Goal: Transaction & Acquisition: Purchase product/service

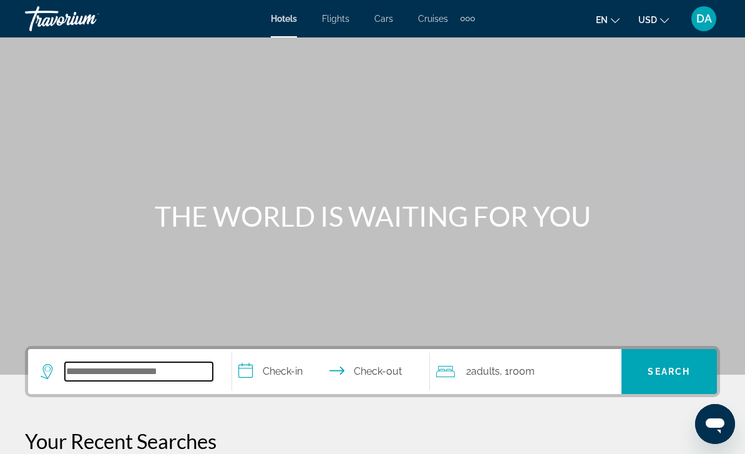
click at [175, 378] on input "Search widget" at bounding box center [139, 371] width 148 height 19
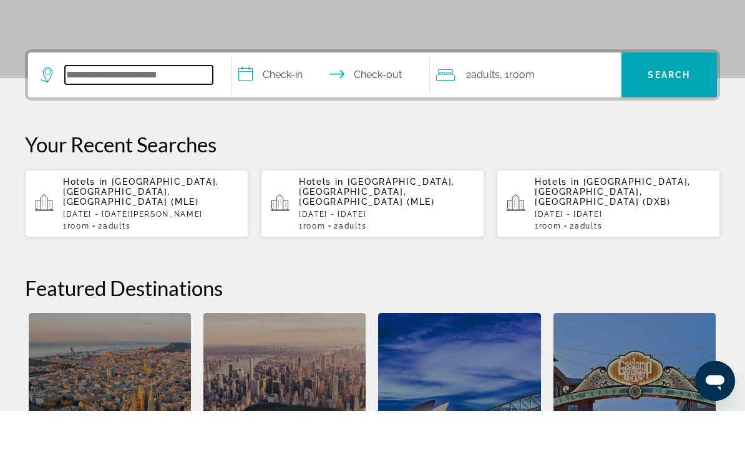
scroll to position [262, 0]
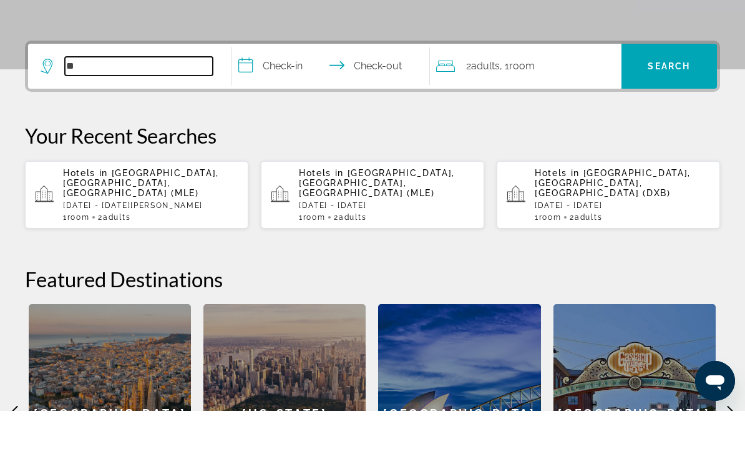
type input "*"
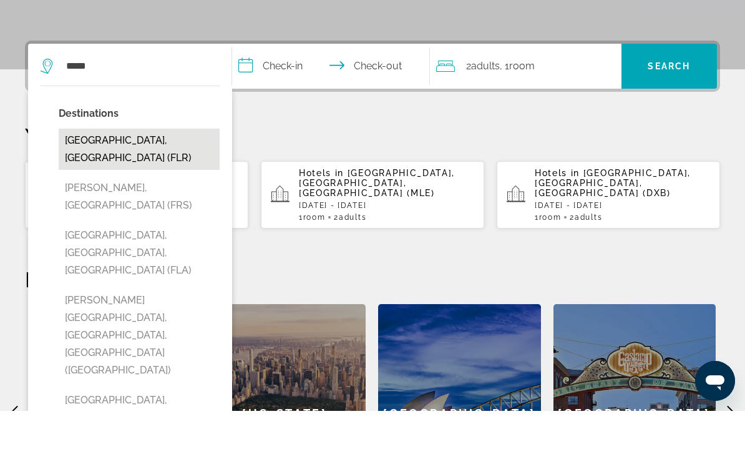
click at [156, 172] on button "[GEOGRAPHIC_DATA], [GEOGRAPHIC_DATA] (FLR)" at bounding box center [139, 192] width 161 height 41
type input "**********"
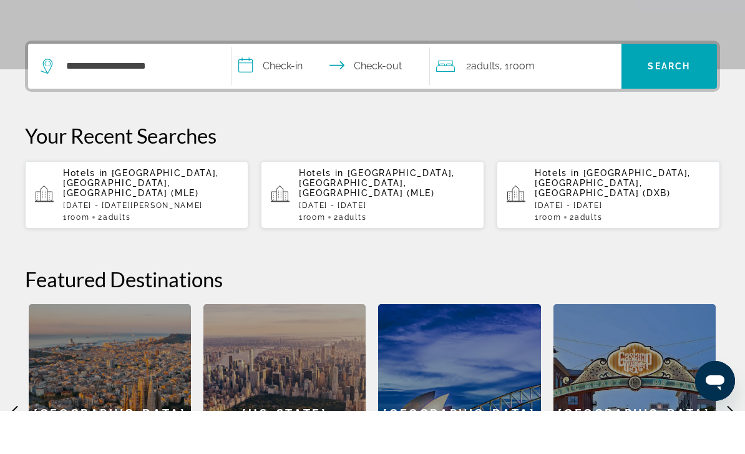
click at [291, 87] on input "**********" at bounding box center [333, 111] width 203 height 49
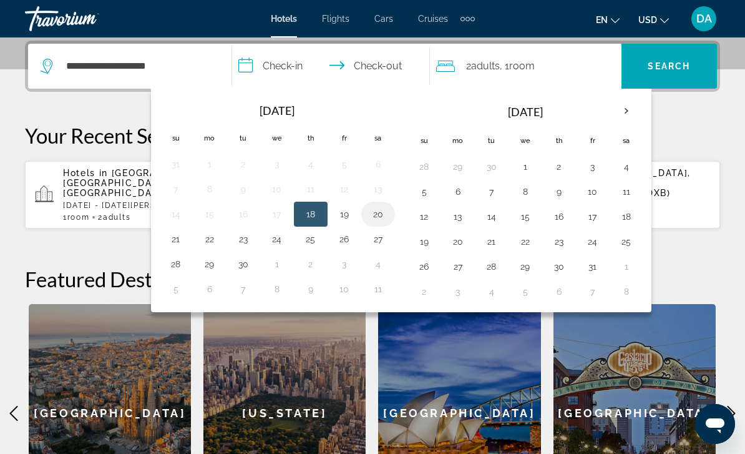
click at [379, 220] on button "20" at bounding box center [378, 213] width 20 height 17
click at [280, 242] on button "24" at bounding box center [277, 238] width 20 height 17
type input "**********"
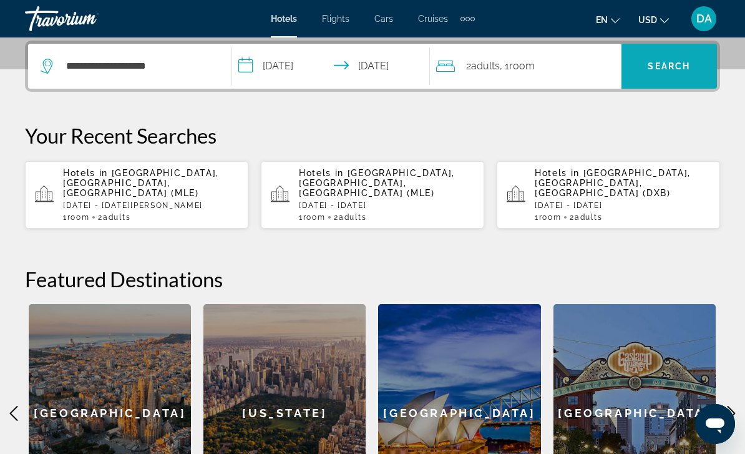
click at [669, 69] on span "Search" at bounding box center [669, 66] width 42 height 10
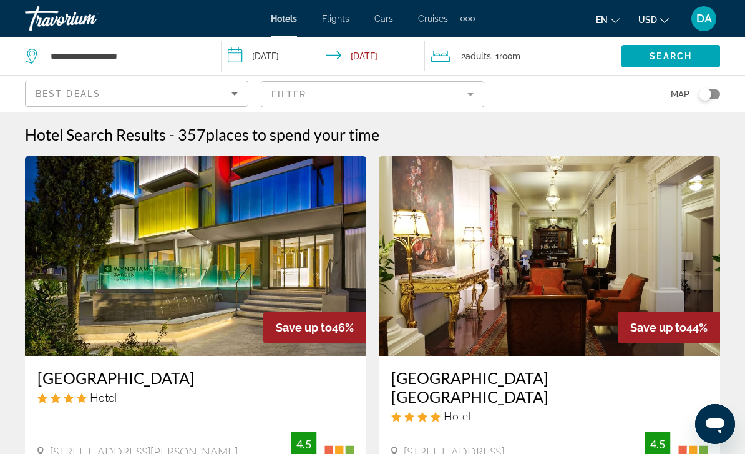
click at [364, 129] on span "places to spend your time" at bounding box center [293, 134] width 174 height 19
click at [374, 138] on span "places to spend your time" at bounding box center [293, 134] width 174 height 19
click at [461, 137] on div "Hotel Search Results - 357 places to spend your time" at bounding box center [372, 134] width 695 height 19
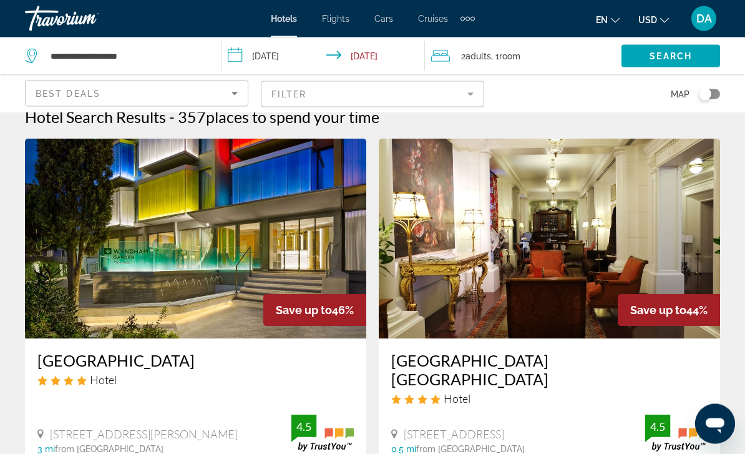
scroll to position [17, 0]
click at [470, 97] on mat-form-field "Filter" at bounding box center [372, 94] width 223 height 26
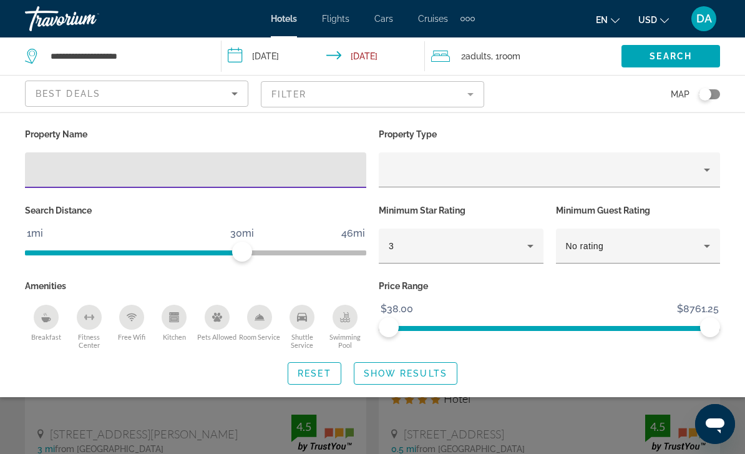
click at [356, 173] on div "Hotel Filters" at bounding box center [356, 173] width 0 height 0
click at [209, 185] on div "Hotel Filters" at bounding box center [195, 170] width 321 height 36
type input "******"
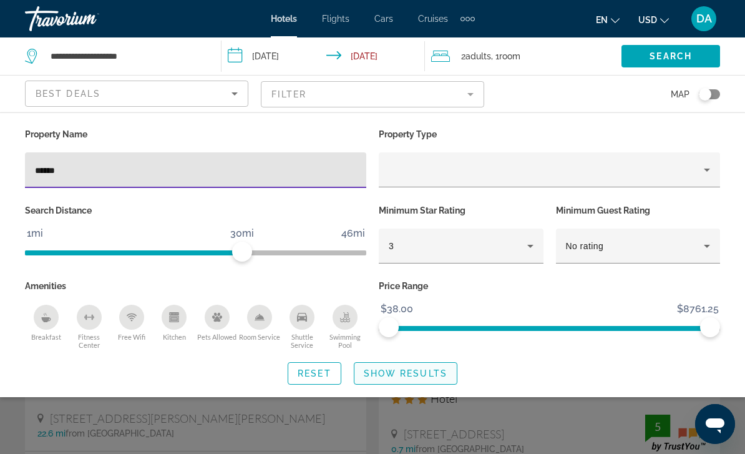
click at [416, 378] on span "Show Results" at bounding box center [406, 373] width 84 height 10
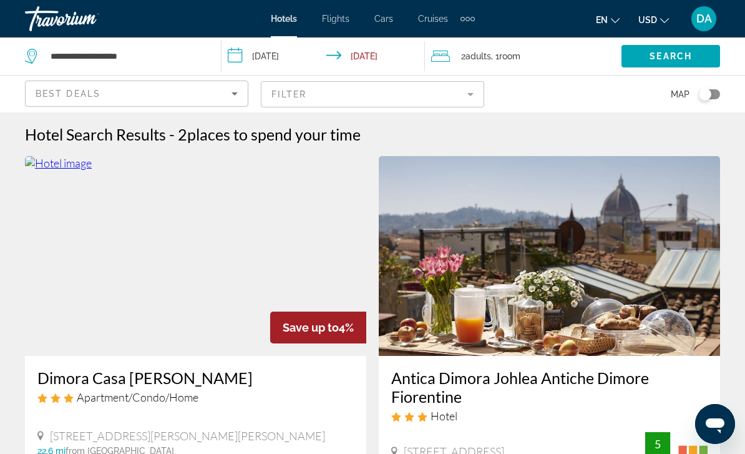
click at [711, 93] on div "Toggle map" at bounding box center [709, 94] width 21 height 10
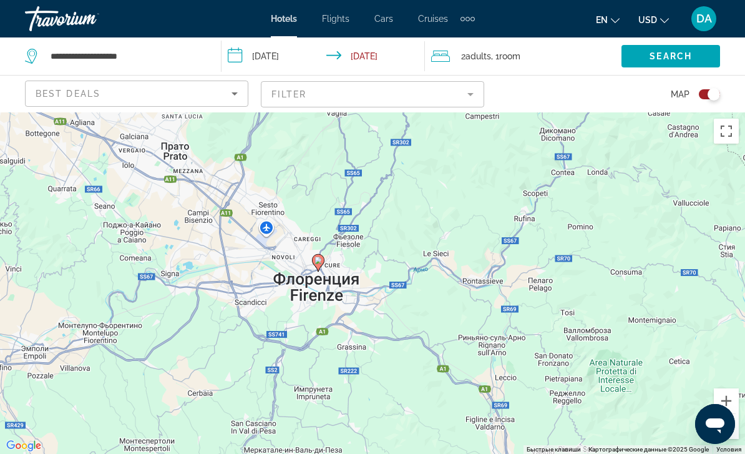
click at [383, 183] on div "Чтобы активировать перетаскивание с помощью клавиатуры, нажмите Alt + Ввод. Пос…" at bounding box center [372, 282] width 745 height 341
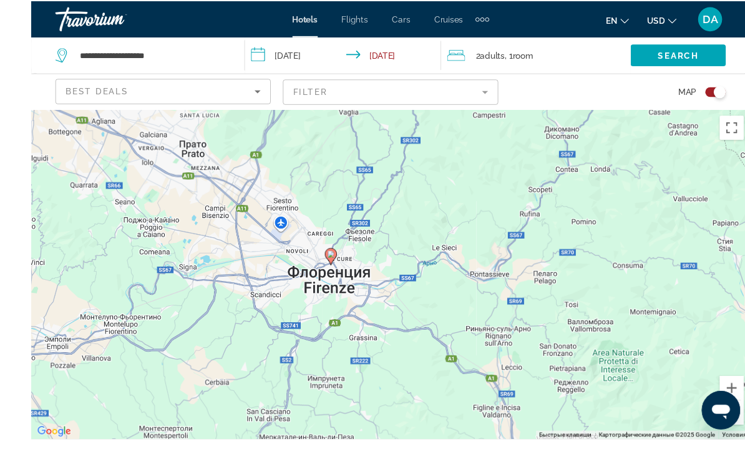
scroll to position [4, 0]
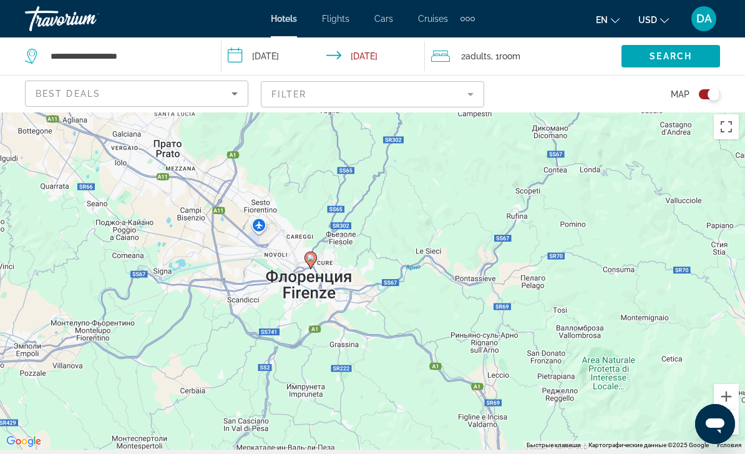
click at [403, 95] on mat-form-field "Filter" at bounding box center [372, 94] width 223 height 26
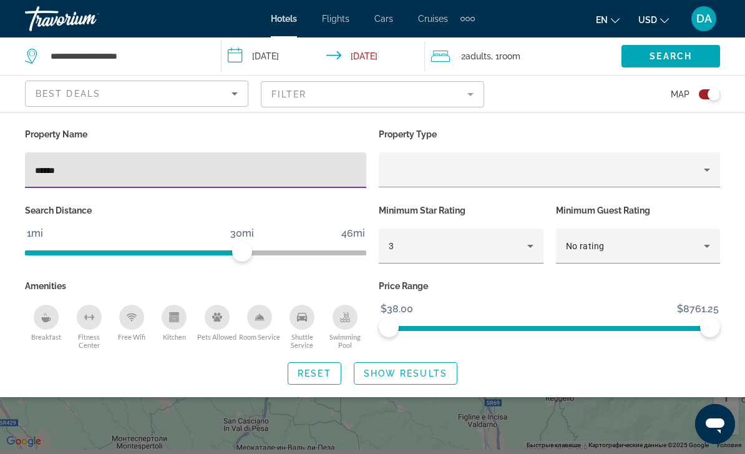
scroll to position [4, 0]
click at [711, 92] on div "Toggle map" at bounding box center [714, 94] width 12 height 12
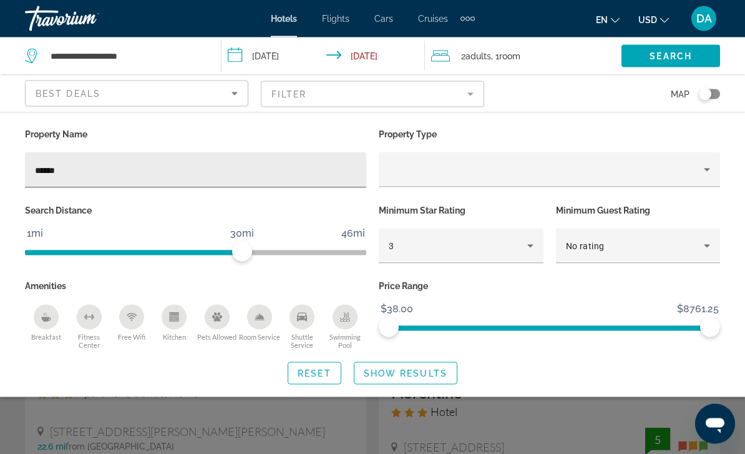
click at [267, 174] on input "******" at bounding box center [195, 170] width 321 height 15
click at [260, 171] on input "******" at bounding box center [195, 170] width 321 height 15
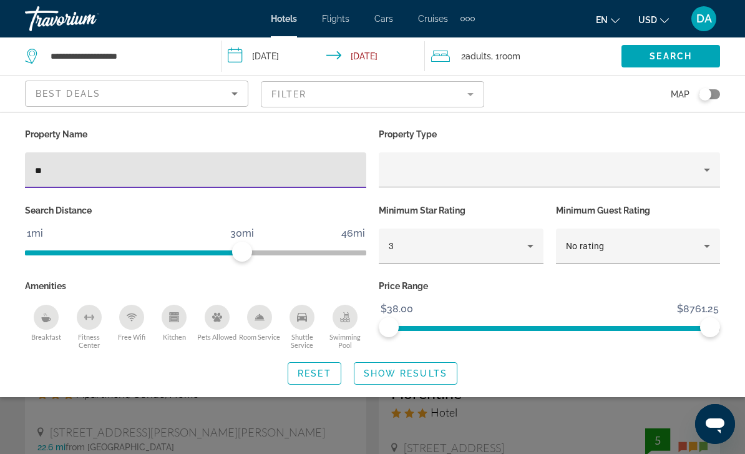
type input "*"
click at [441, 368] on span "Show Results" at bounding box center [406, 373] width 84 height 10
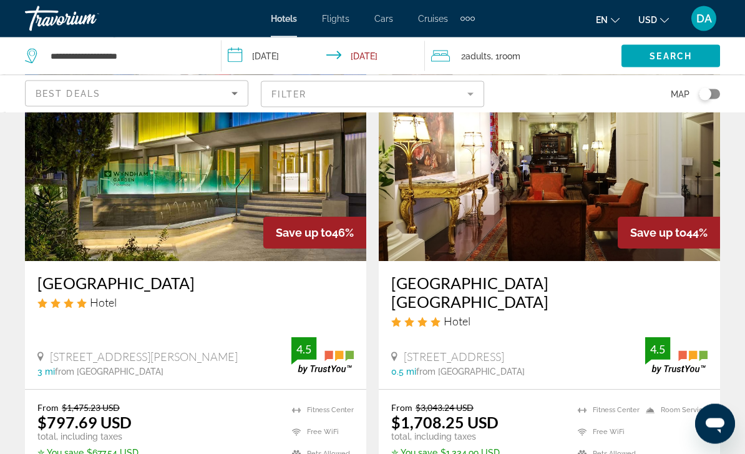
scroll to position [95, 0]
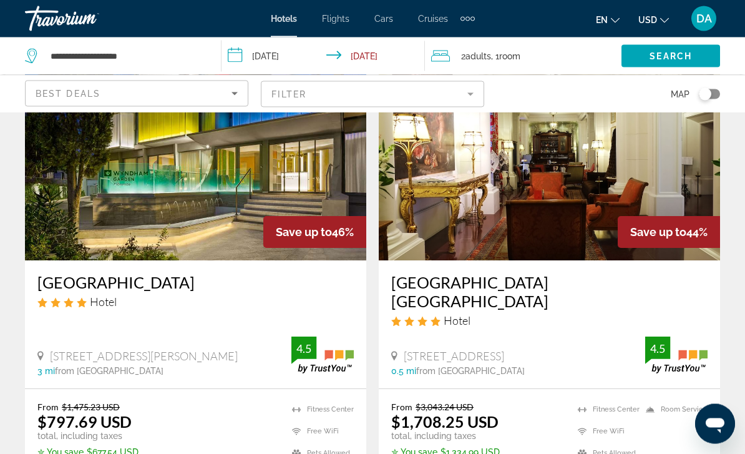
click at [268, 230] on div "Save up to 46%" at bounding box center [314, 233] width 103 height 32
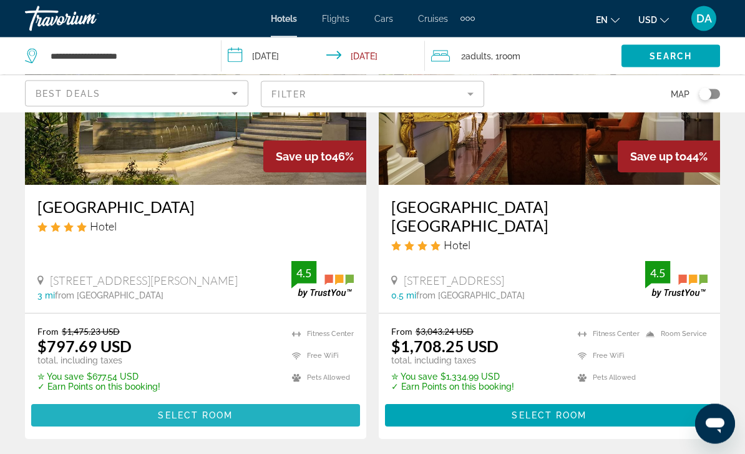
click at [275, 401] on span "Main content" at bounding box center [195, 416] width 329 height 30
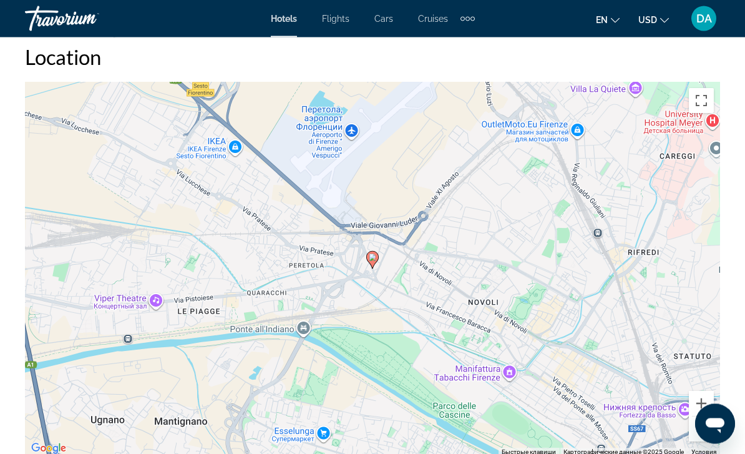
scroll to position [1392, 0]
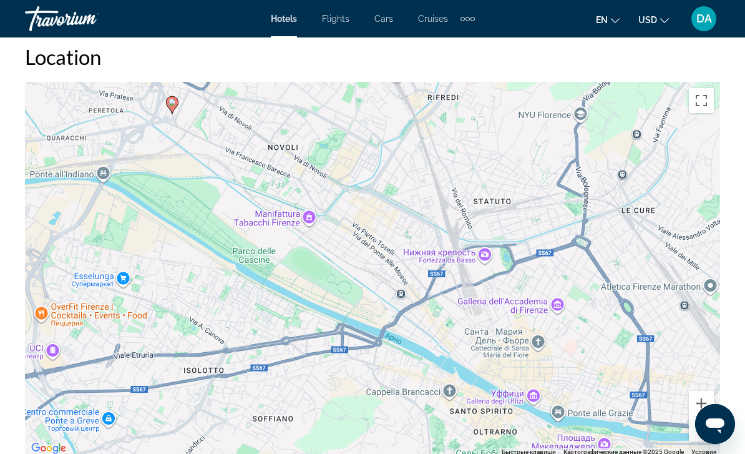
click at [702, 433] on button "Уменьшить" at bounding box center [701, 428] width 25 height 25
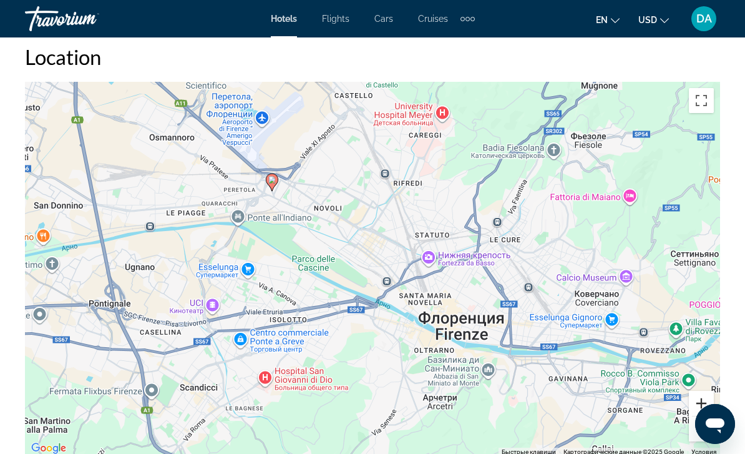
click at [703, 404] on button "Увеличить" at bounding box center [701, 403] width 25 height 25
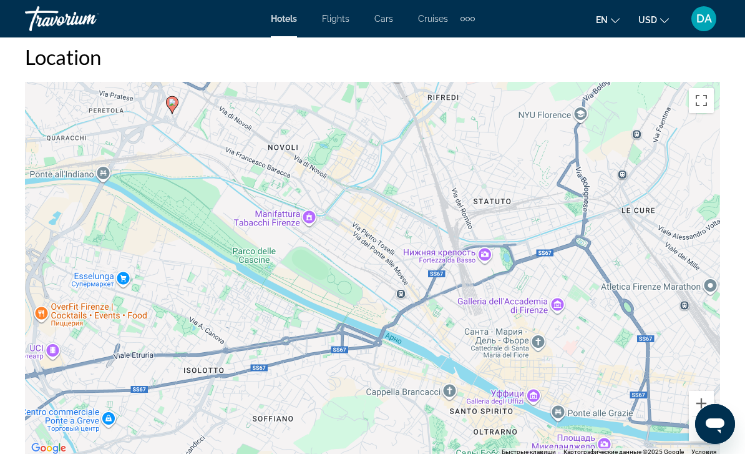
click at [700, 429] on button "Уменьшить" at bounding box center [701, 428] width 25 height 25
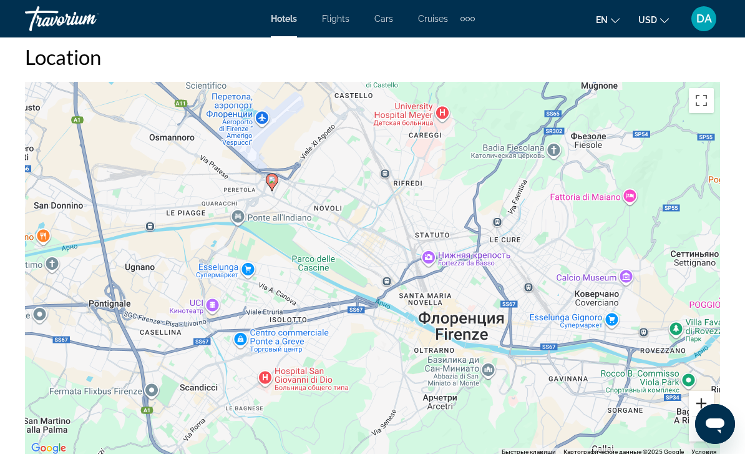
click at [705, 397] on button "Увеличить" at bounding box center [701, 403] width 25 height 25
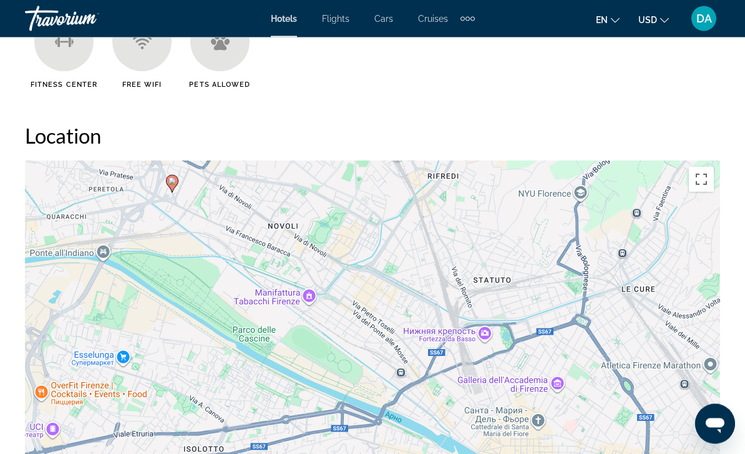
click at [172, 176] on icon "Main content" at bounding box center [172, 184] width 11 height 16
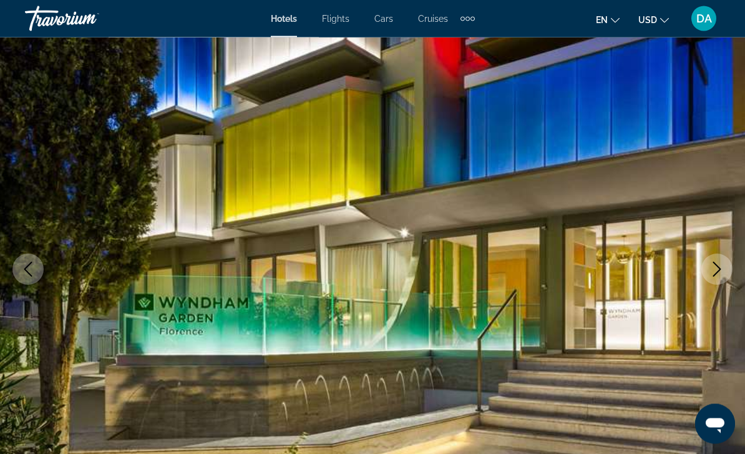
scroll to position [0, 0]
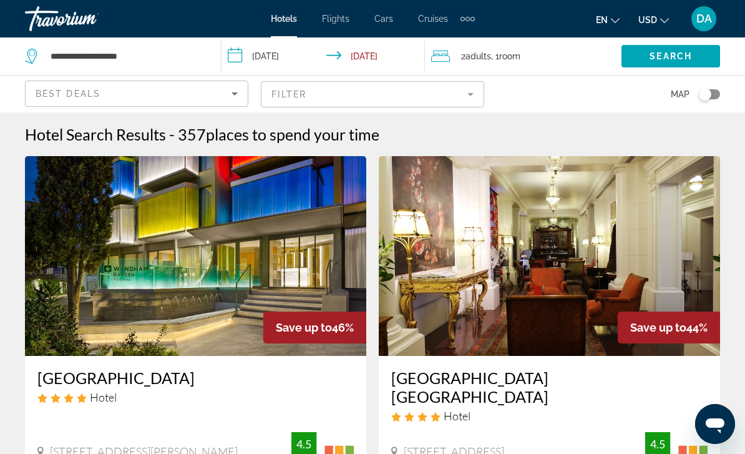
click at [284, 87] on mat-form-field "Filter" at bounding box center [372, 94] width 223 height 26
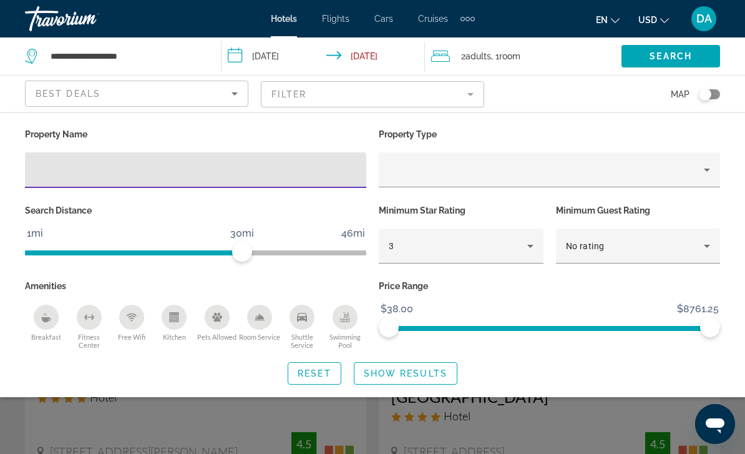
click at [224, 169] on input "Hotel Filters" at bounding box center [195, 170] width 321 height 15
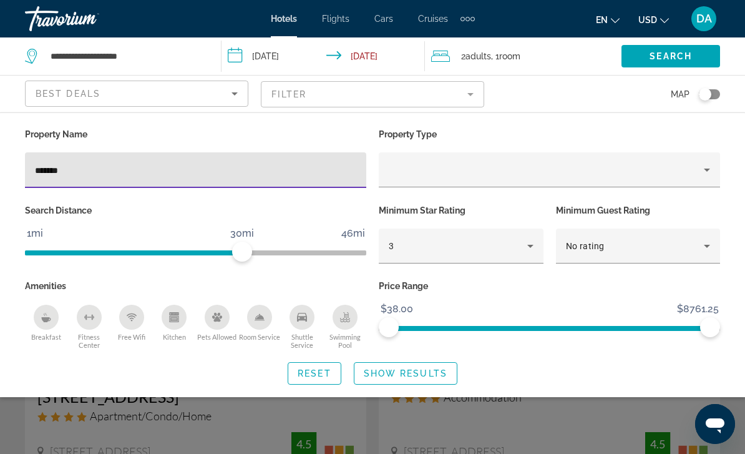
type input "******"
click at [433, 371] on span "Show Results" at bounding box center [406, 373] width 84 height 10
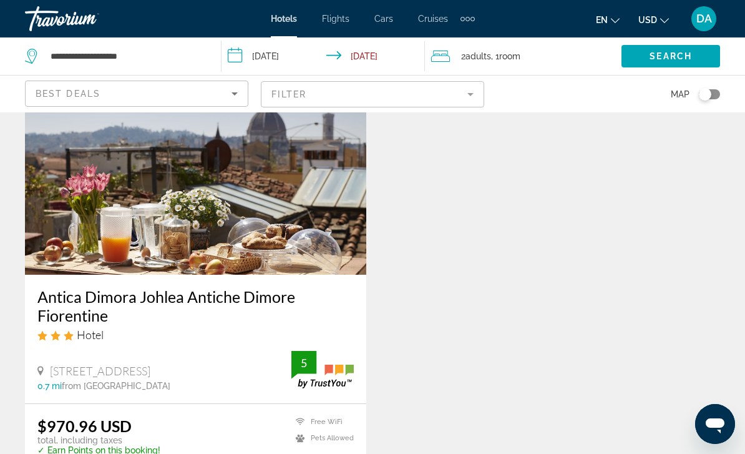
scroll to position [559, 0]
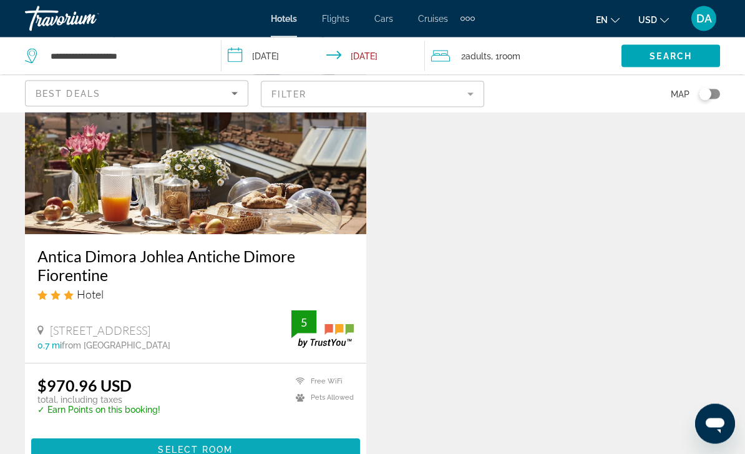
click at [313, 439] on span "Main content" at bounding box center [195, 450] width 329 height 30
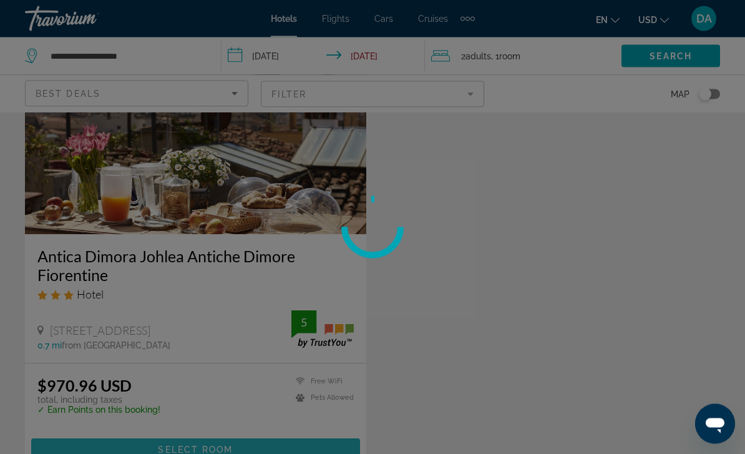
scroll to position [600, 0]
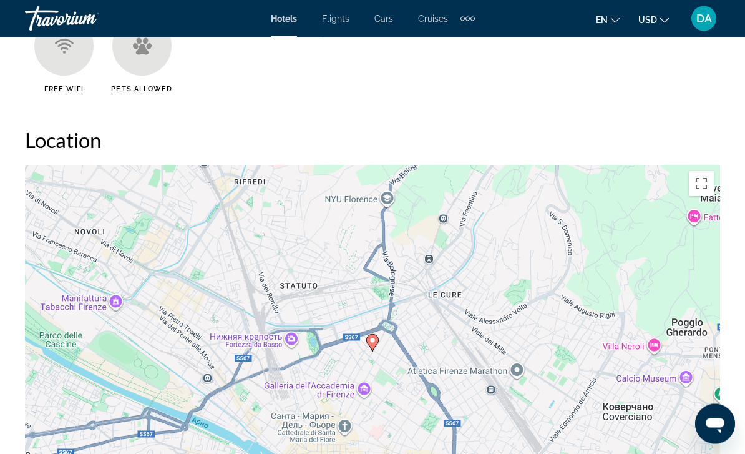
scroll to position [1341, 0]
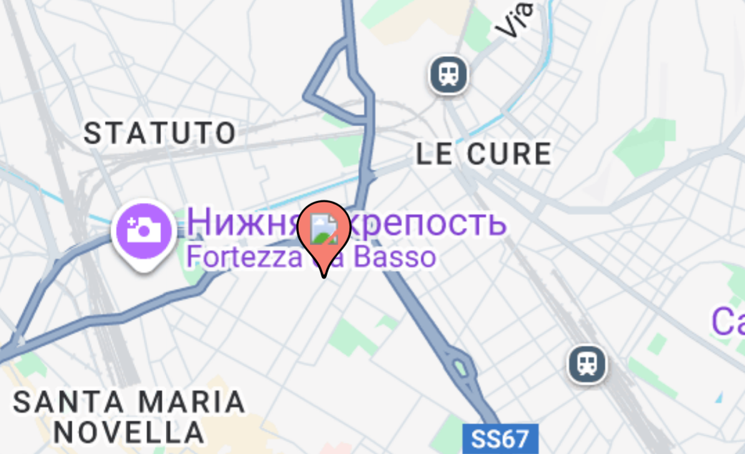
click at [80, 132] on div "Чтобы активировать перетаскивание с помощью клавиатуры, нажмите Alt + Ввод. Пос…" at bounding box center [372, 319] width 695 height 374
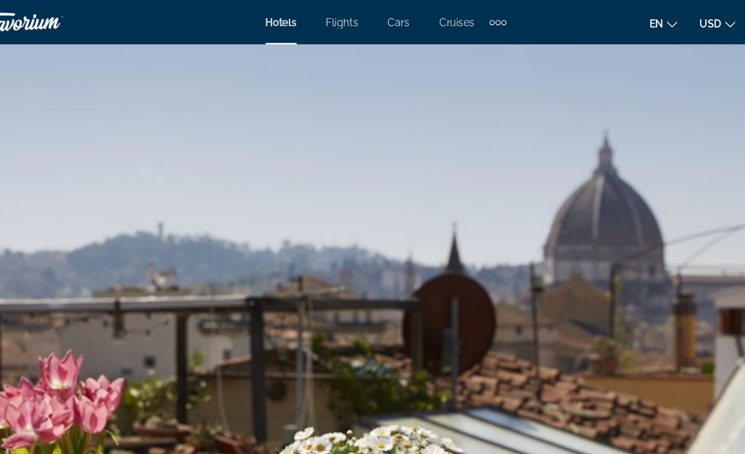
scroll to position [9, 0]
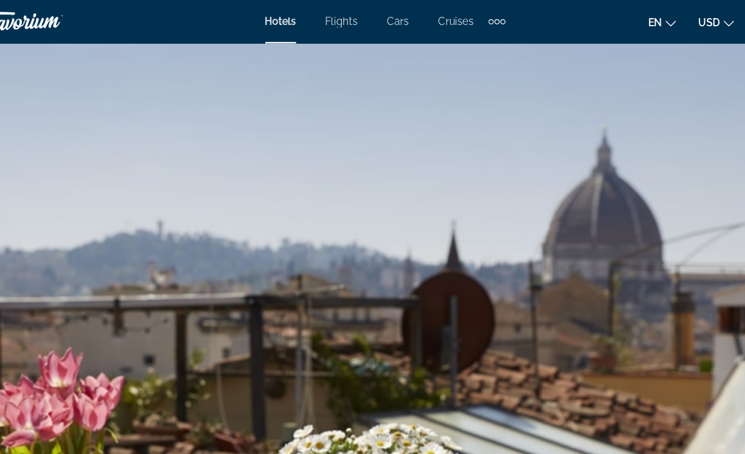
scroll to position [20, 0]
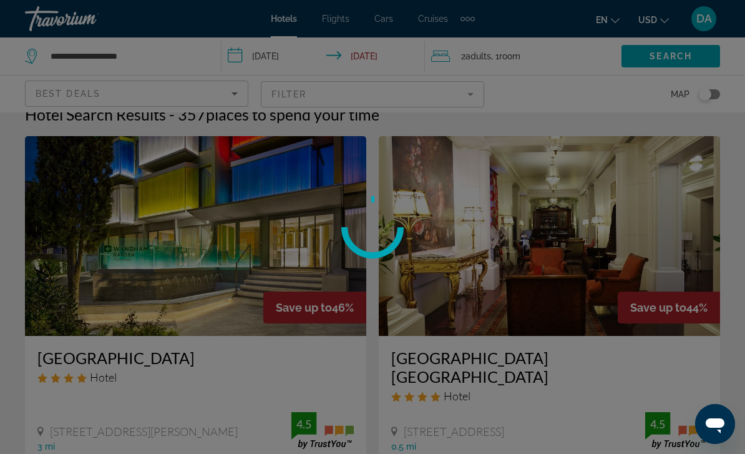
click at [278, 94] on mat-form-field "Filter" at bounding box center [372, 94] width 223 height 26
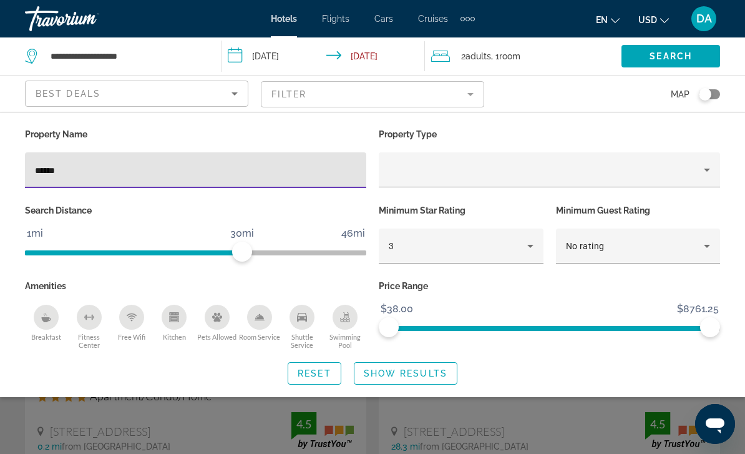
click at [71, 175] on input "******" at bounding box center [195, 170] width 321 height 15
type input "*"
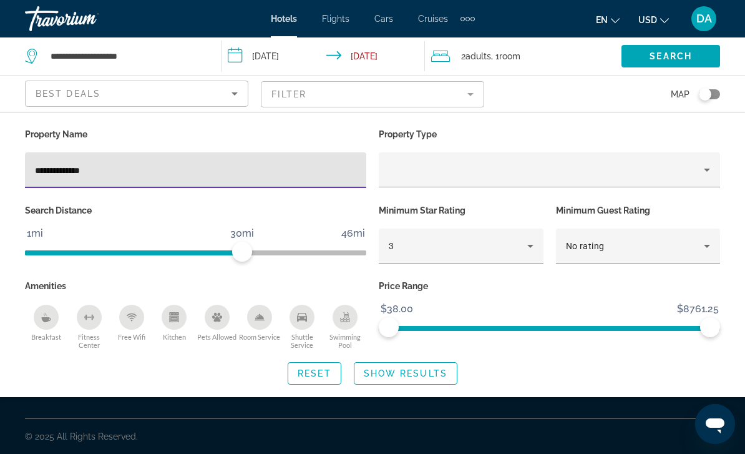
type input "**********"
click at [441, 388] on span "Search widget" at bounding box center [405, 373] width 102 height 30
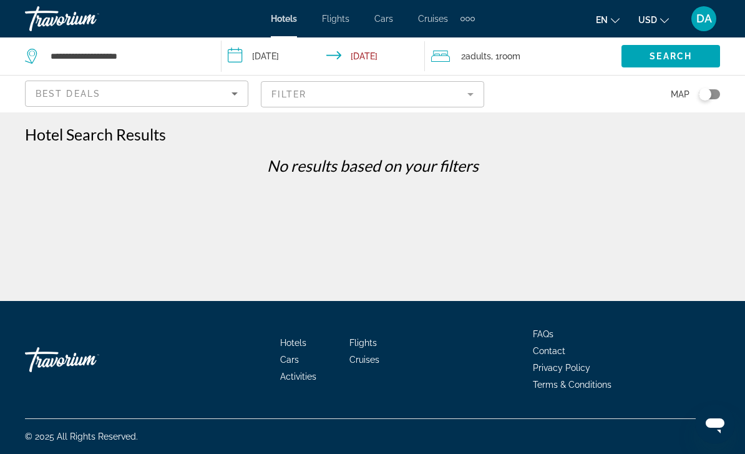
click at [449, 97] on mat-form-field "Filter" at bounding box center [372, 94] width 223 height 26
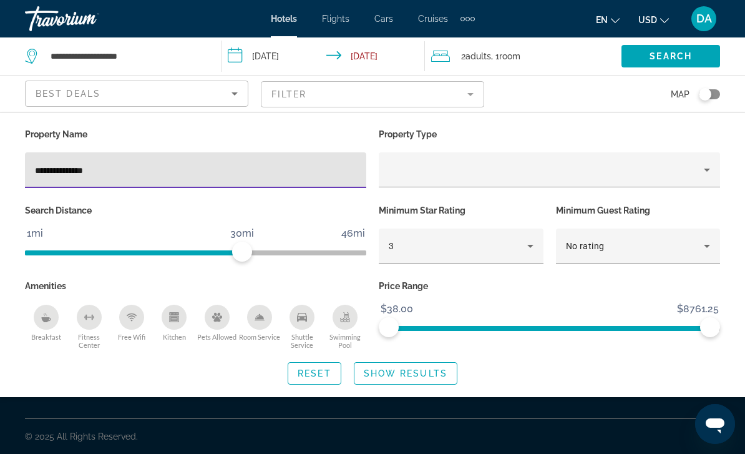
click at [298, 177] on input "**********" at bounding box center [195, 170] width 321 height 15
type input "*******"
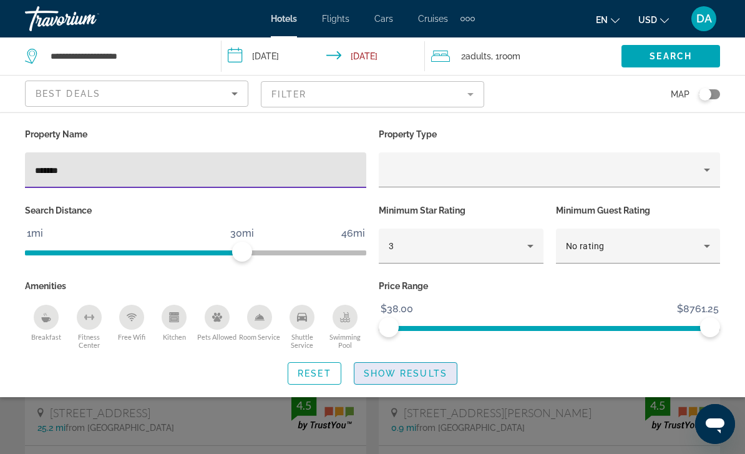
click at [424, 378] on span "Show Results" at bounding box center [406, 373] width 84 height 10
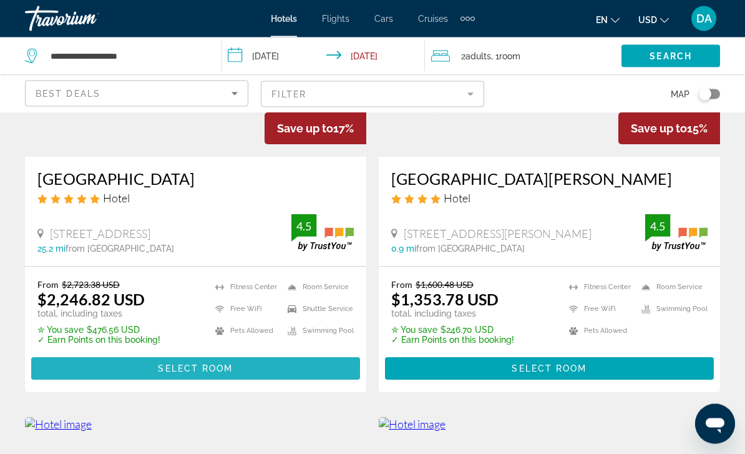
click at [97, 369] on span "Main content" at bounding box center [195, 369] width 329 height 30
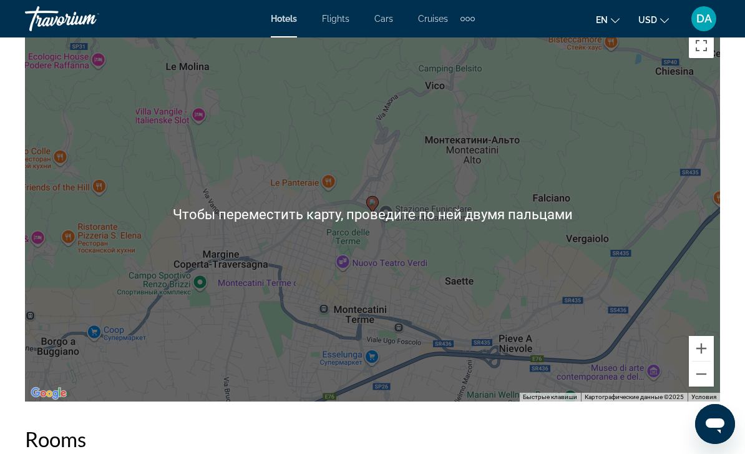
scroll to position [1440, 0]
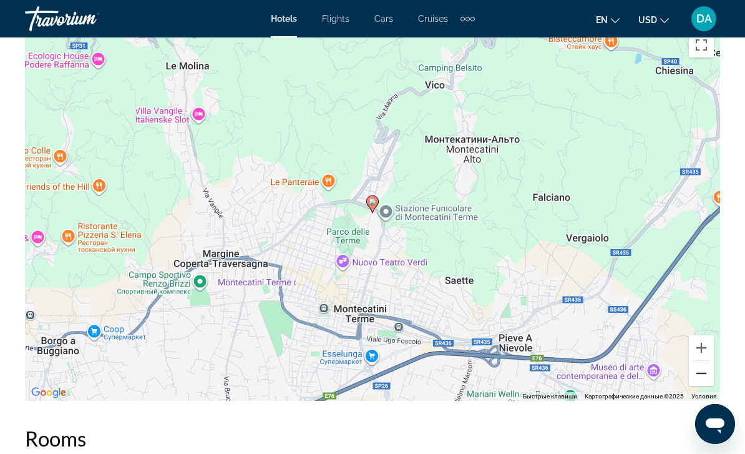
click at [705, 376] on button "Уменьшить" at bounding box center [701, 373] width 25 height 25
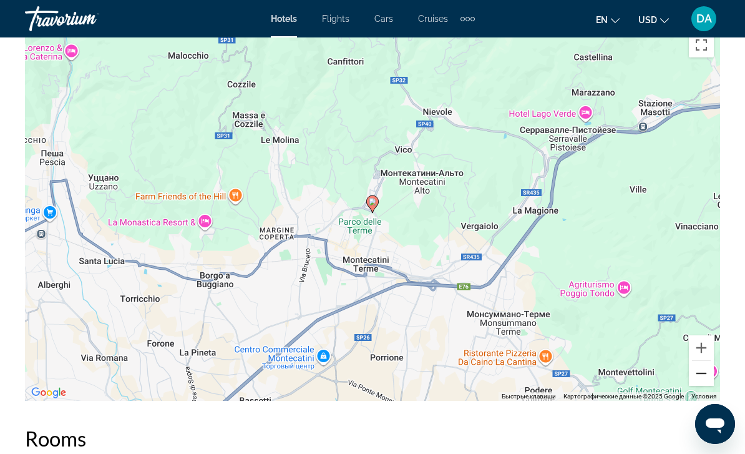
click at [704, 380] on button "Уменьшить" at bounding box center [701, 373] width 25 height 25
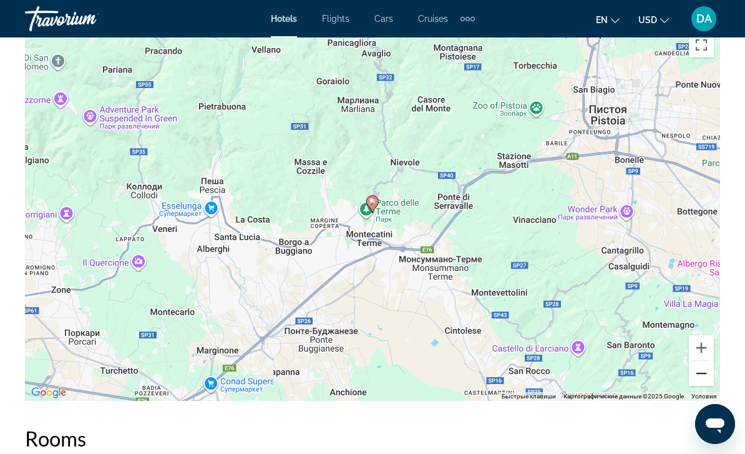
click at [705, 375] on button "Уменьшить" at bounding box center [701, 373] width 25 height 25
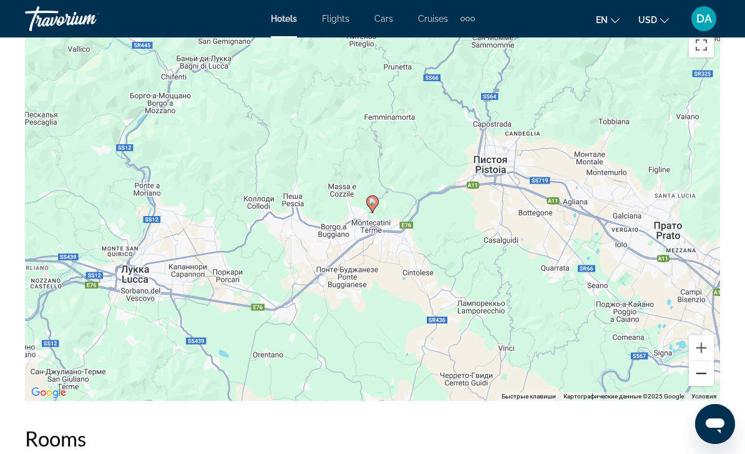
click at [707, 371] on button "Уменьшить" at bounding box center [701, 373] width 25 height 25
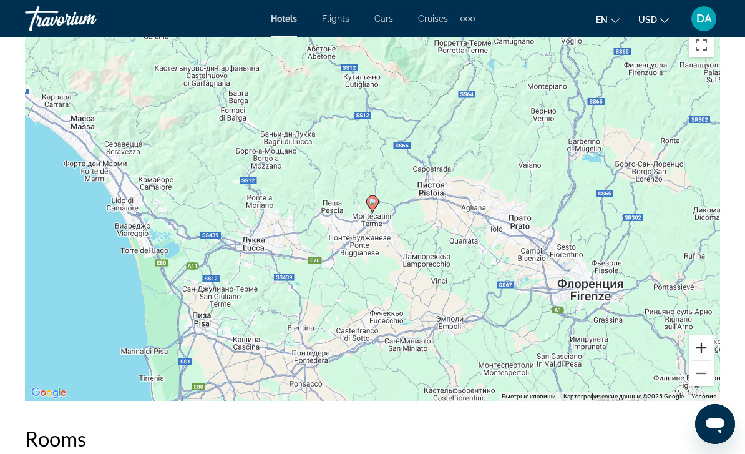
click at [711, 345] on button "Увеличить" at bounding box center [701, 347] width 25 height 25
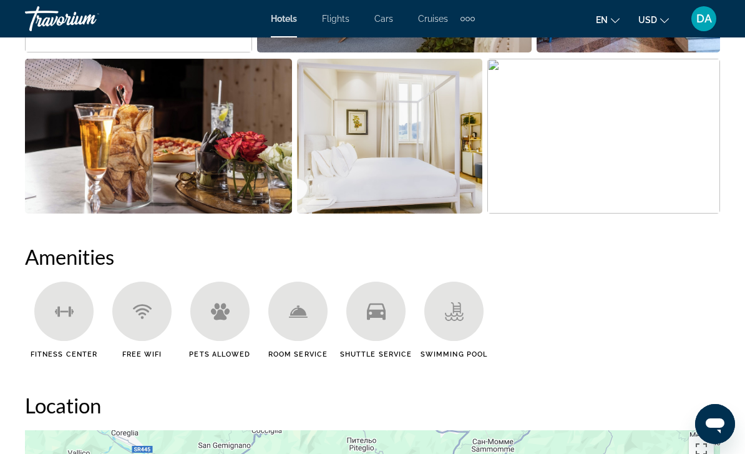
scroll to position [993, 0]
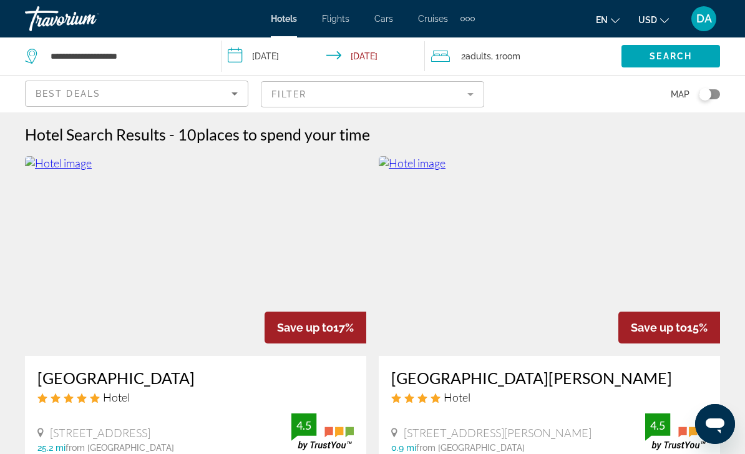
click at [636, 286] on img "Main content" at bounding box center [549, 256] width 341 height 200
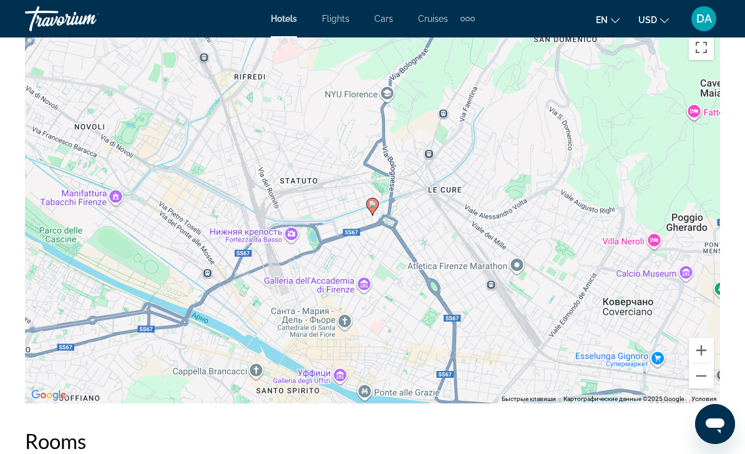
scroll to position [1450, 0]
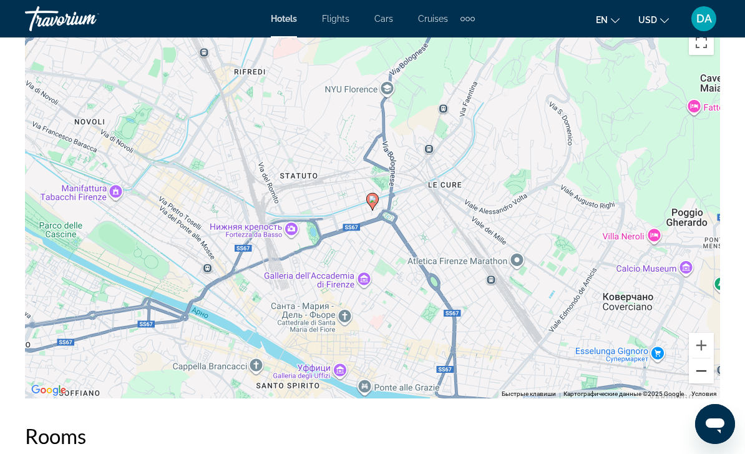
click at [692, 380] on button "Уменьшить" at bounding box center [701, 370] width 25 height 25
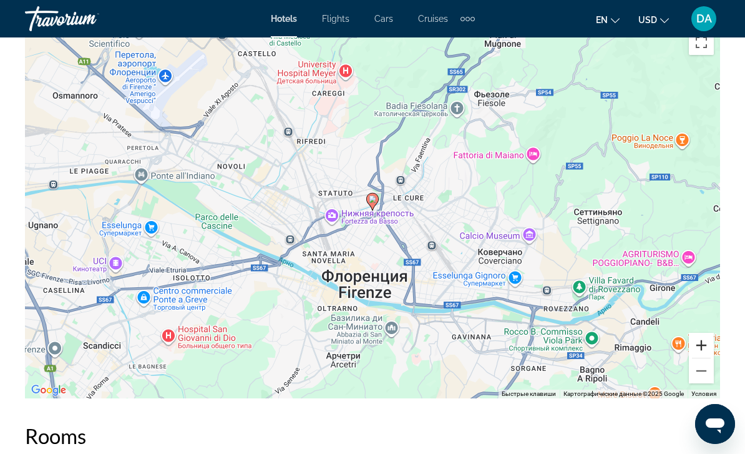
click at [702, 347] on button "Увеличить" at bounding box center [701, 345] width 25 height 25
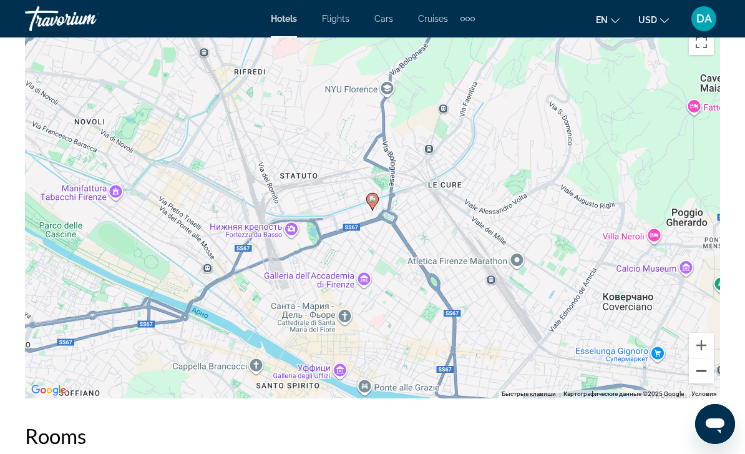
click at [703, 378] on button "Уменьшить" at bounding box center [701, 370] width 25 height 25
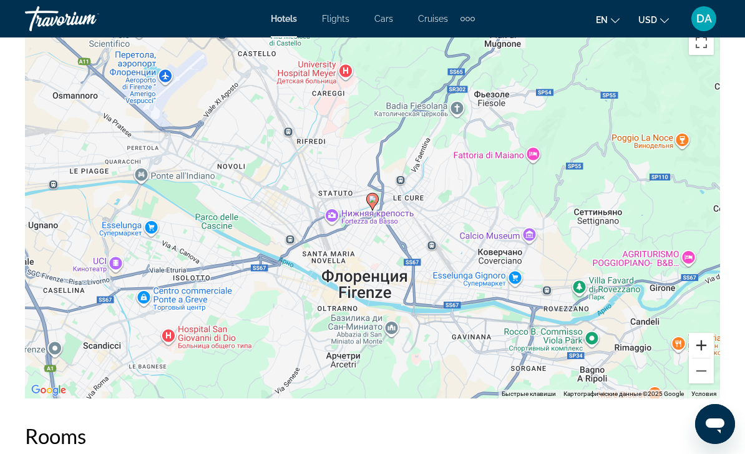
click at [705, 338] on button "Увеличить" at bounding box center [701, 345] width 25 height 25
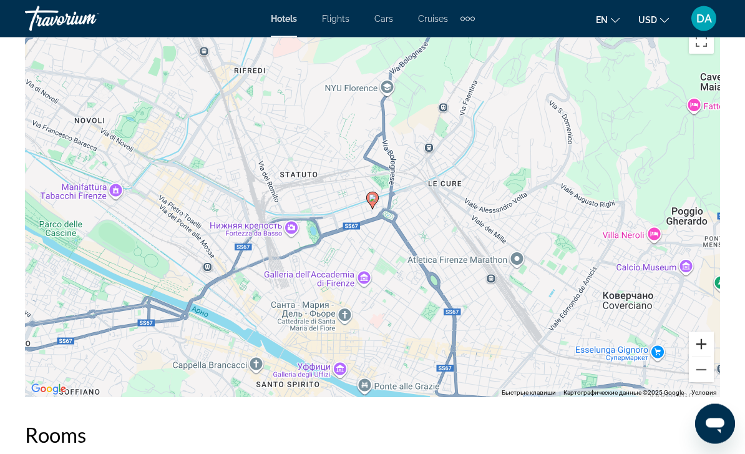
scroll to position [1417, 0]
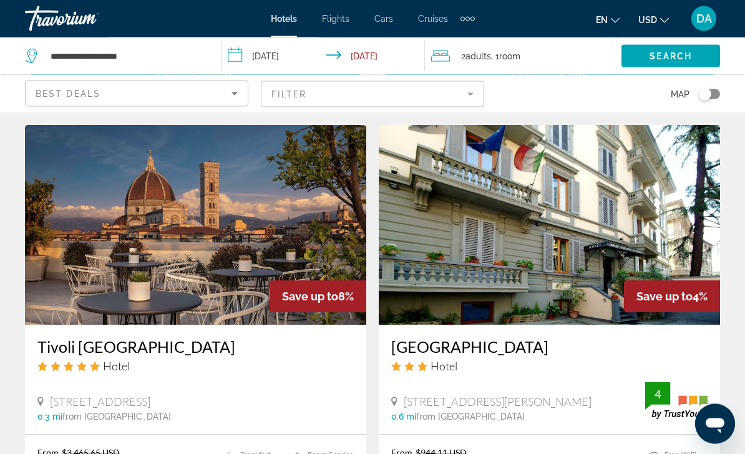
scroll to position [971, 0]
click at [689, 227] on img "Main content" at bounding box center [549, 225] width 341 height 200
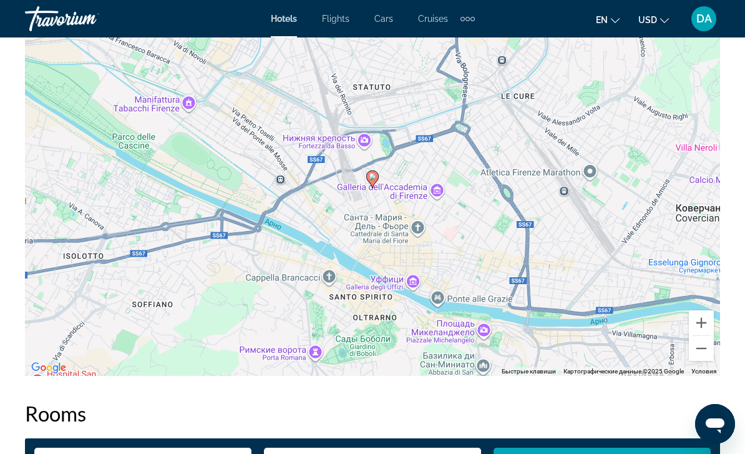
scroll to position [1471, 0]
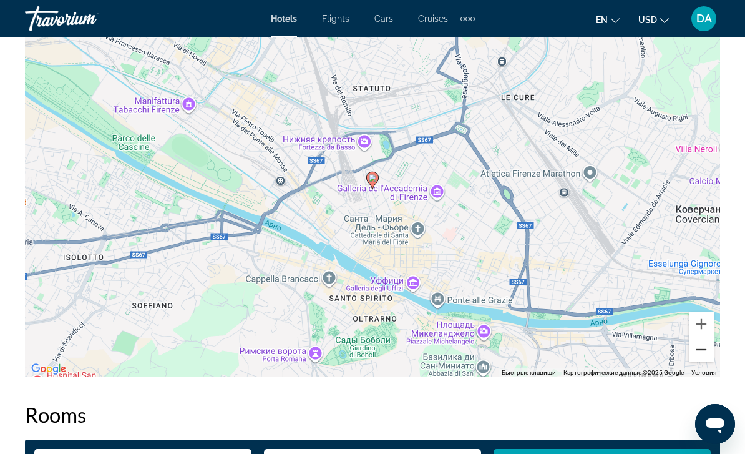
click at [708, 353] on button "Уменьшить" at bounding box center [701, 349] width 25 height 25
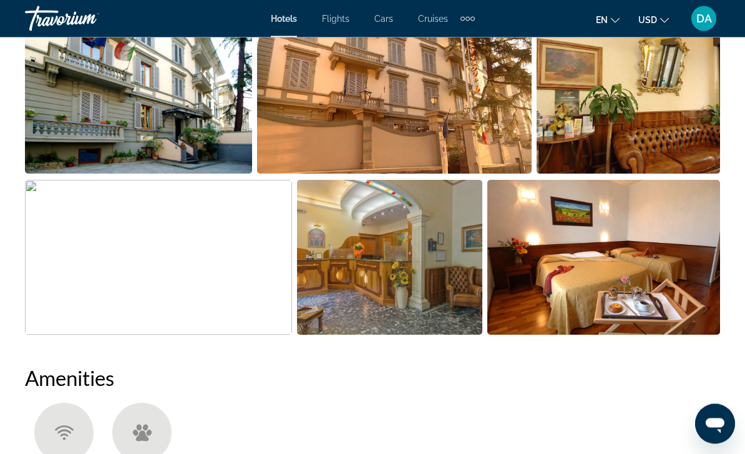
scroll to position [891, 0]
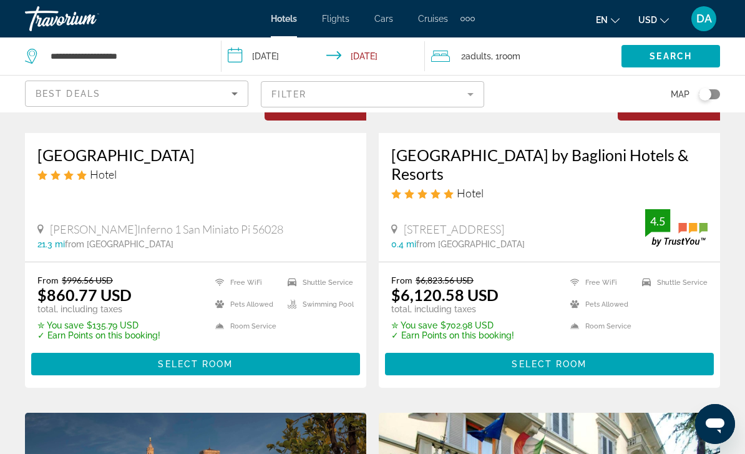
scroll to position [650, 0]
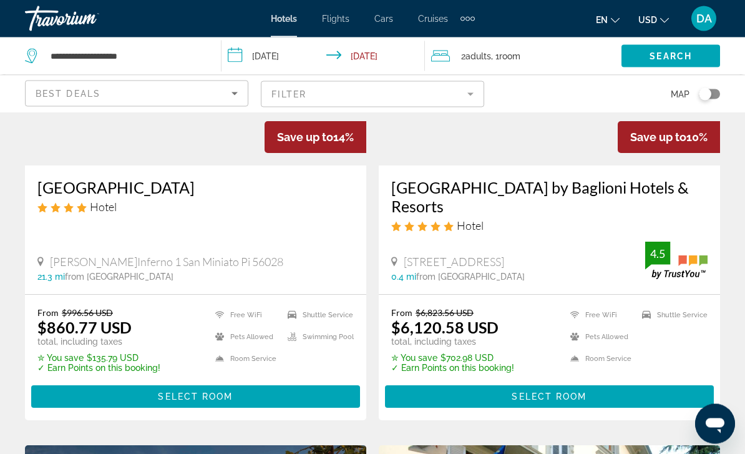
click at [469, 97] on mat-form-field "Filter" at bounding box center [372, 94] width 223 height 26
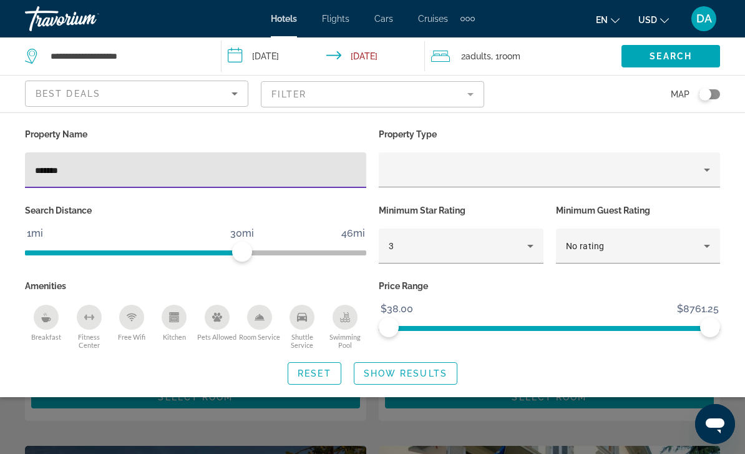
click at [261, 171] on input "*******" at bounding box center [195, 170] width 321 height 15
type input "*"
click at [423, 374] on span "Show Results" at bounding box center [406, 373] width 84 height 10
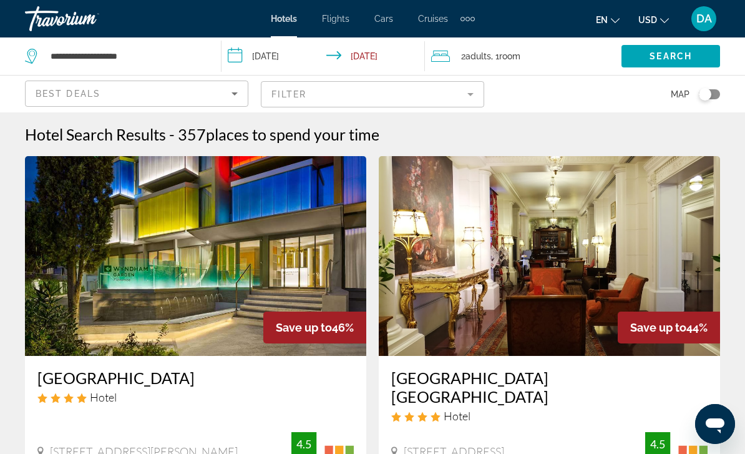
click at [464, 95] on mat-form-field "Filter" at bounding box center [372, 94] width 223 height 26
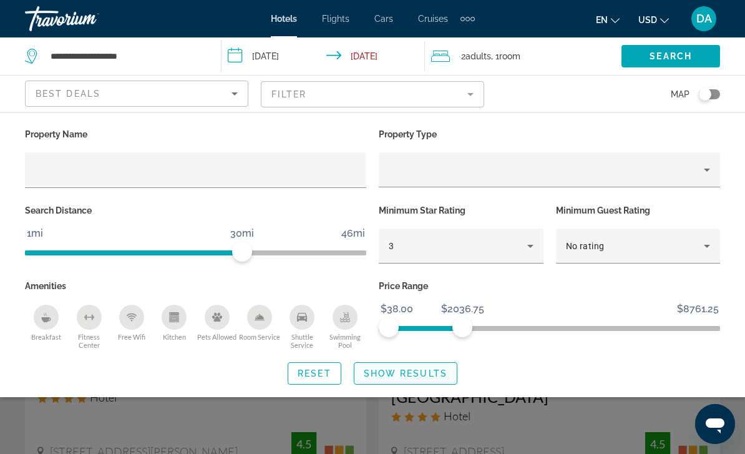
click at [441, 377] on span "Search widget" at bounding box center [405, 373] width 102 height 30
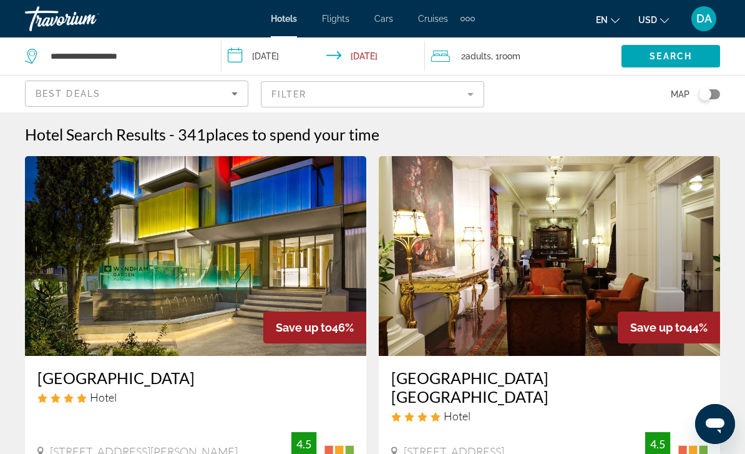
click at [466, 91] on mat-form-field "Filter" at bounding box center [372, 94] width 223 height 26
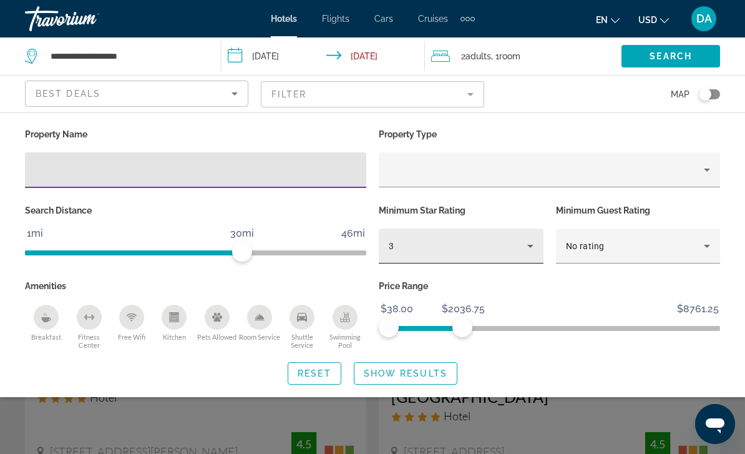
click at [529, 250] on icon "Hotel Filters" at bounding box center [530, 245] width 15 height 15
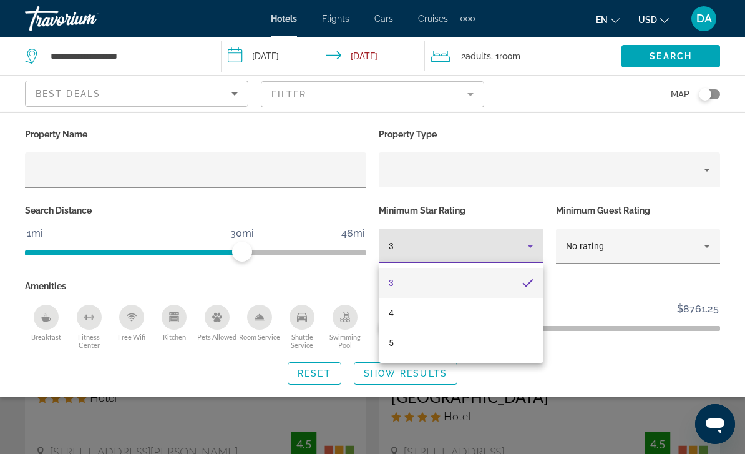
click at [617, 305] on div at bounding box center [372, 227] width 745 height 454
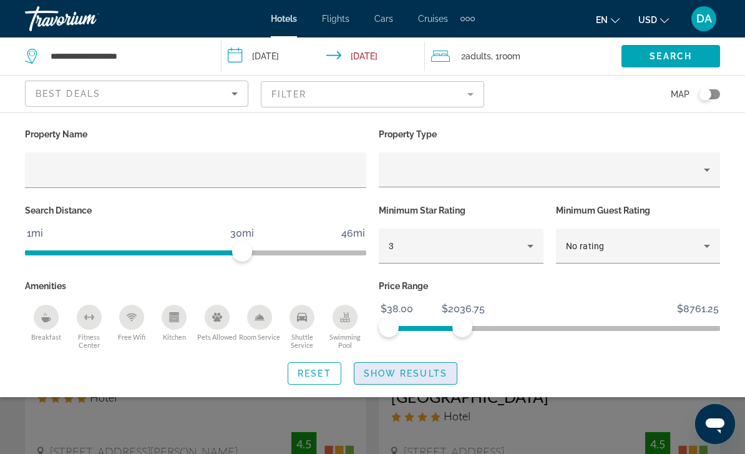
click at [442, 374] on span "Show Results" at bounding box center [406, 373] width 84 height 10
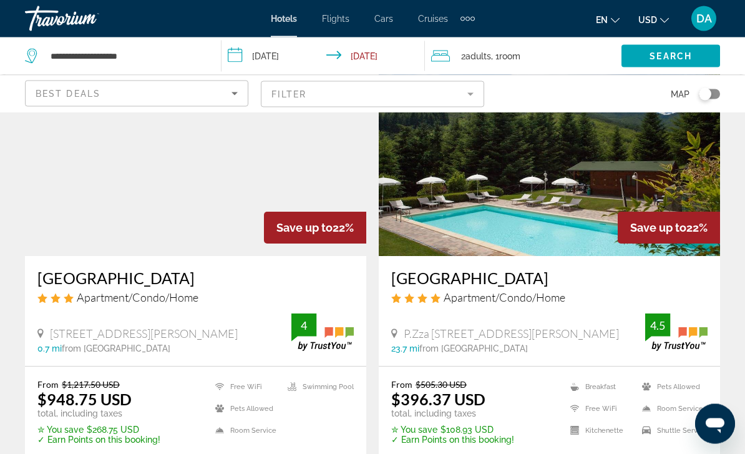
scroll to position [1517, 0]
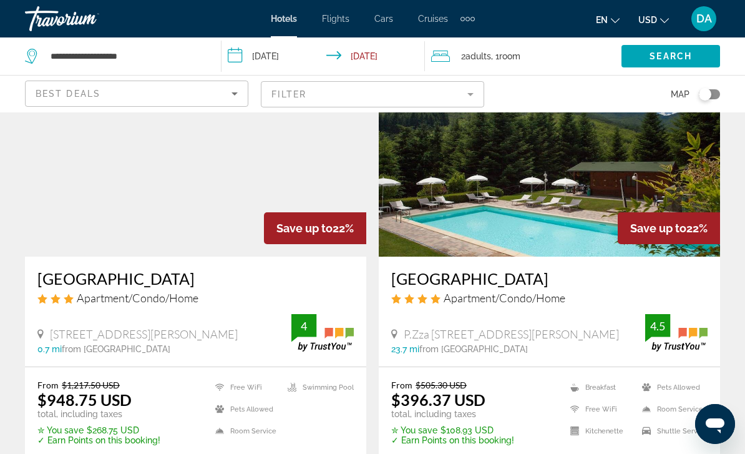
click at [441, 100] on mat-form-field "Filter" at bounding box center [372, 94] width 223 height 26
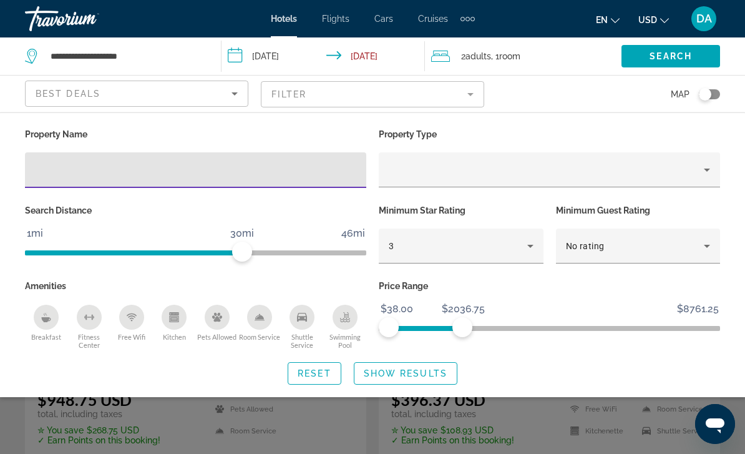
click at [325, 175] on input "Hotel Filters" at bounding box center [195, 170] width 321 height 15
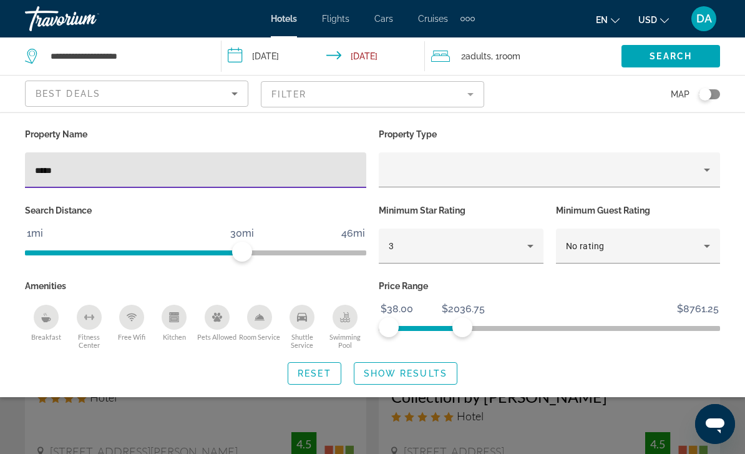
type input "******"
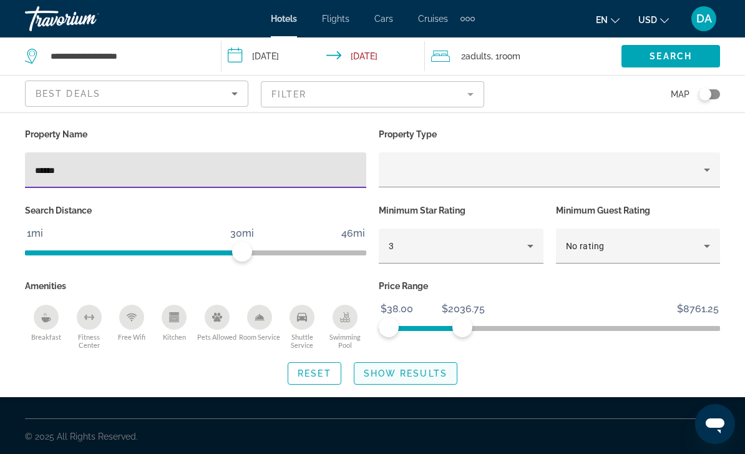
click at [429, 371] on span "Show Results" at bounding box center [406, 373] width 84 height 10
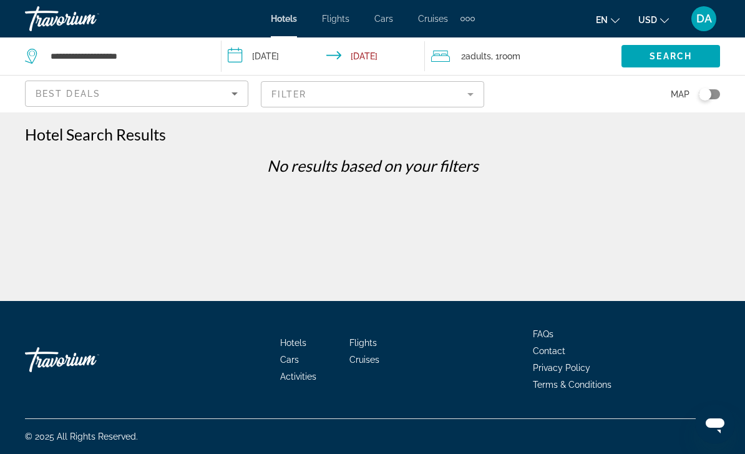
click at [456, 97] on mat-form-field "Filter" at bounding box center [372, 94] width 223 height 26
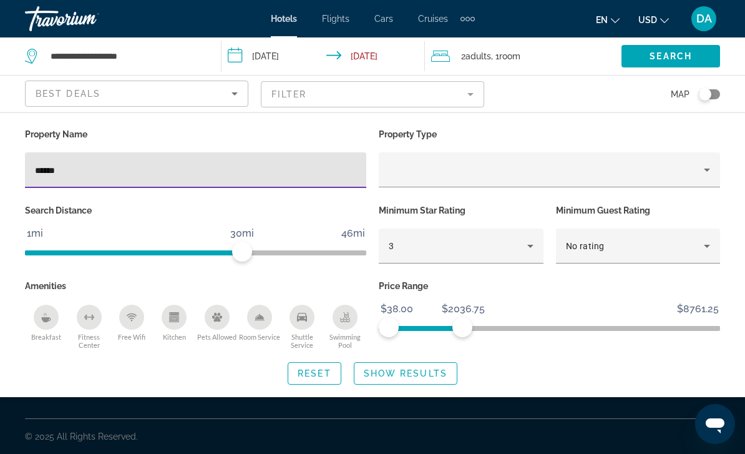
click at [289, 57] on input "**********" at bounding box center [326, 57] width 208 height 41
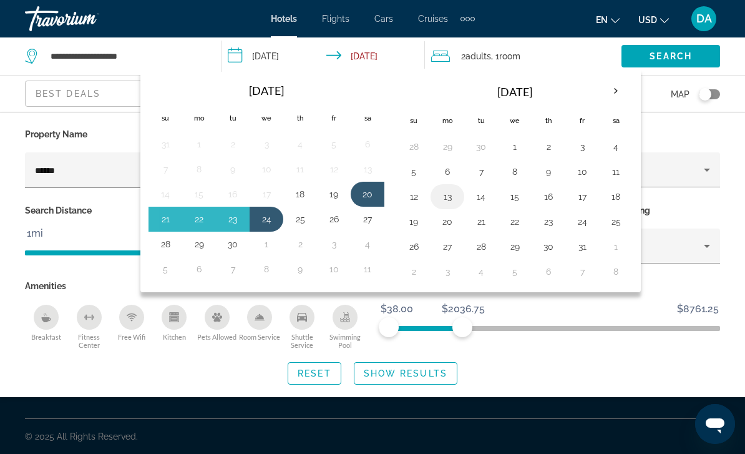
click at [451, 200] on button "13" at bounding box center [448, 196] width 20 height 17
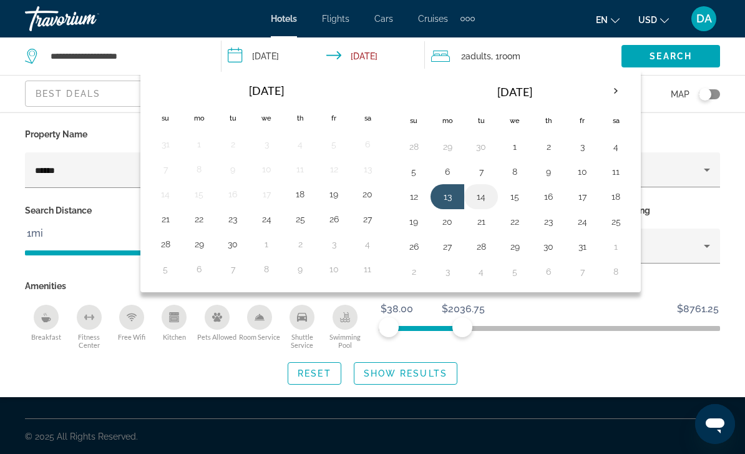
click at [484, 202] on button "14" at bounding box center [481, 196] width 20 height 17
type input "**********"
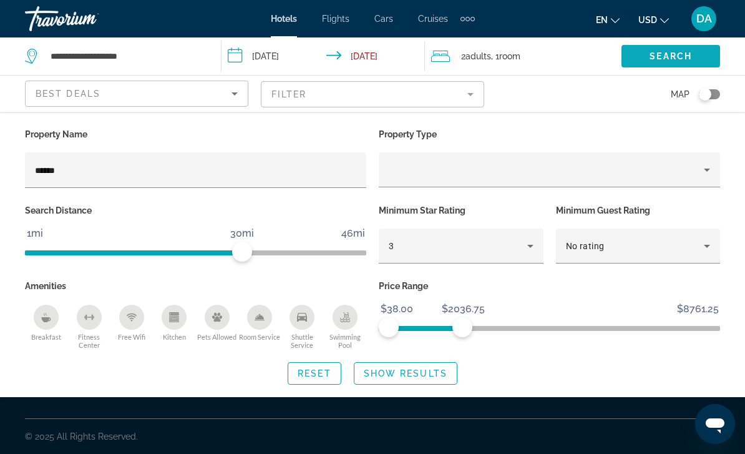
click at [691, 56] on span "Search" at bounding box center [671, 56] width 42 height 10
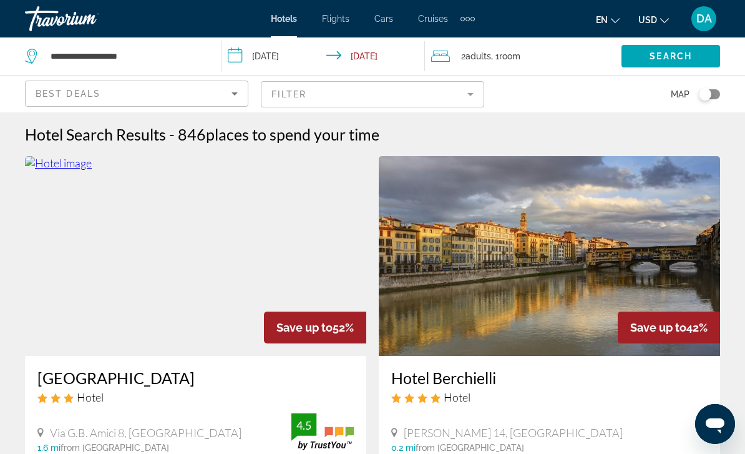
click at [431, 101] on mat-form-field "Filter" at bounding box center [372, 94] width 223 height 26
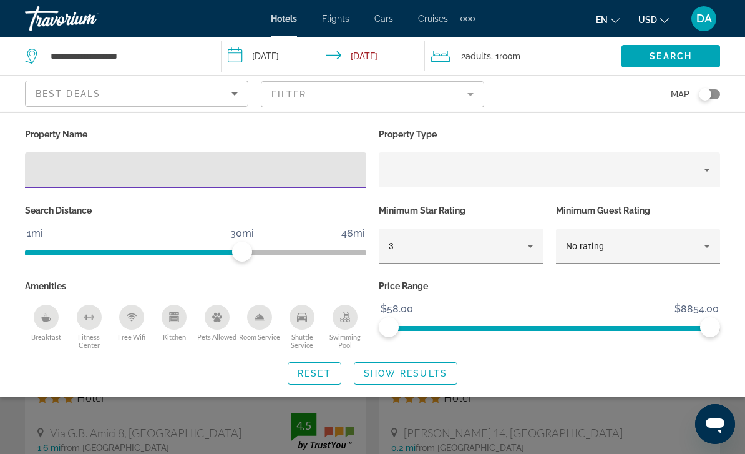
click at [326, 176] on input "Hotel Filters" at bounding box center [195, 170] width 321 height 15
type input "******"
click at [442, 372] on span "Show Results" at bounding box center [406, 373] width 84 height 10
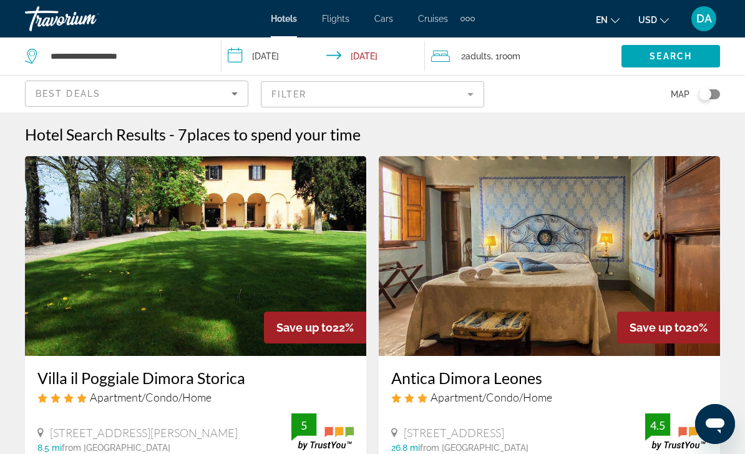
click at [434, 97] on mat-form-field "Filter" at bounding box center [372, 94] width 223 height 26
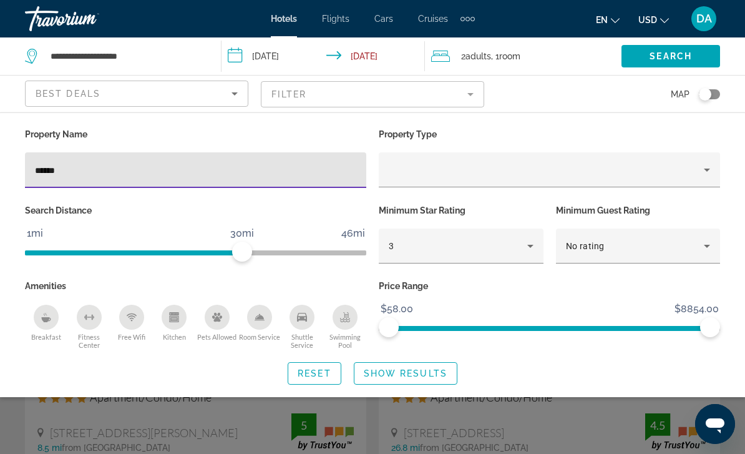
click at [280, 177] on input "******" at bounding box center [195, 170] width 321 height 15
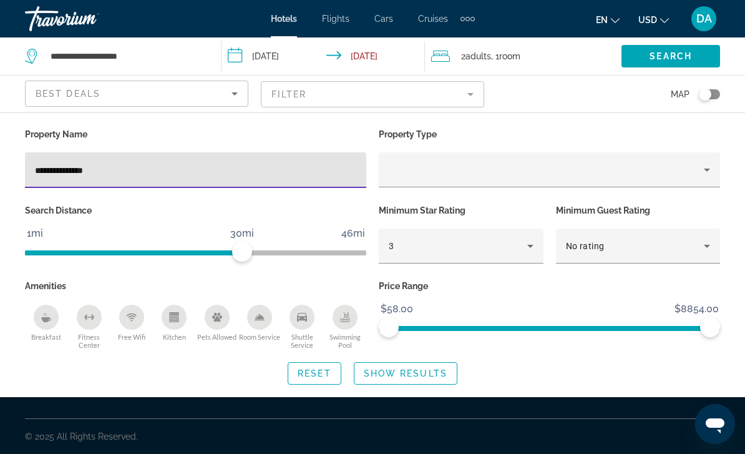
type input "**********"
click at [412, 369] on span "Show Results" at bounding box center [406, 373] width 84 height 10
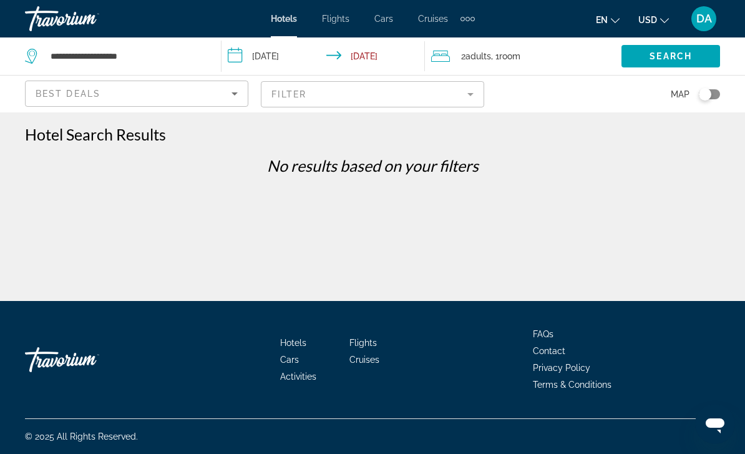
click at [266, 61] on input "**********" at bounding box center [326, 57] width 208 height 41
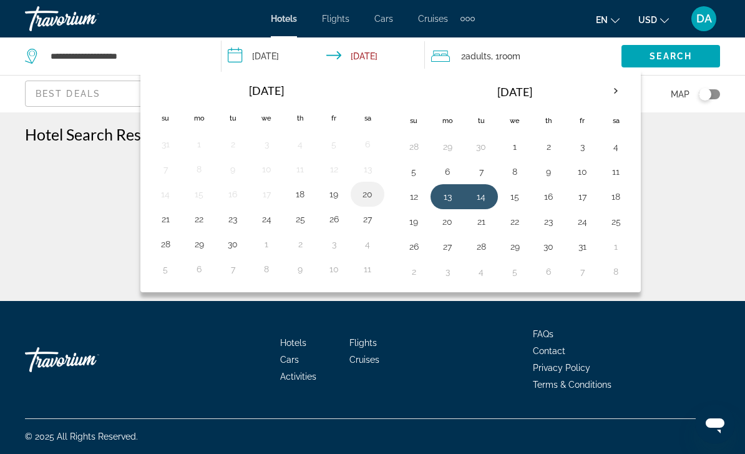
click at [367, 198] on button "20" at bounding box center [368, 193] width 20 height 17
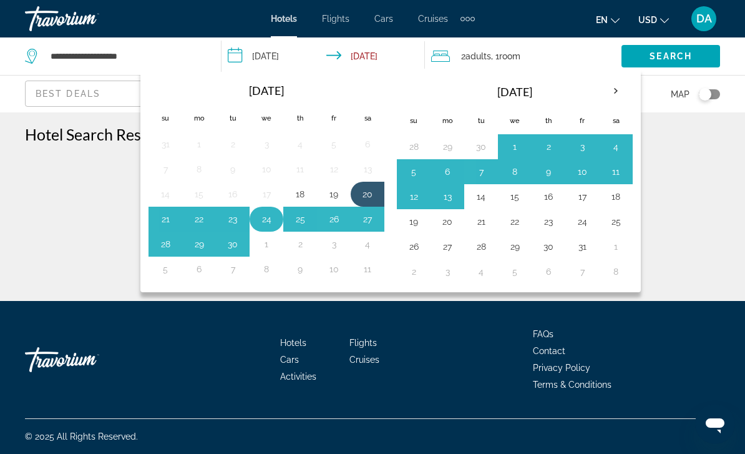
click at [269, 217] on button "24" at bounding box center [267, 218] width 20 height 17
type input "**********"
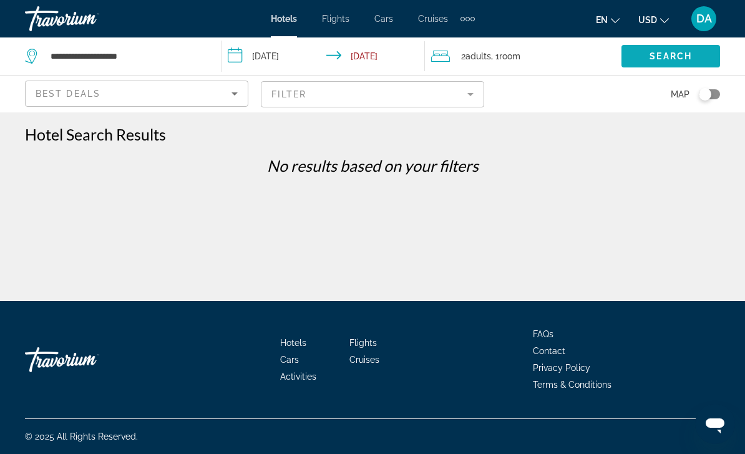
click at [710, 63] on span "Search widget" at bounding box center [671, 56] width 99 height 30
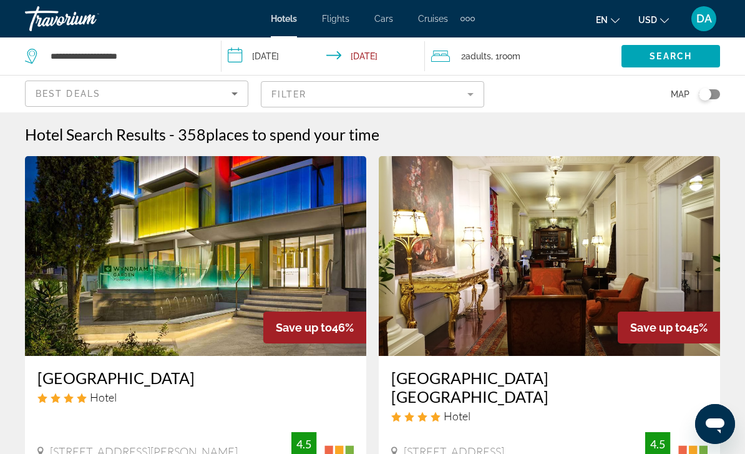
click at [411, 97] on mat-form-field "Filter" at bounding box center [372, 94] width 223 height 26
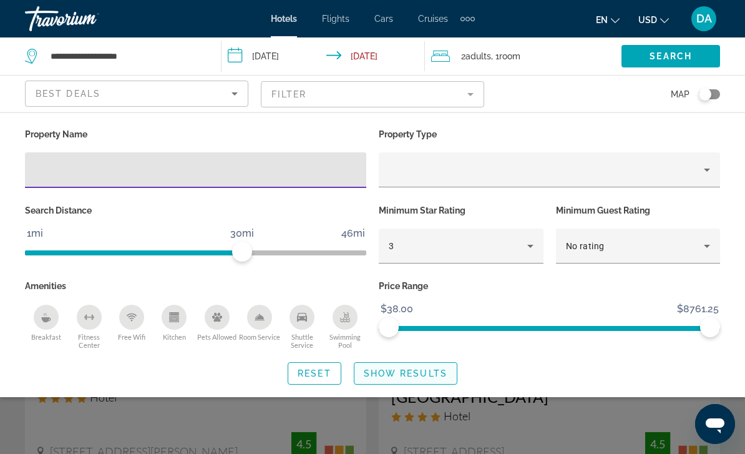
click at [422, 377] on span "Search widget" at bounding box center [405, 373] width 102 height 30
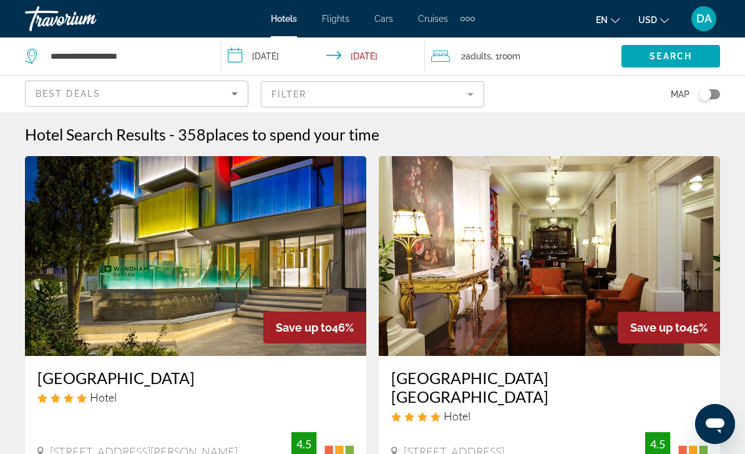
click at [212, 90] on div "Best Deals" at bounding box center [134, 93] width 196 height 15
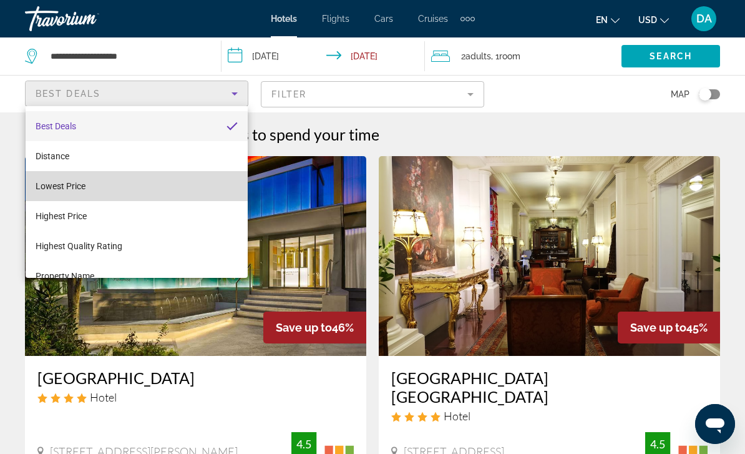
click at [196, 182] on mat-option "Lowest Price" at bounding box center [137, 186] width 222 height 30
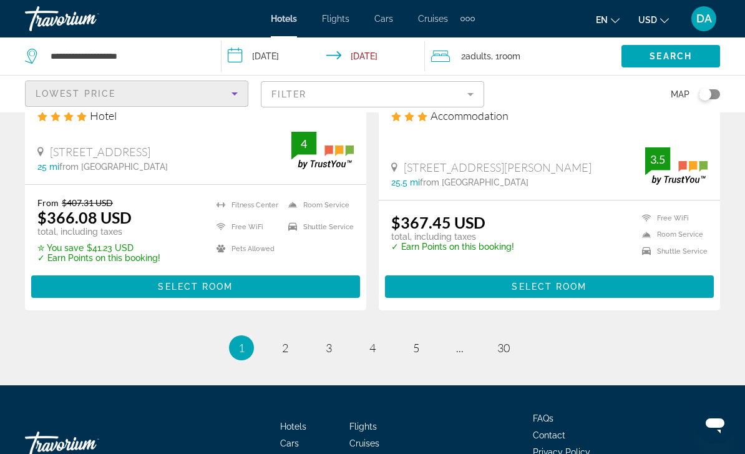
scroll to position [2569, 0]
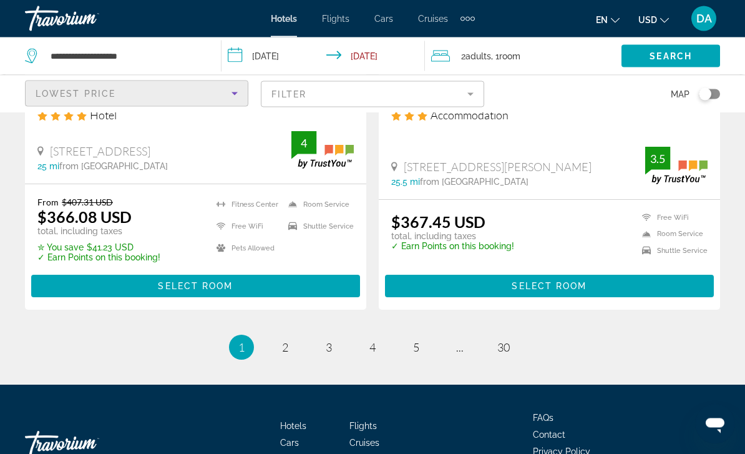
click at [274, 335] on li "page 2" at bounding box center [285, 347] width 25 height 25
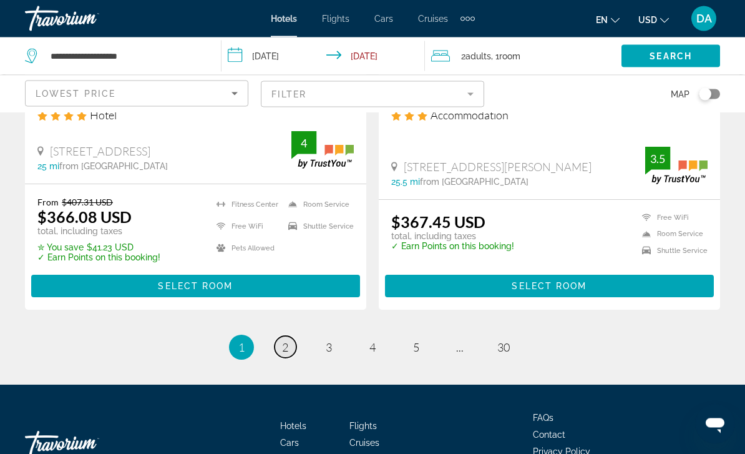
click at [289, 336] on link "page 2" at bounding box center [286, 347] width 22 height 22
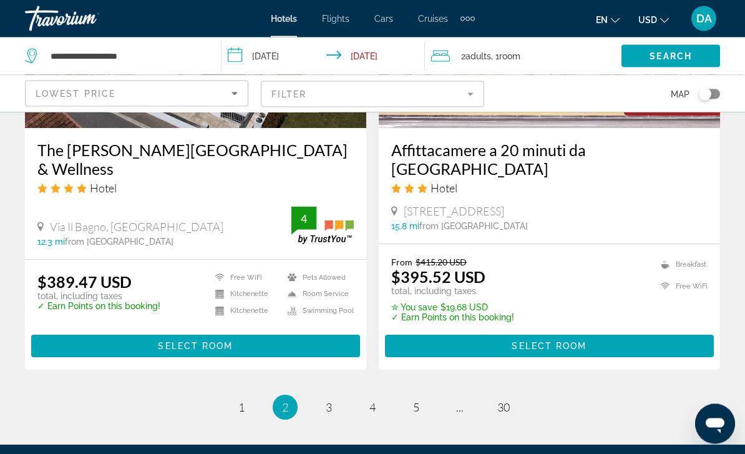
scroll to position [2532, 0]
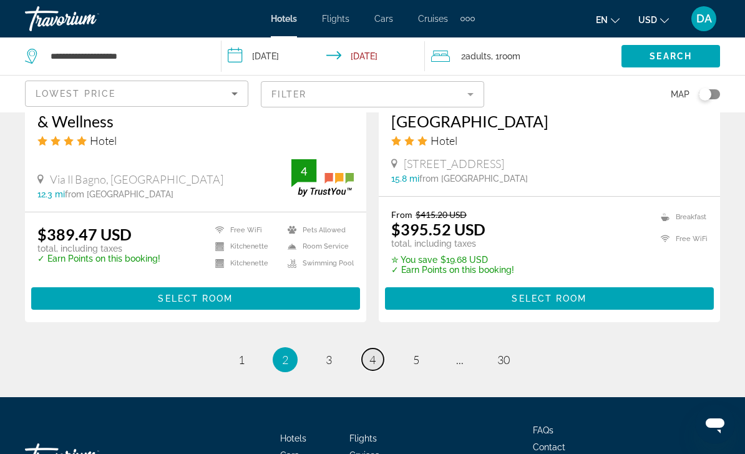
click at [374, 353] on span "4" at bounding box center [372, 360] width 6 height 14
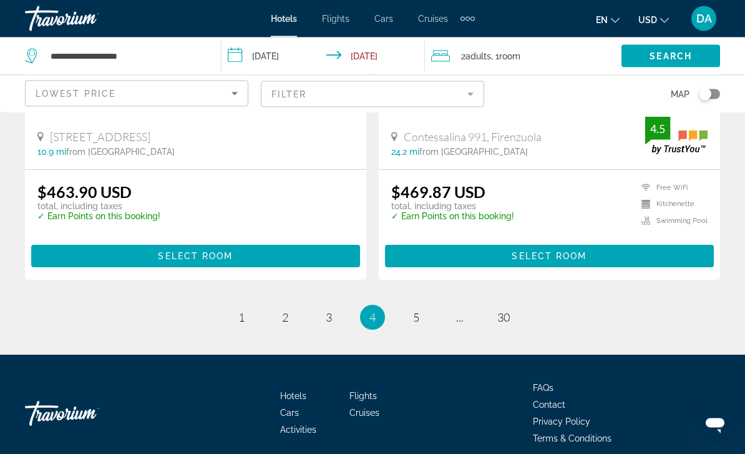
scroll to position [2585, 0]
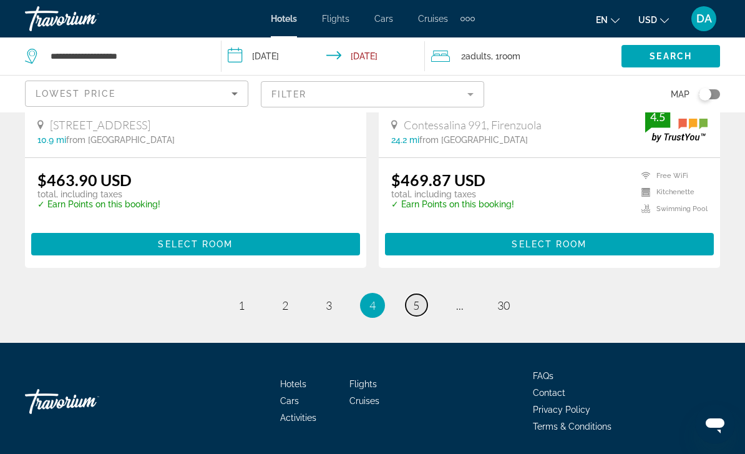
click at [409, 312] on link "page 5" at bounding box center [417, 305] width 22 height 22
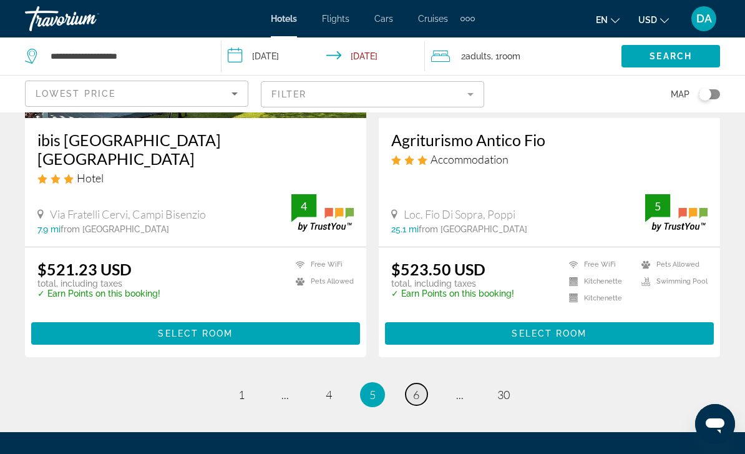
scroll to position [2532, 0]
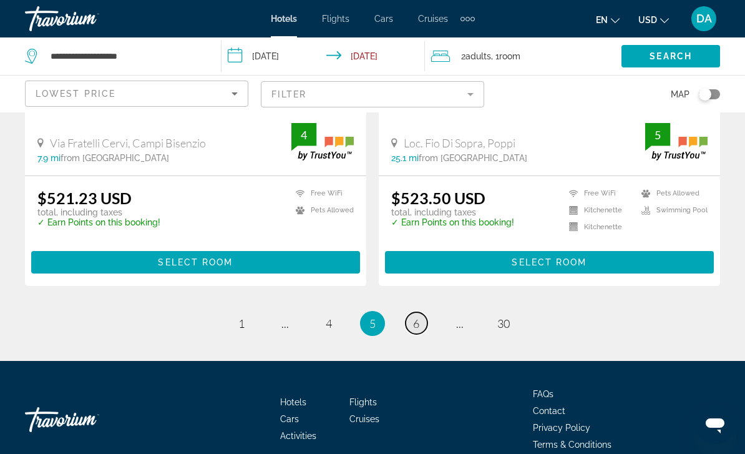
click at [421, 312] on link "page 6" at bounding box center [417, 323] width 22 height 22
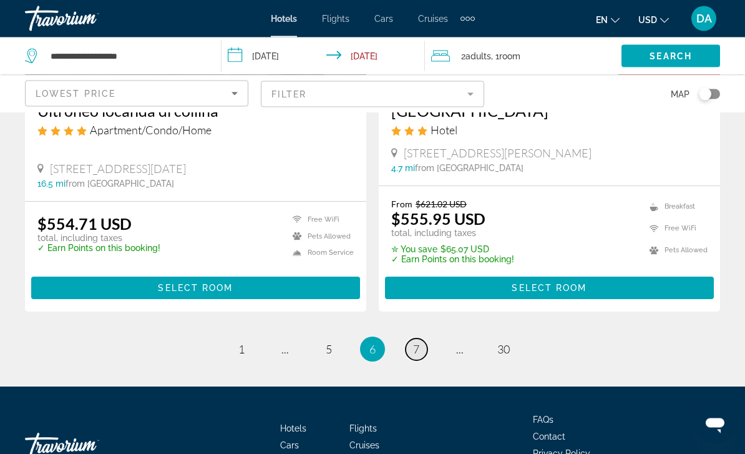
scroll to position [2566, 0]
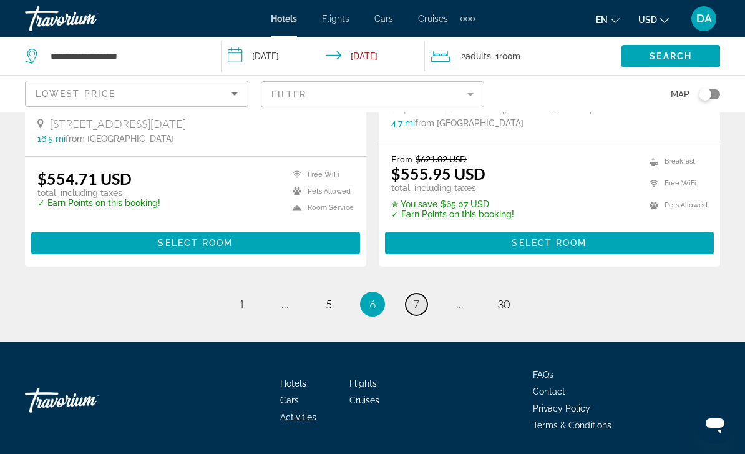
click at [416, 301] on span "7" at bounding box center [416, 304] width 6 height 14
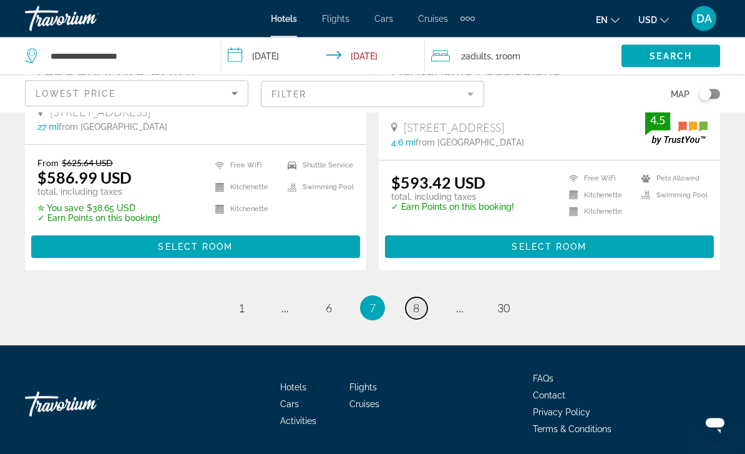
scroll to position [2555, 0]
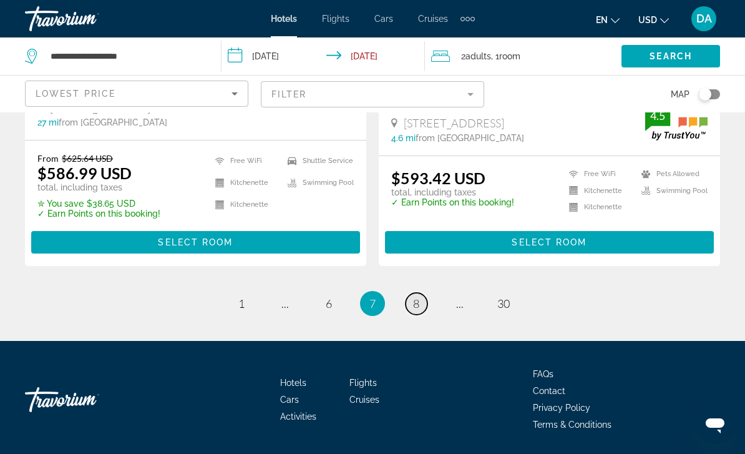
click at [416, 305] on span "8" at bounding box center [416, 303] width 6 height 14
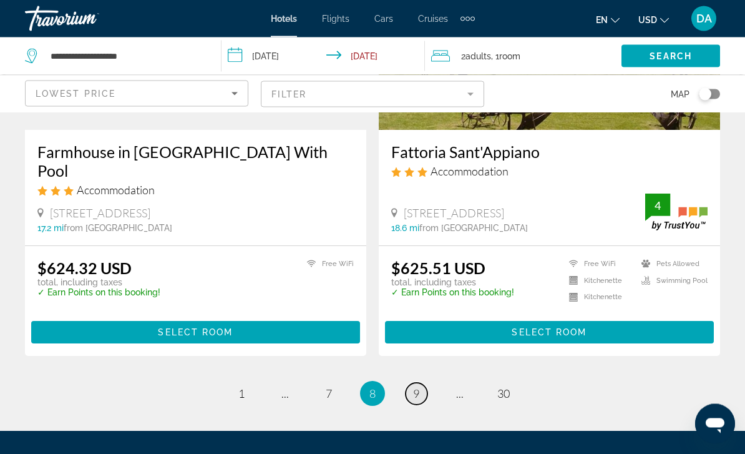
scroll to position [2563, 0]
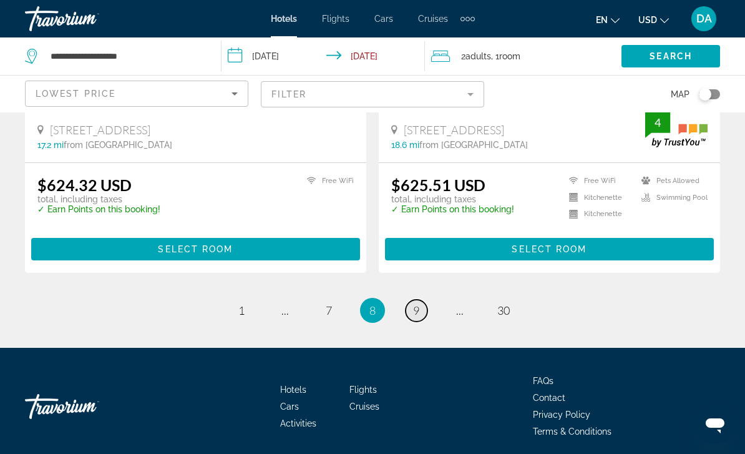
click at [411, 305] on link "page 9" at bounding box center [417, 311] width 22 height 22
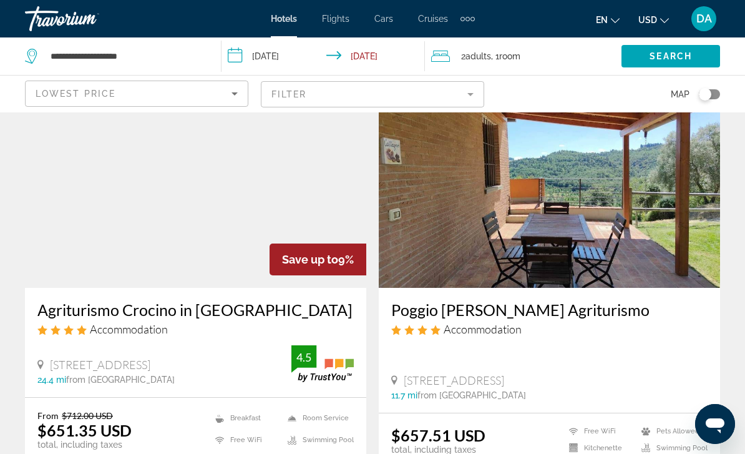
scroll to position [953, 0]
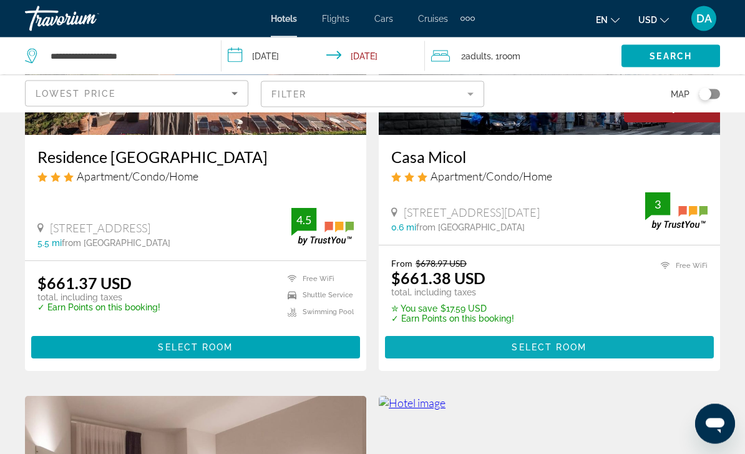
click at [677, 352] on span "Main content" at bounding box center [549, 348] width 329 height 30
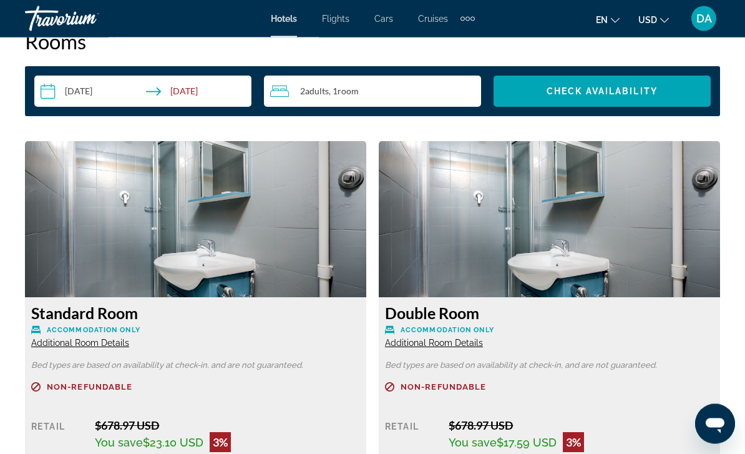
scroll to position [1754, 0]
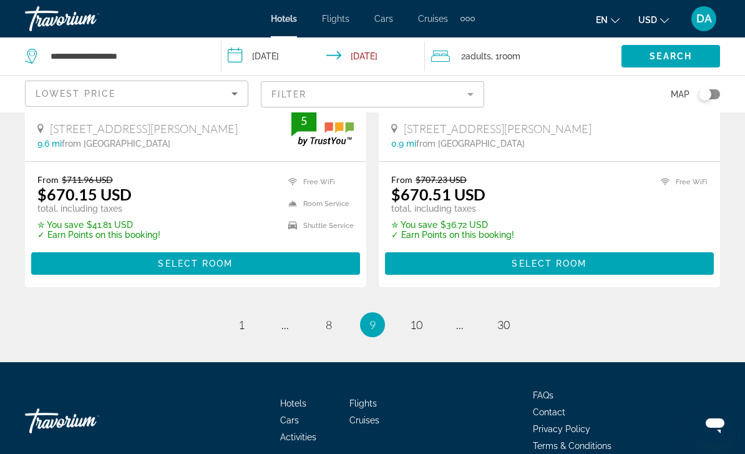
scroll to position [2585, 0]
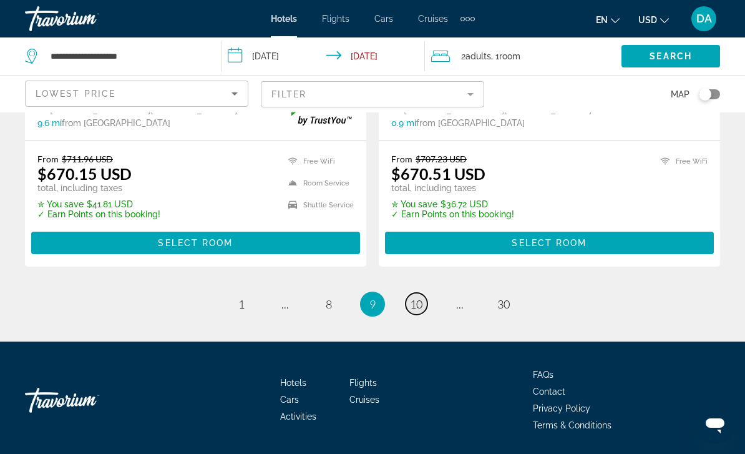
click at [418, 313] on link "page 10" at bounding box center [417, 304] width 22 height 22
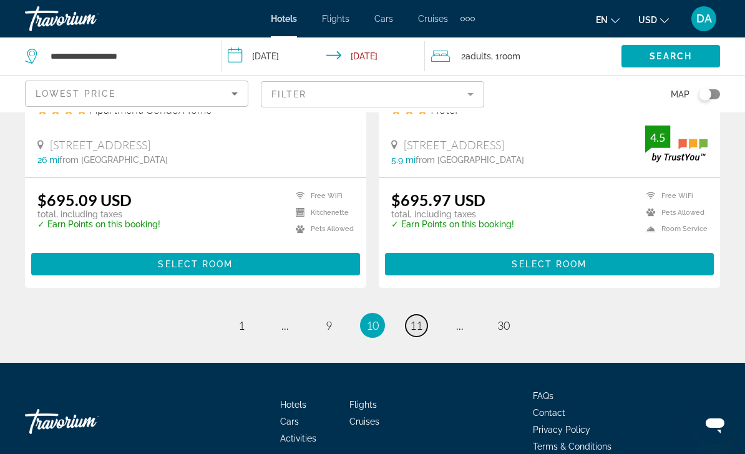
scroll to position [2571, 0]
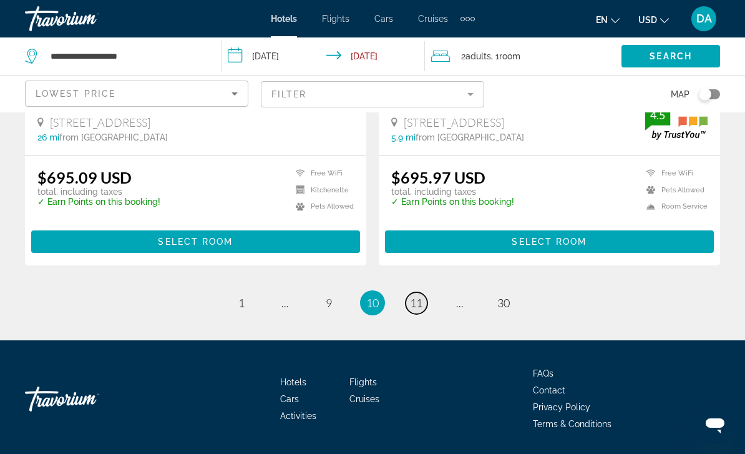
click at [421, 308] on span "11" at bounding box center [416, 303] width 12 height 14
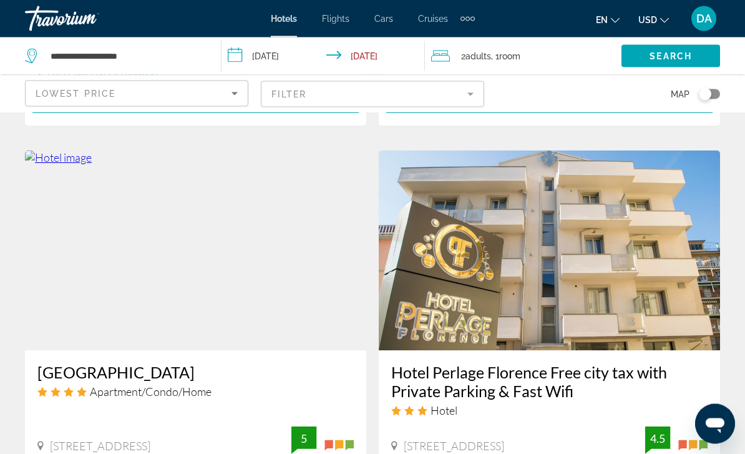
scroll to position [1795, 0]
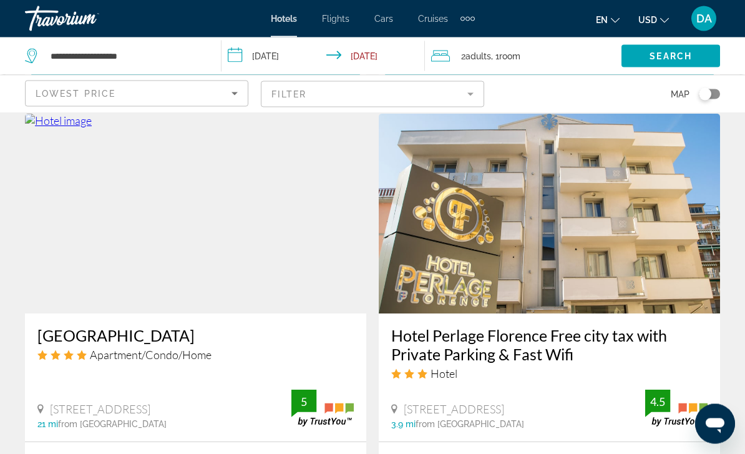
click at [257, 245] on img "Main content" at bounding box center [195, 214] width 341 height 200
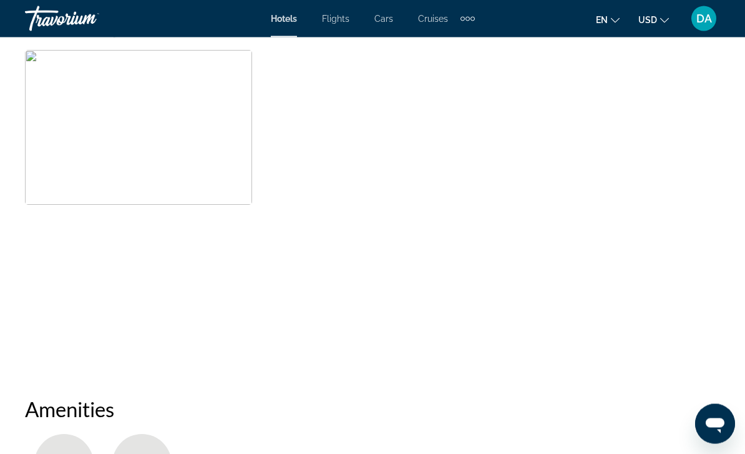
scroll to position [880, 0]
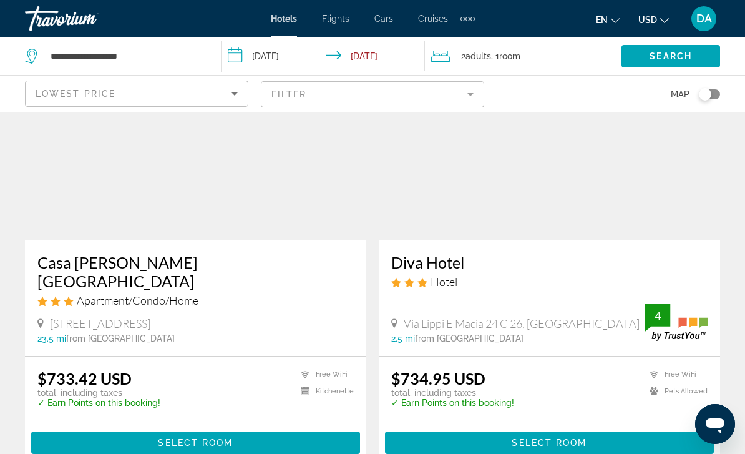
scroll to position [2388, 0]
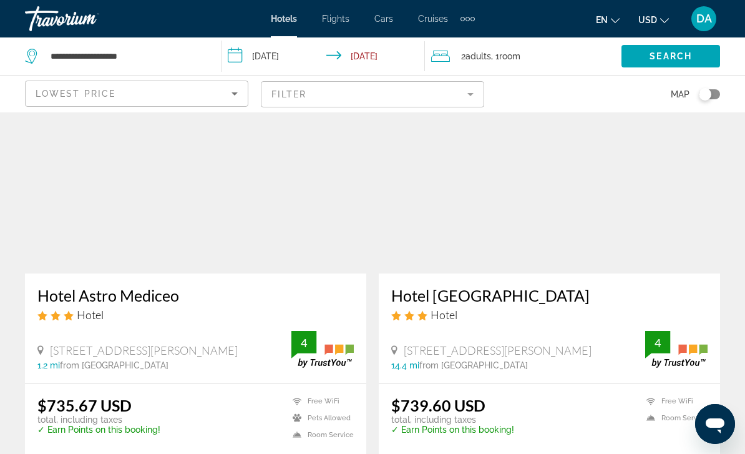
scroll to position [71, 0]
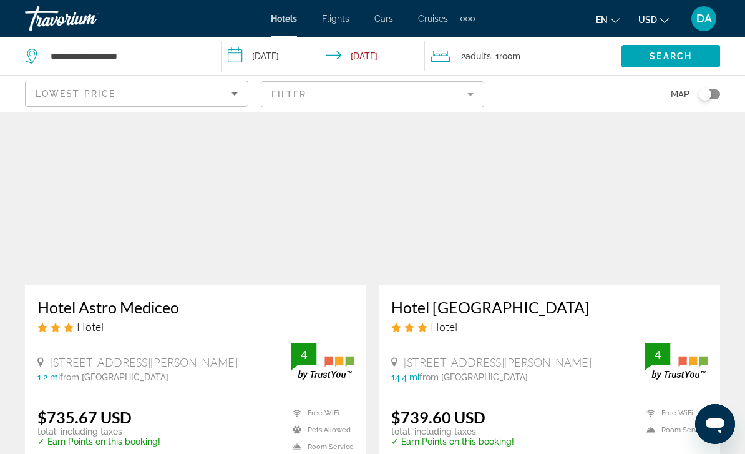
click at [660, 238] on img "Main content" at bounding box center [549, 186] width 341 height 200
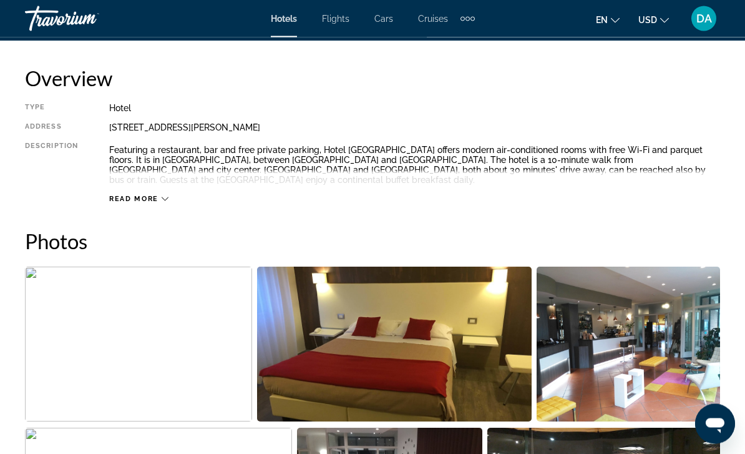
scroll to position [565, 0]
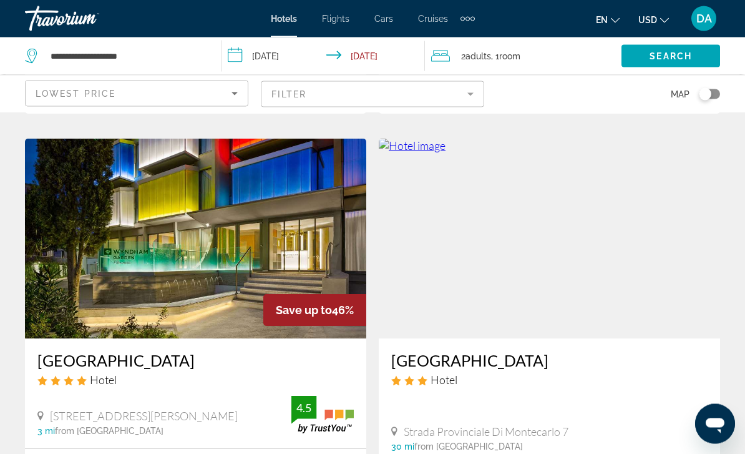
scroll to position [2270, 0]
click at [76, 244] on img "Main content" at bounding box center [195, 239] width 341 height 200
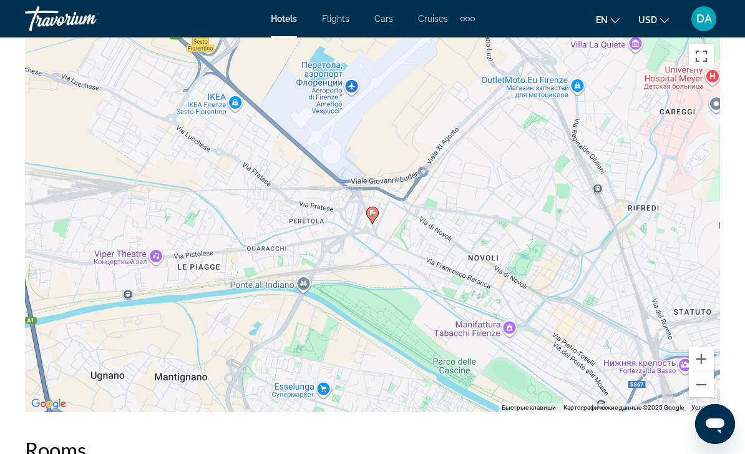
scroll to position [1435, 0]
click at [703, 391] on button "Уменьшить" at bounding box center [701, 385] width 25 height 25
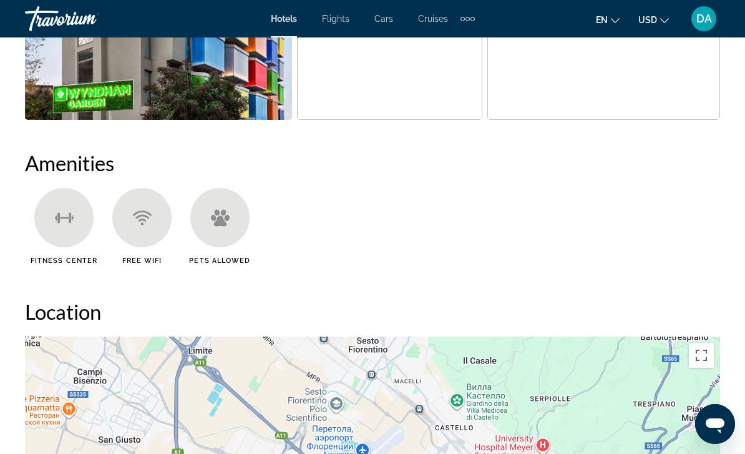
scroll to position [1114, 0]
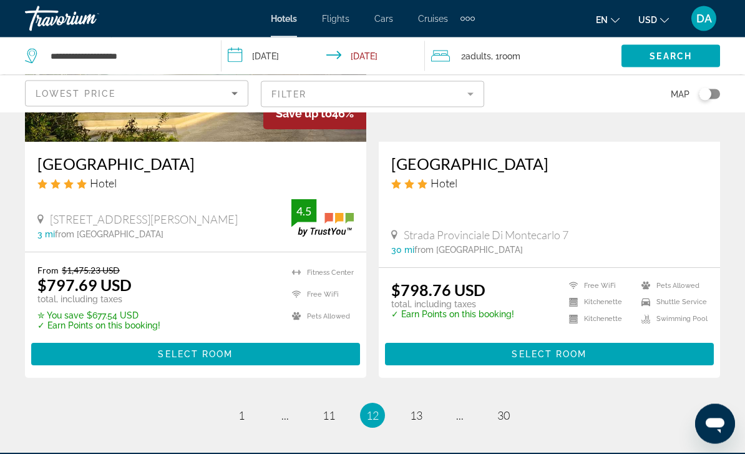
scroll to position [2466, 0]
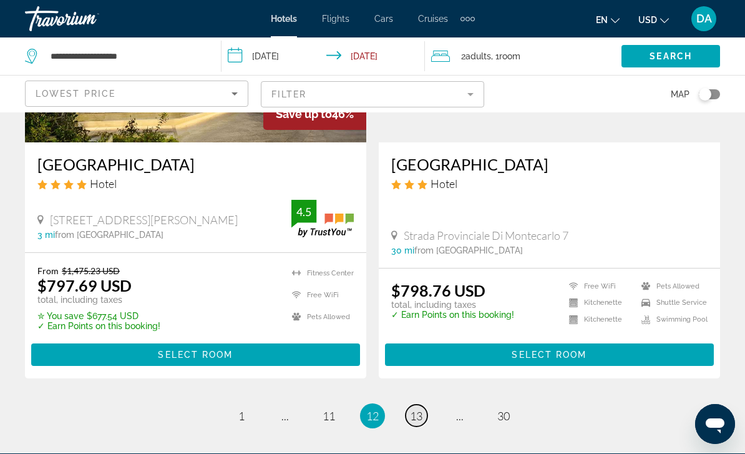
click at [422, 409] on span "13" at bounding box center [416, 416] width 12 height 14
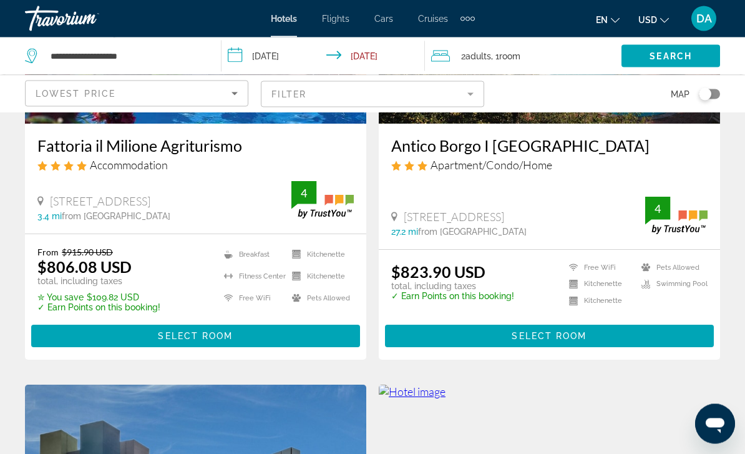
scroll to position [1115, 0]
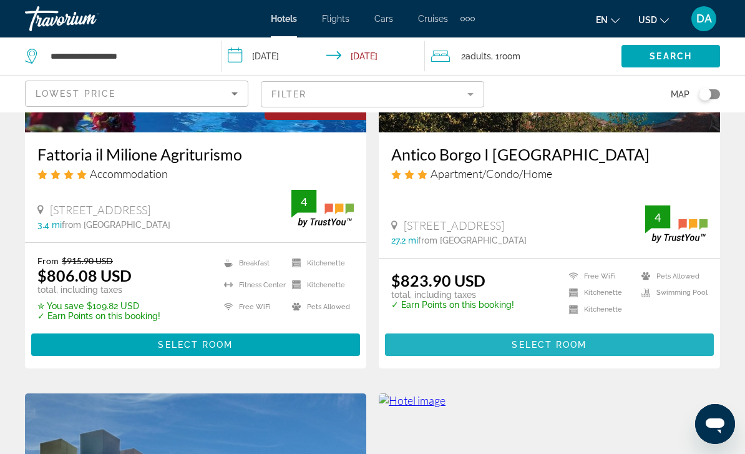
click at [660, 345] on span "Main content" at bounding box center [549, 345] width 329 height 30
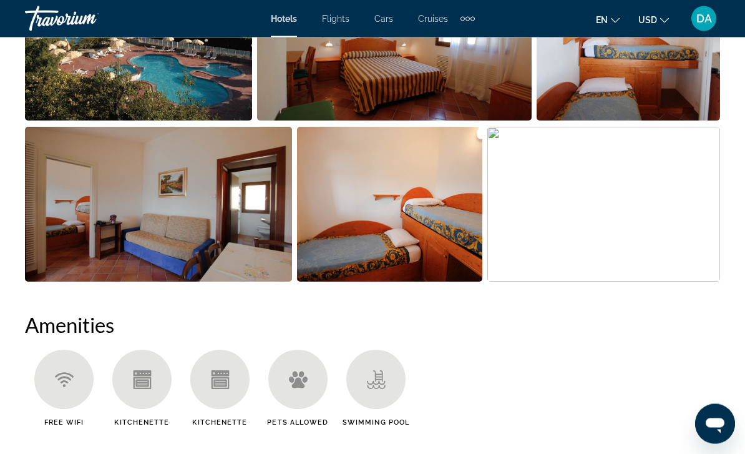
scroll to position [931, 0]
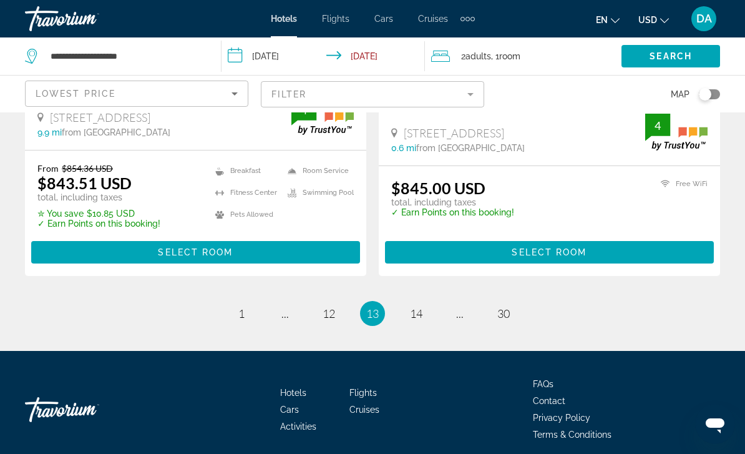
scroll to position [2572, 0]
click at [421, 305] on link "page 14" at bounding box center [417, 314] width 22 height 22
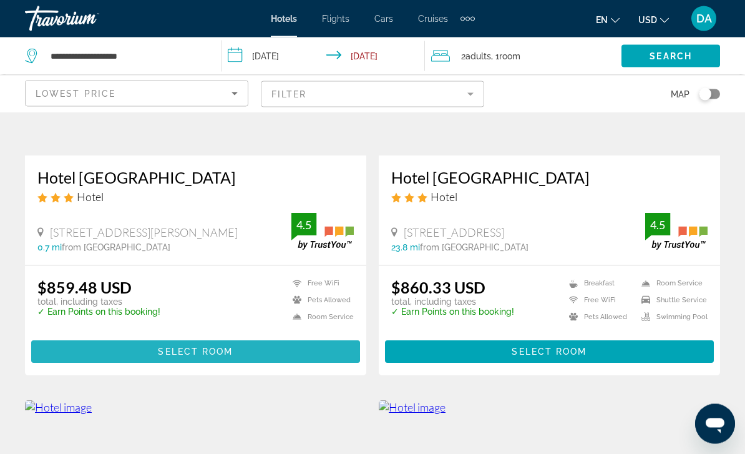
click at [64, 351] on span "Main content" at bounding box center [195, 352] width 329 height 30
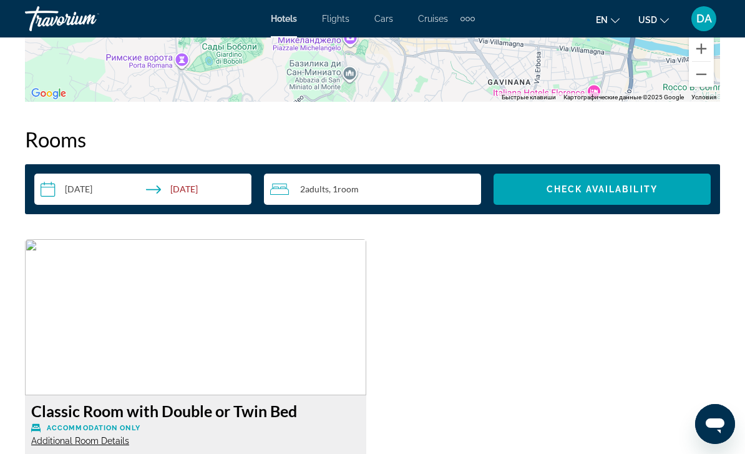
scroll to position [1682, 0]
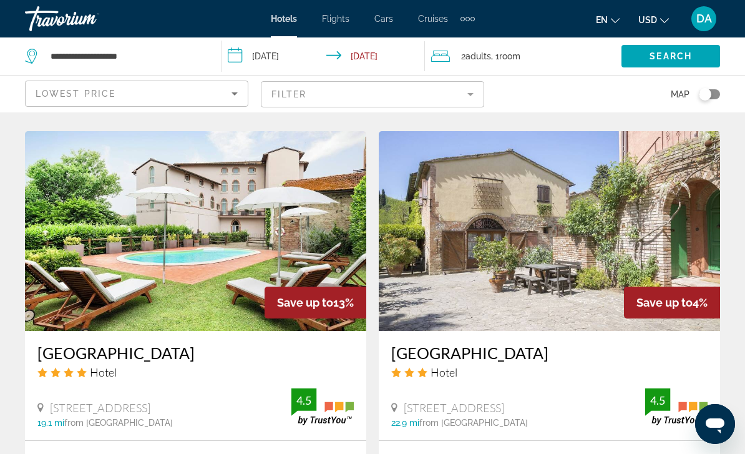
scroll to position [2585, 0]
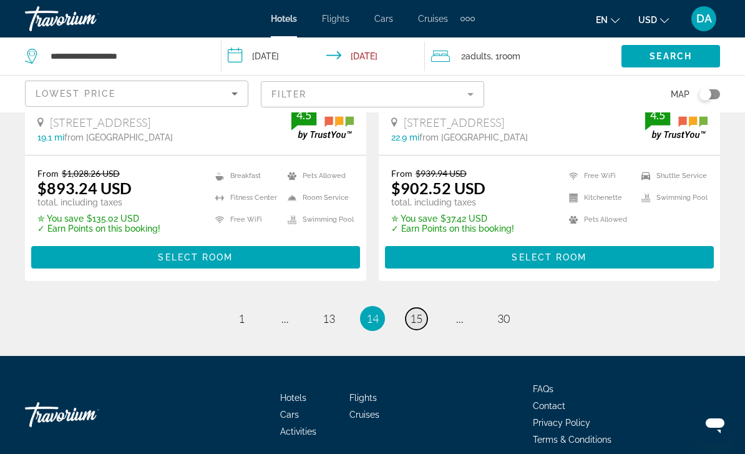
click at [418, 311] on span "15" at bounding box center [416, 318] width 12 height 14
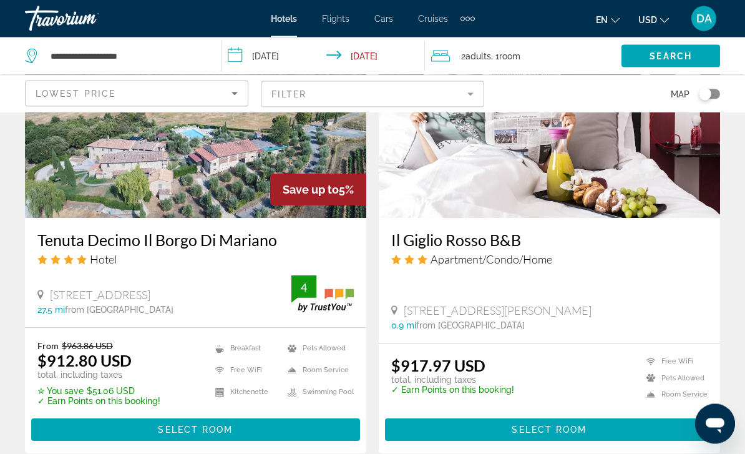
scroll to position [1059, 0]
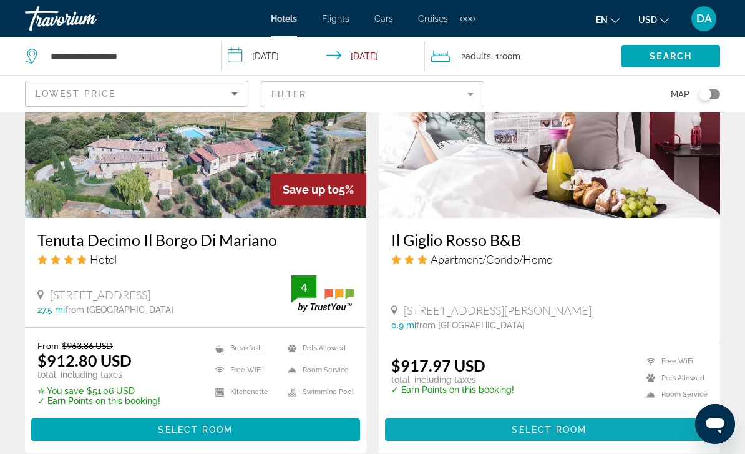
click at [657, 428] on span "Main content" at bounding box center [549, 429] width 329 height 30
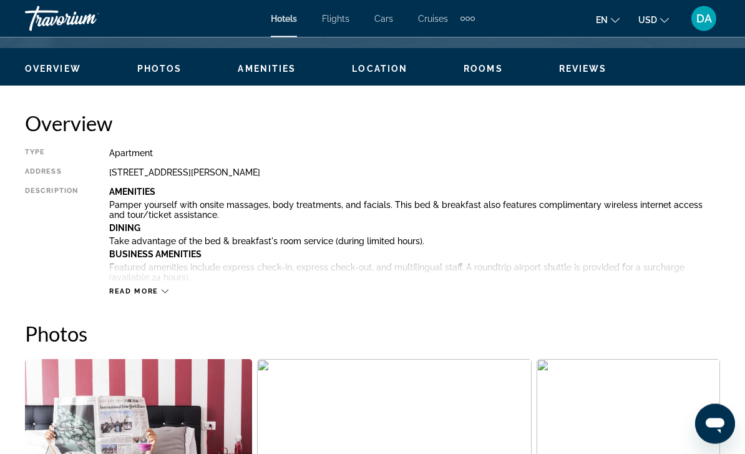
scroll to position [550, 0]
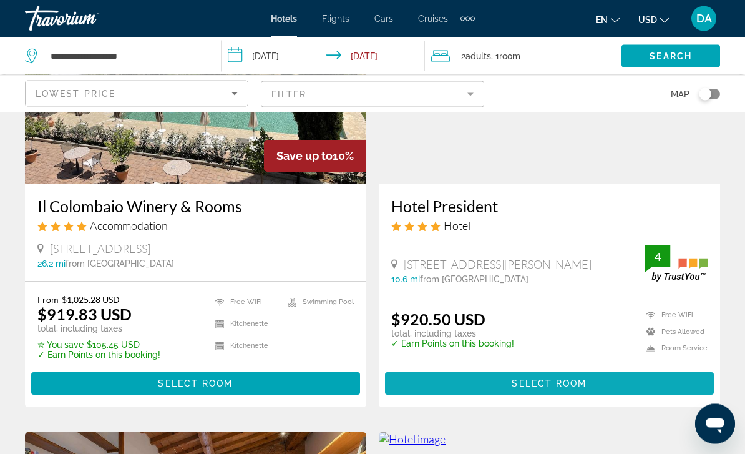
click at [663, 378] on span "Main content" at bounding box center [549, 384] width 329 height 30
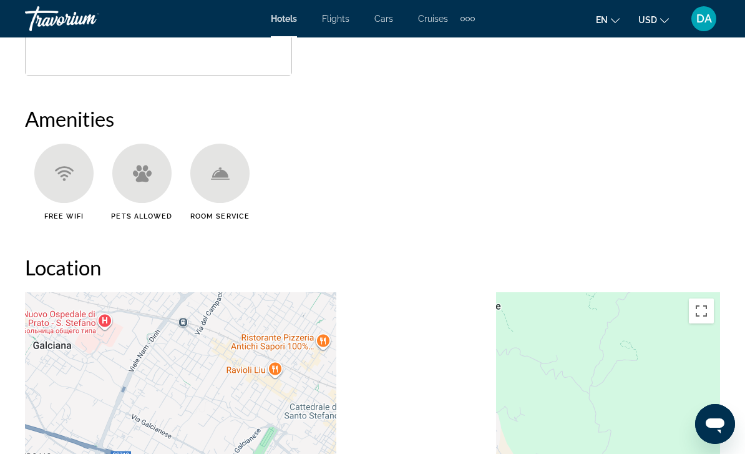
scroll to position [1142, 0]
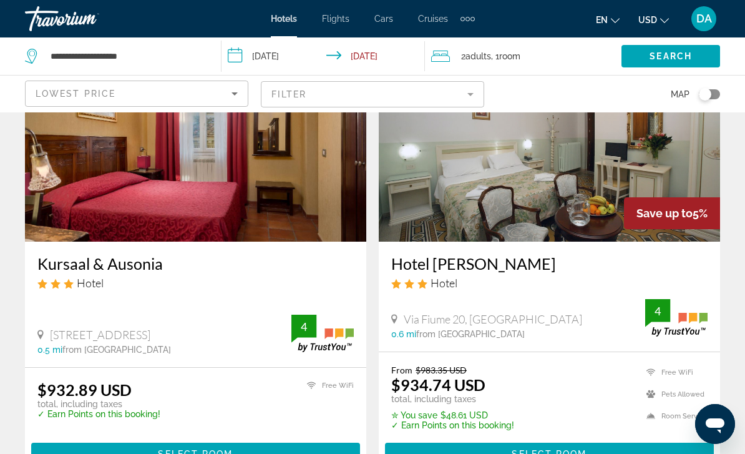
scroll to position [2390, 0]
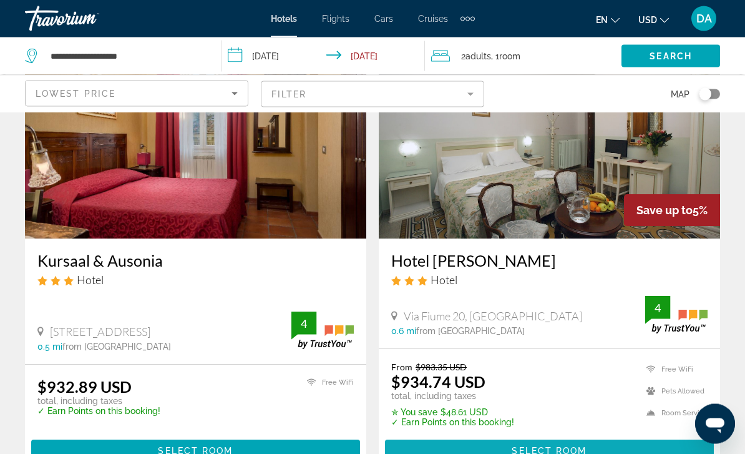
click at [654, 448] on span "Main content" at bounding box center [549, 451] width 329 height 30
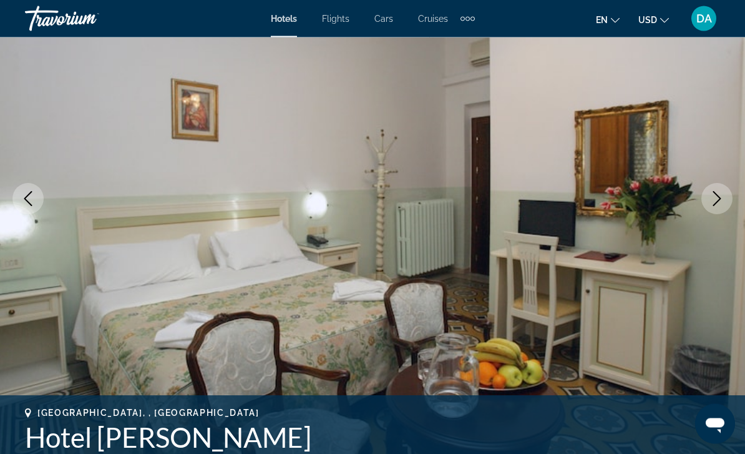
scroll to position [122, 0]
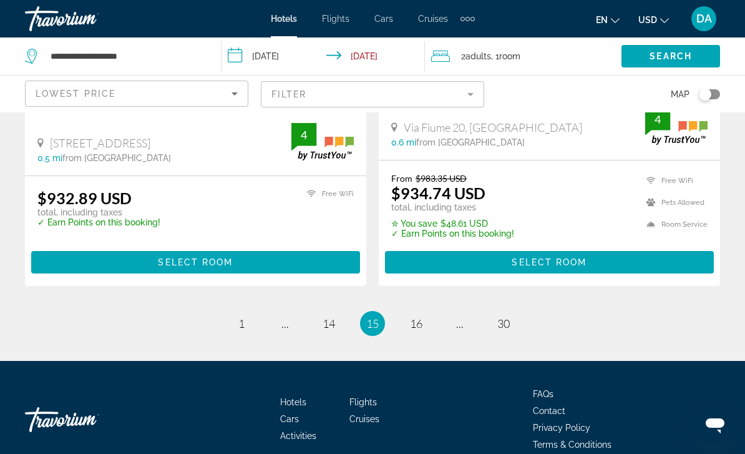
scroll to position [2598, 0]
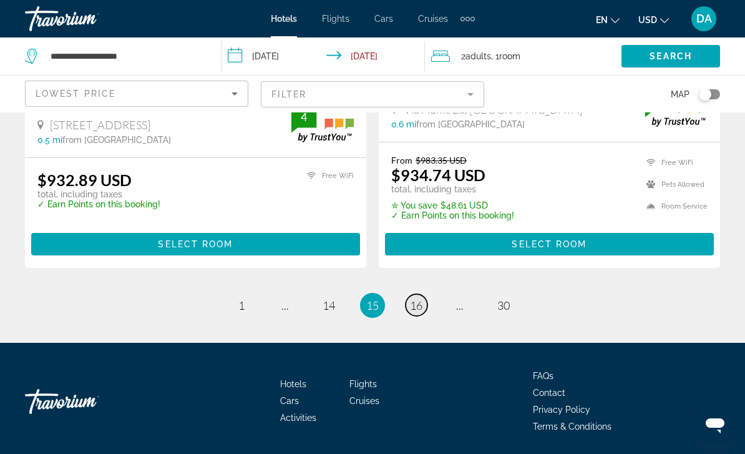
click at [420, 298] on span "16" at bounding box center [416, 305] width 12 height 14
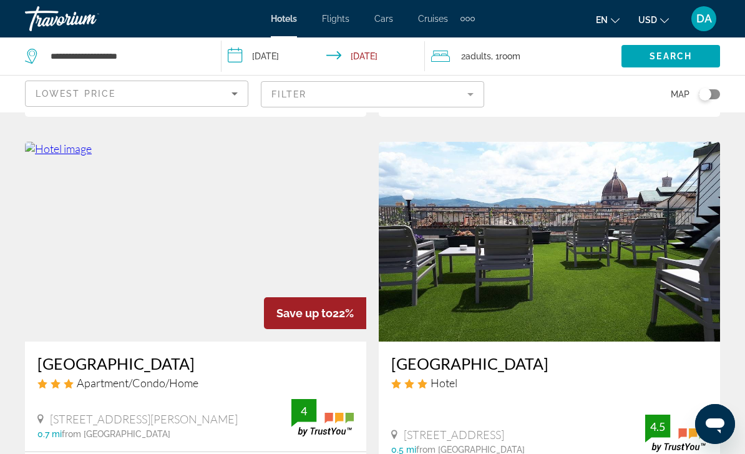
scroll to position [462, 0]
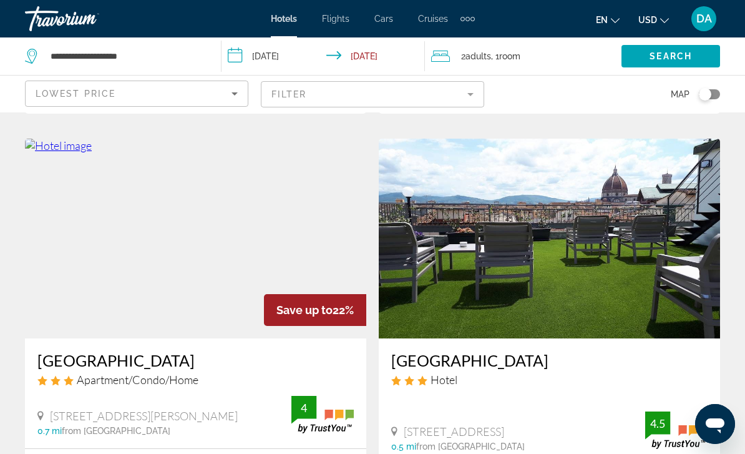
click at [657, 309] on img "Main content" at bounding box center [549, 239] width 341 height 200
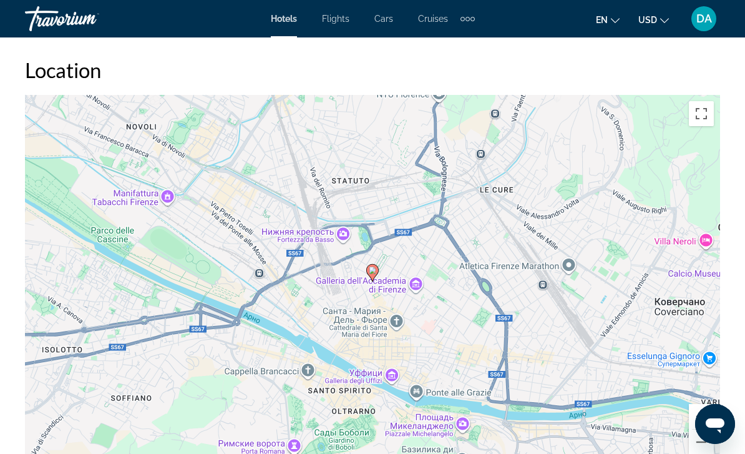
scroll to position [1346, 0]
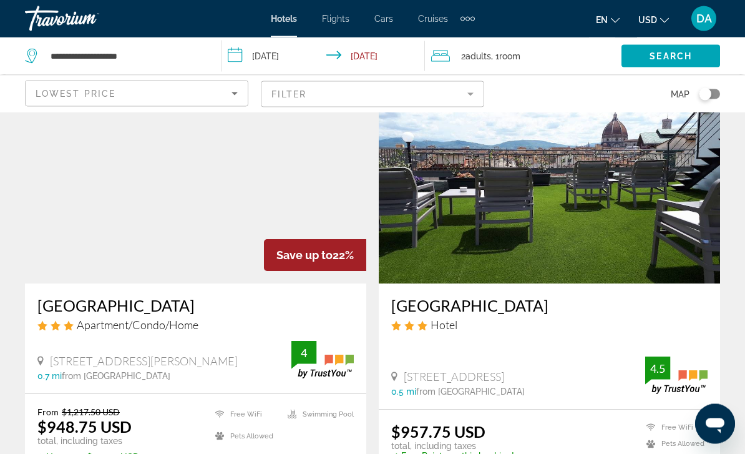
scroll to position [518, 0]
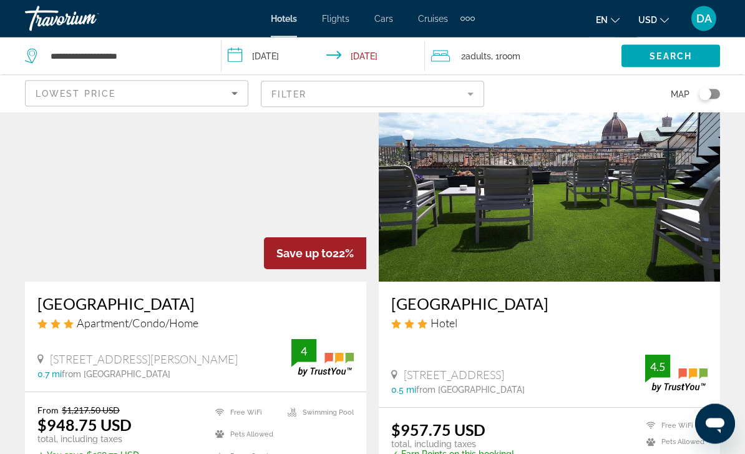
click at [260, 219] on img "Main content" at bounding box center [195, 182] width 341 height 200
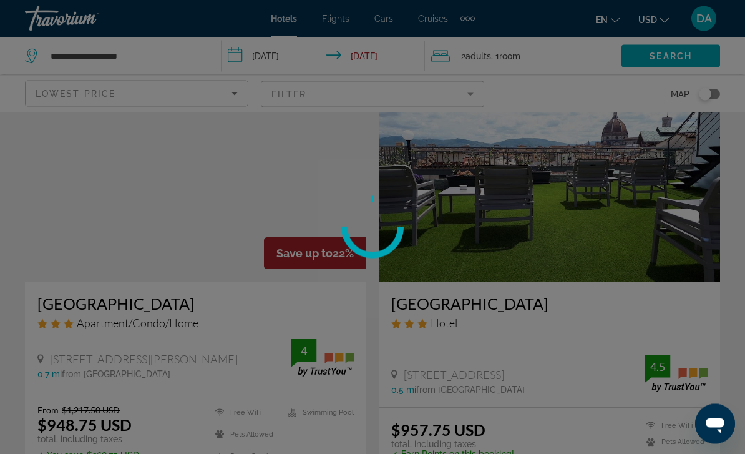
scroll to position [519, 0]
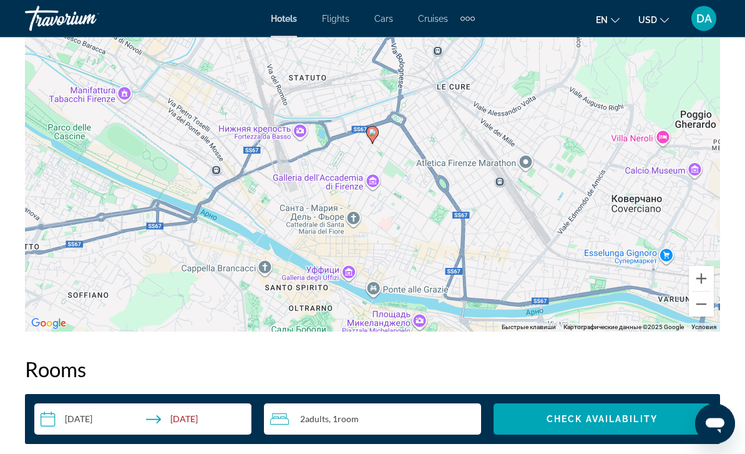
scroll to position [1483, 0]
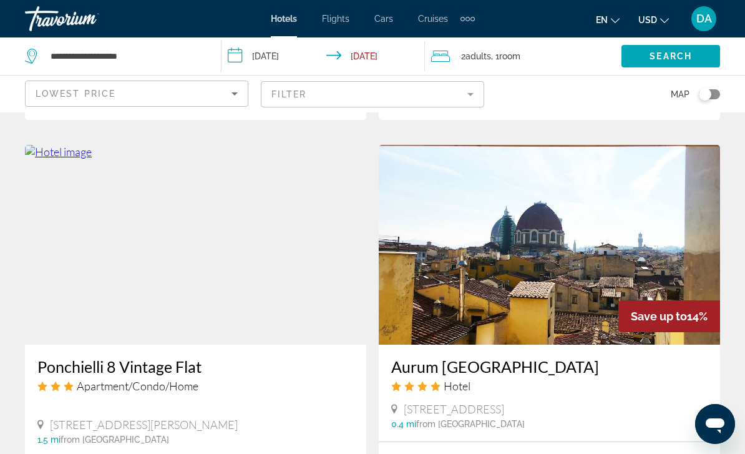
scroll to position [914, 0]
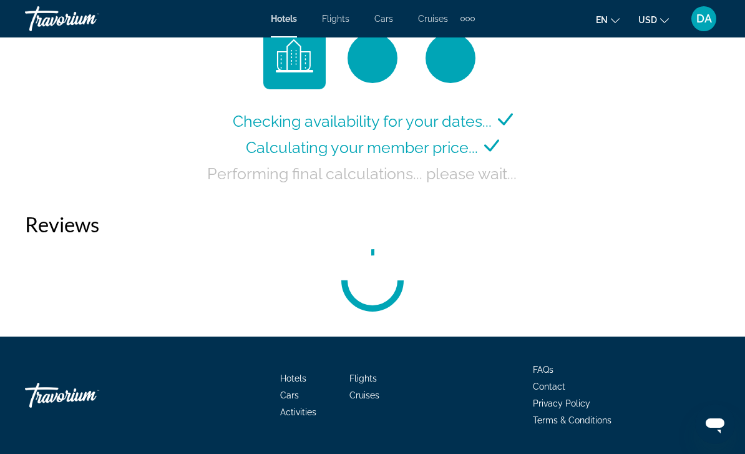
scroll to position [1955, 0]
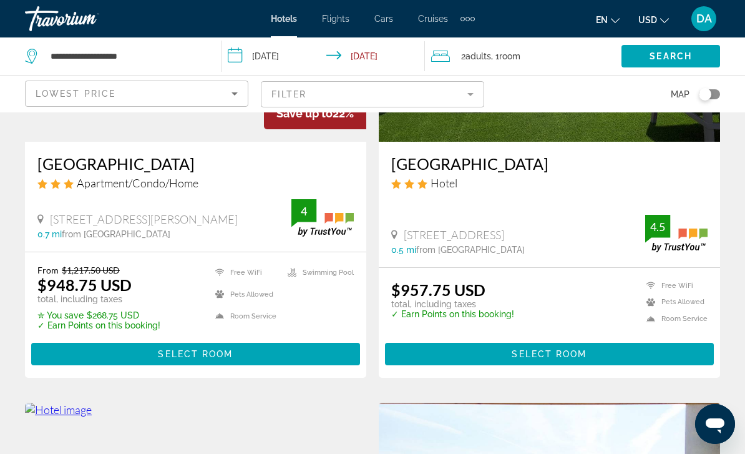
scroll to position [645, 0]
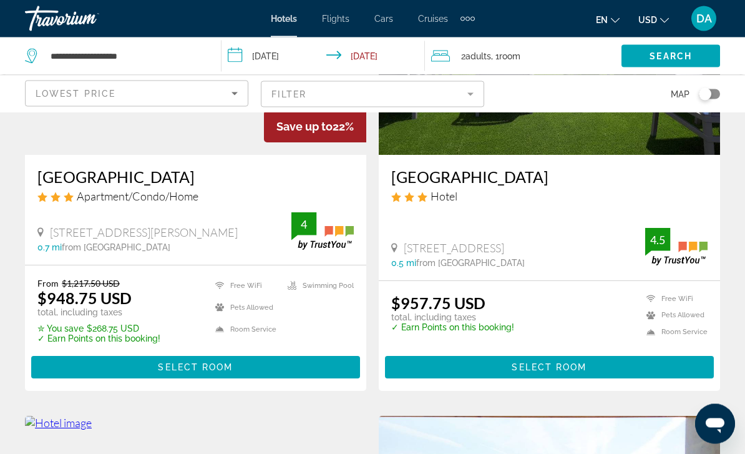
click at [397, 92] on mat-form-field "Filter" at bounding box center [372, 94] width 223 height 26
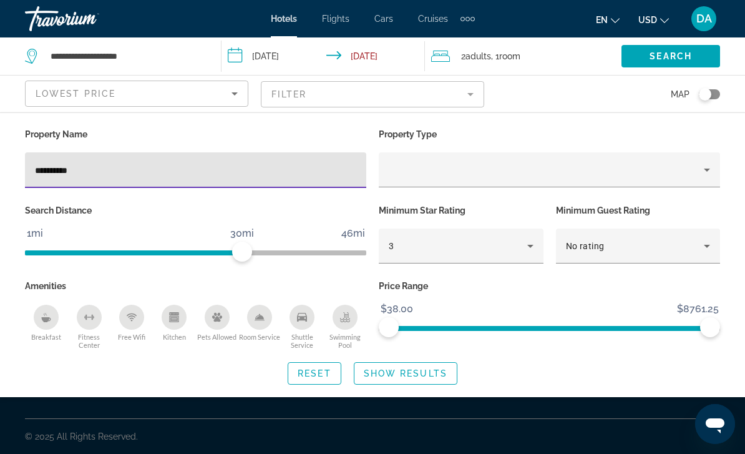
type input "**********"
click at [418, 371] on span "Show Results" at bounding box center [406, 373] width 84 height 10
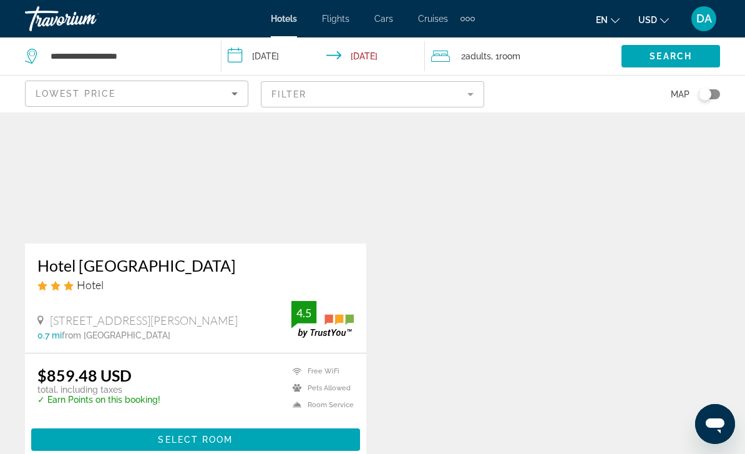
scroll to position [98, 0]
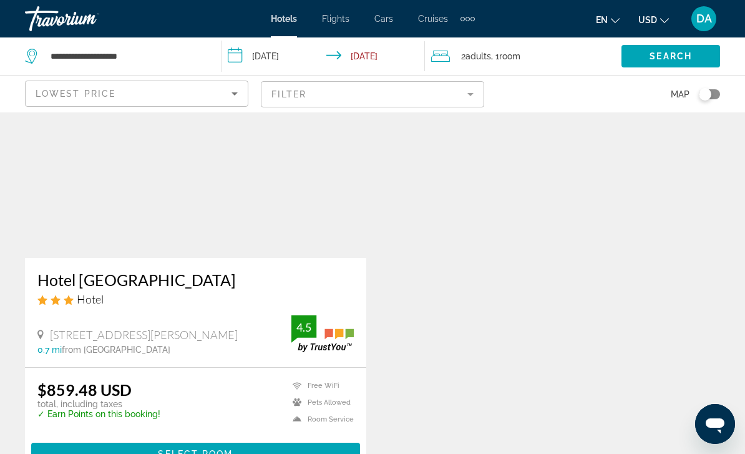
click at [295, 202] on img "Main content" at bounding box center [195, 158] width 341 height 200
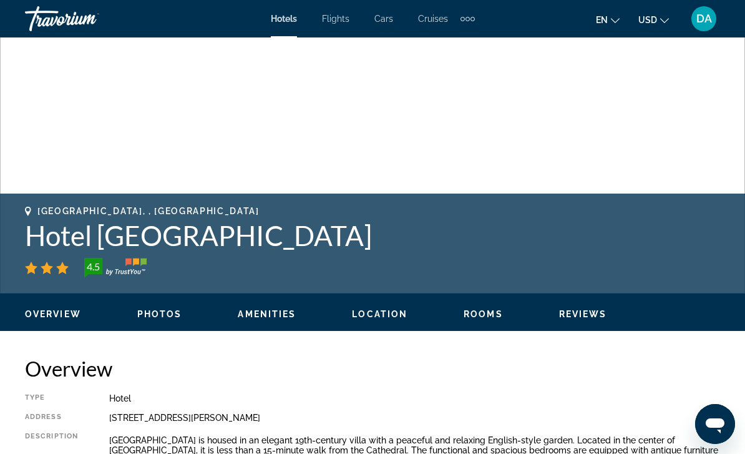
scroll to position [398, 0]
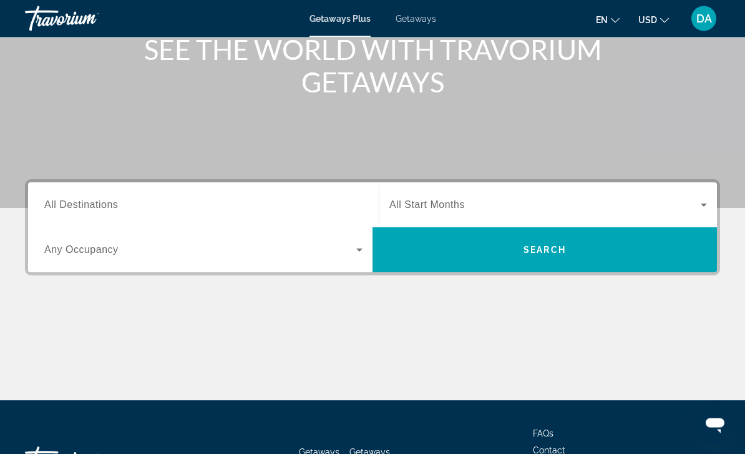
scroll to position [184, 0]
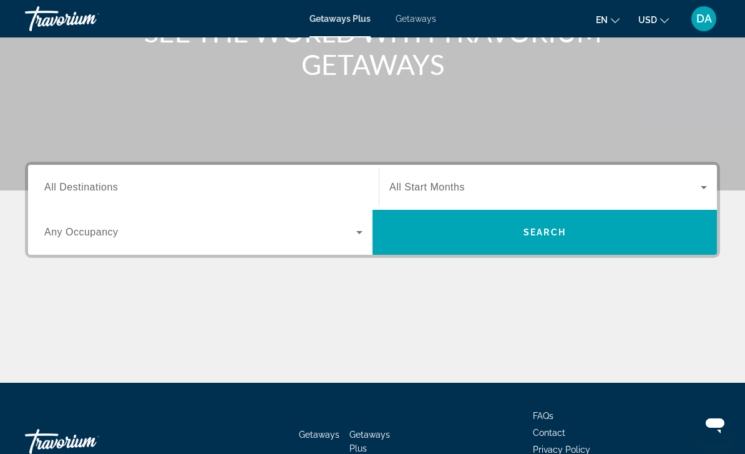
click at [209, 194] on input "Destination All Destinations" at bounding box center [203, 187] width 318 height 15
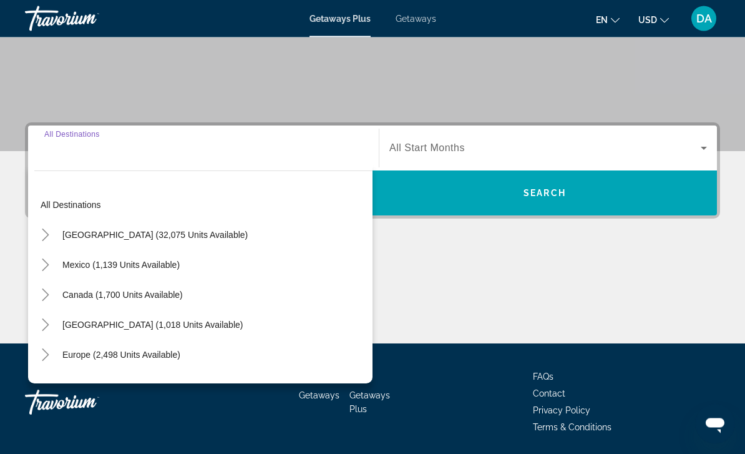
scroll to position [225, 0]
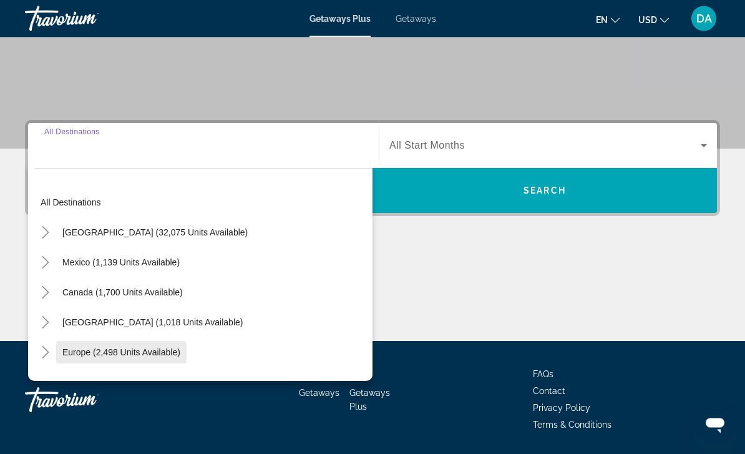
click at [159, 349] on span "Europe (2,498 units available)" at bounding box center [121, 353] width 118 height 10
type input "**********"
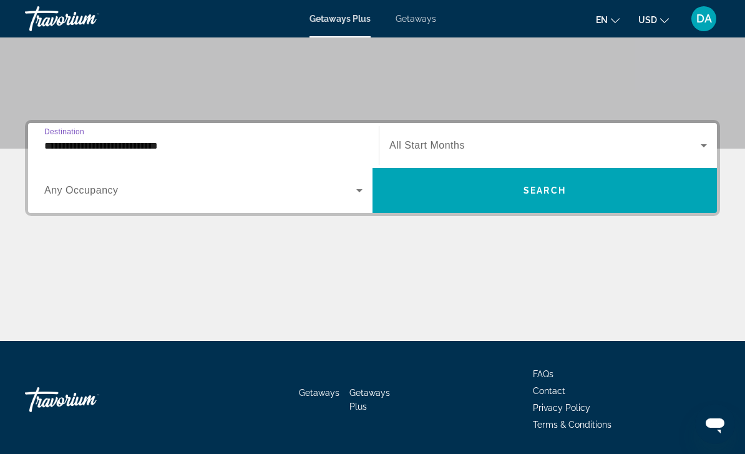
click at [434, 141] on span "All Start Months" at bounding box center [427, 145] width 76 height 11
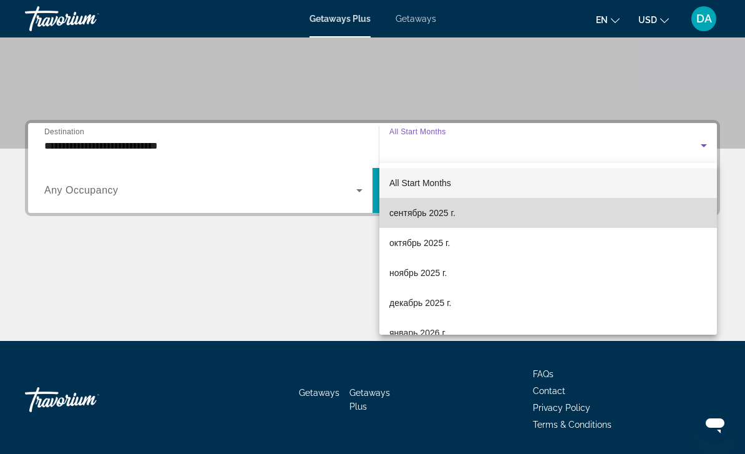
click at [442, 217] on span "сентябрь 2025 г." at bounding box center [422, 212] width 66 height 15
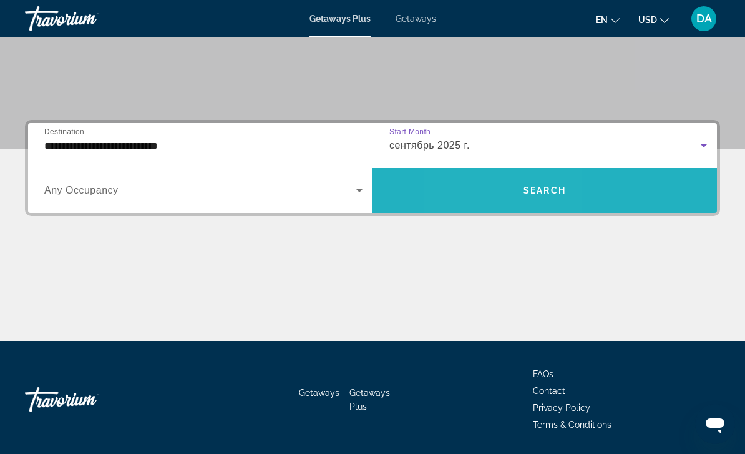
click at [493, 206] on span "Search widget" at bounding box center [545, 190] width 345 height 45
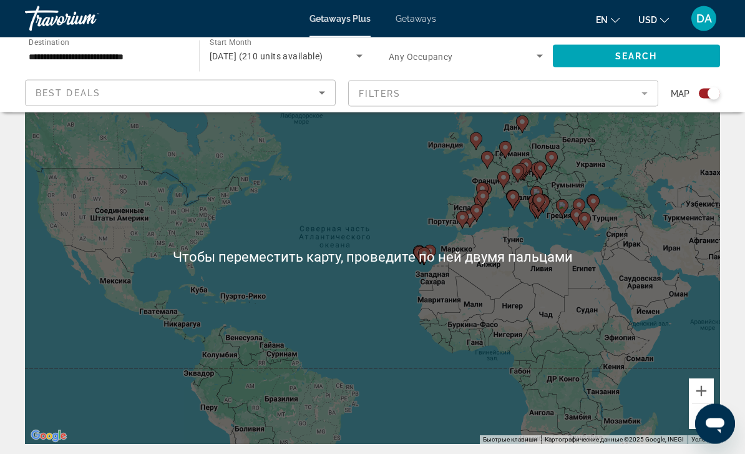
scroll to position [56, 0]
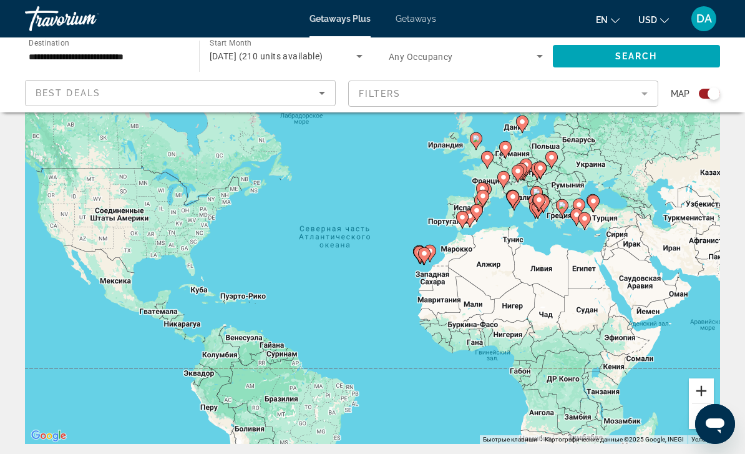
click at [711, 389] on button "Увеличить" at bounding box center [701, 390] width 25 height 25
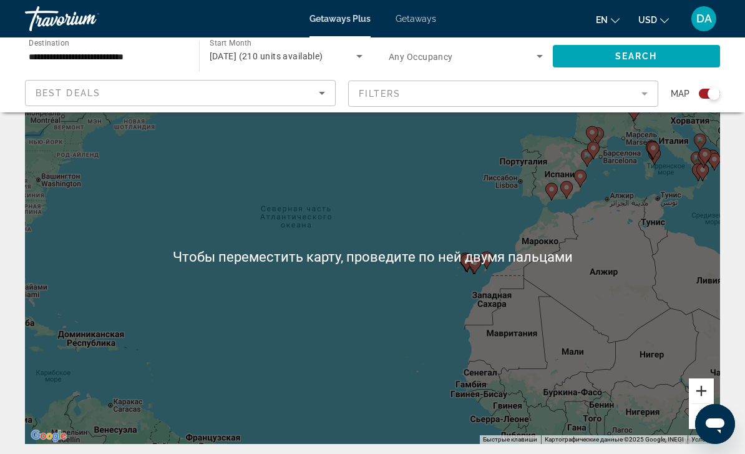
scroll to position [46, 0]
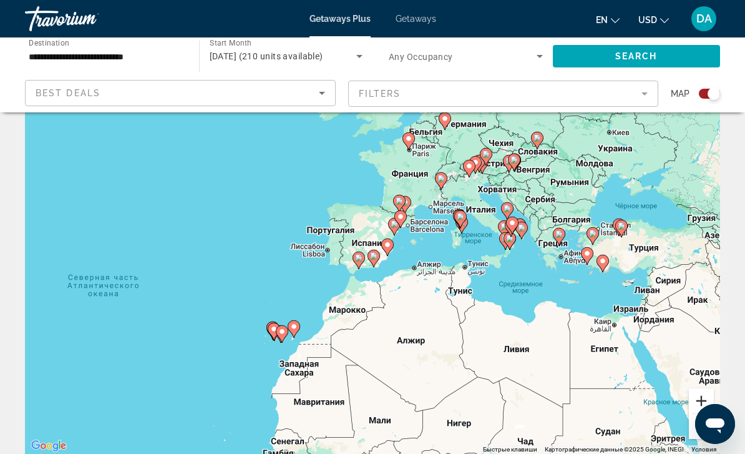
click at [700, 402] on button "Увеличить" at bounding box center [701, 400] width 25 height 25
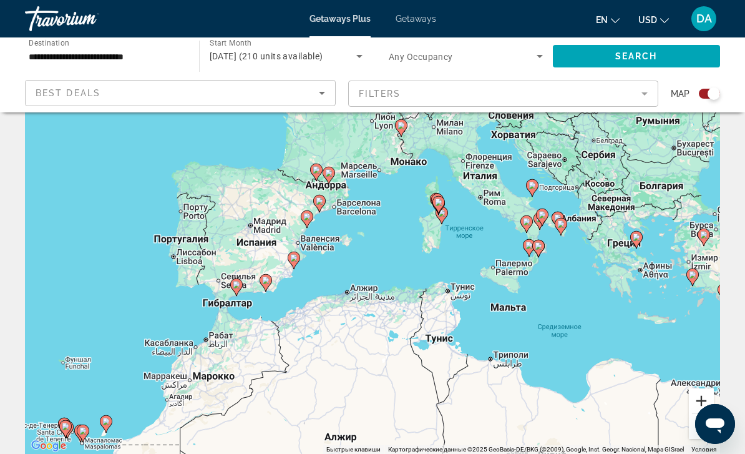
click at [706, 405] on button "Увеличить" at bounding box center [701, 400] width 25 height 25
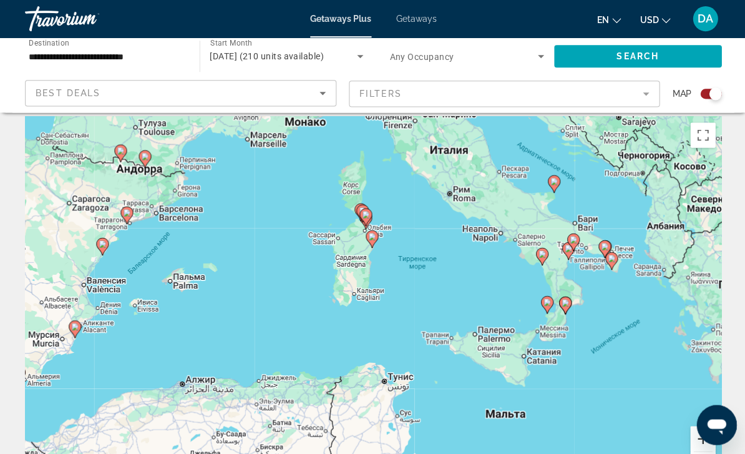
scroll to position [9, 0]
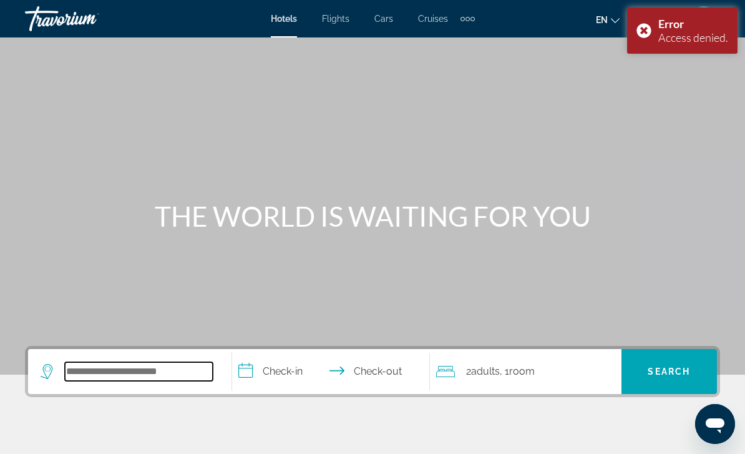
click at [185, 367] on input "Search widget" at bounding box center [139, 371] width 148 height 19
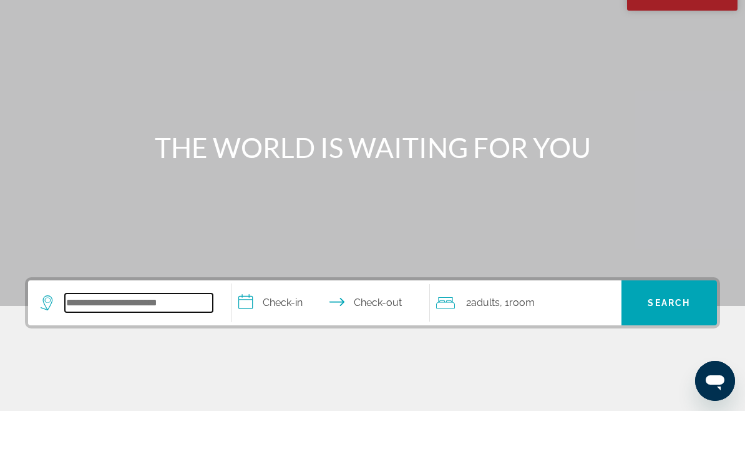
scroll to position [178, 0]
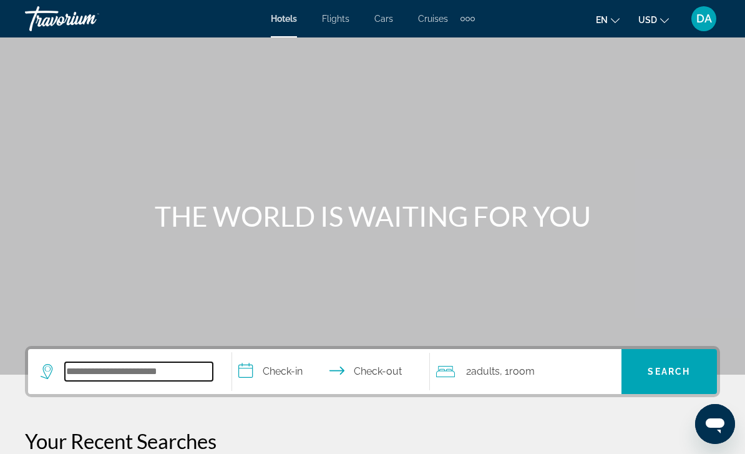
click at [159, 373] on input "Search widget" at bounding box center [139, 371] width 148 height 19
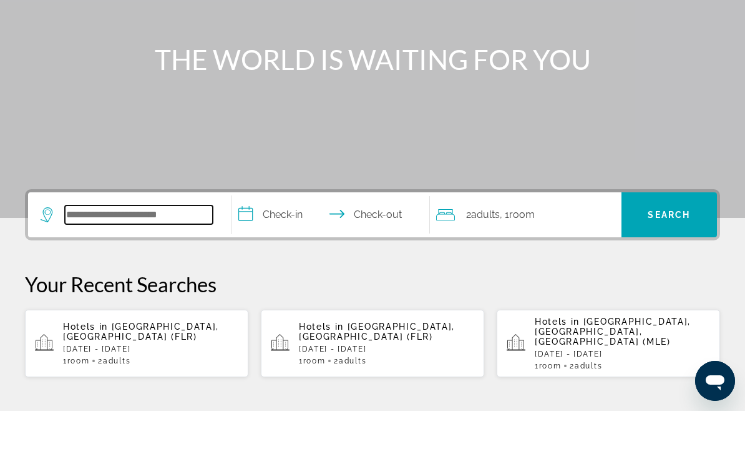
scroll to position [262, 0]
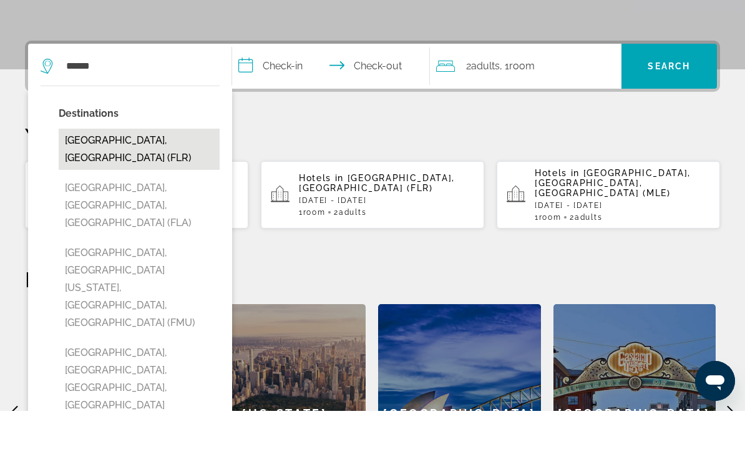
click at [170, 172] on button "[GEOGRAPHIC_DATA], [GEOGRAPHIC_DATA] (FLR)" at bounding box center [139, 192] width 161 height 41
type input "**********"
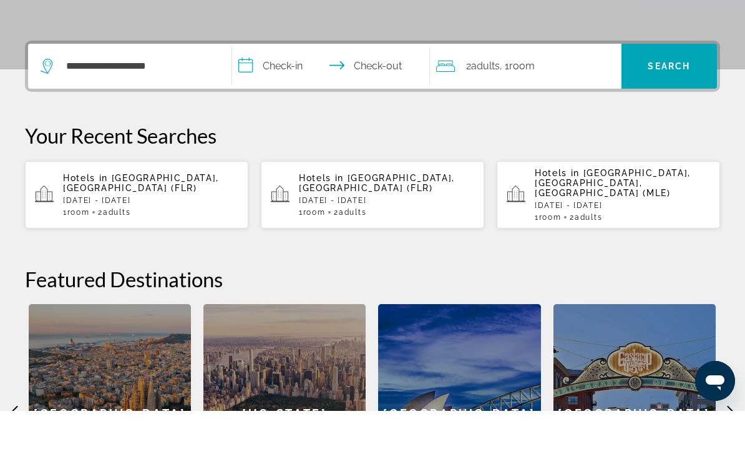
click at [298, 87] on input "**********" at bounding box center [333, 111] width 203 height 49
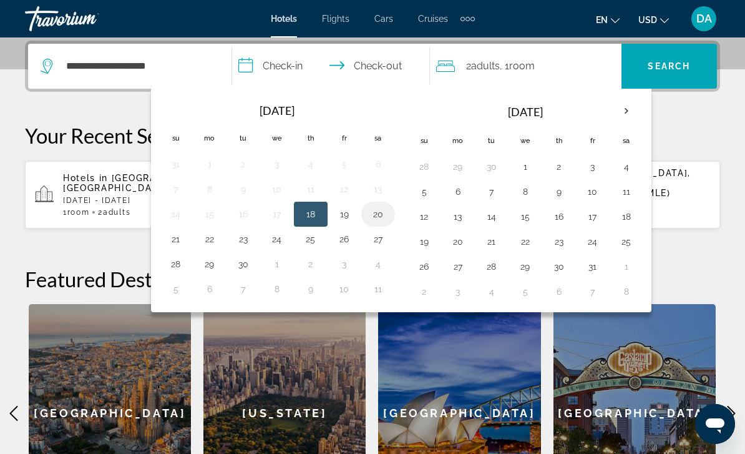
click at [381, 212] on button "20" at bounding box center [378, 213] width 20 height 17
click at [273, 246] on button "24" at bounding box center [277, 238] width 20 height 17
type input "**********"
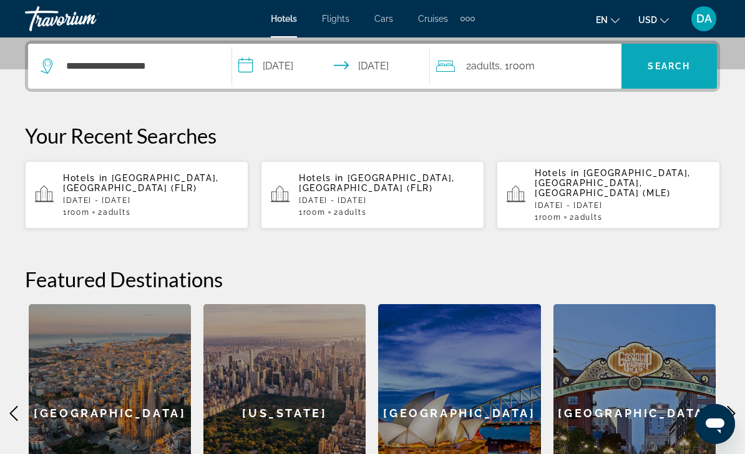
click at [664, 71] on span "Search" at bounding box center [669, 66] width 42 height 10
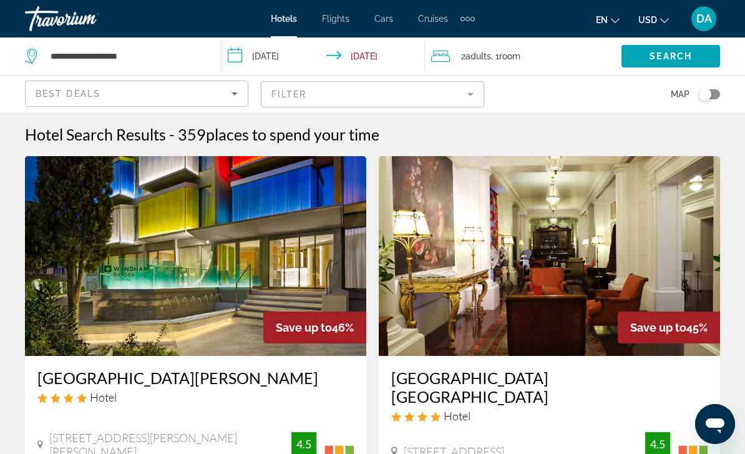
click at [413, 134] on div "Hotel Search Results - 359 places to spend your time" at bounding box center [372, 134] width 695 height 19
click at [356, 141] on span "places to spend your time" at bounding box center [293, 134] width 174 height 19
click at [447, 135] on div "Hotel Search Results - 359 places to spend your time" at bounding box center [372, 134] width 695 height 19
click at [462, 136] on div "Hotel Search Results - 359 places to spend your time" at bounding box center [372, 134] width 695 height 19
click at [321, 139] on span "places to spend your time" at bounding box center [293, 134] width 174 height 19
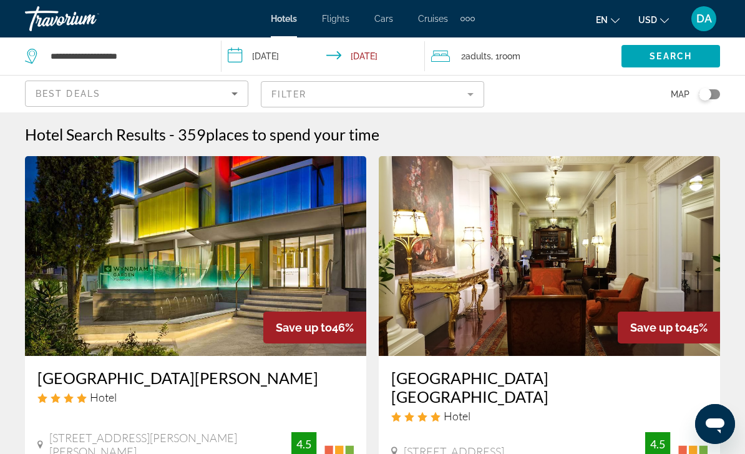
click at [471, 130] on div "Hotel Search Results - 359 places to spend your time" at bounding box center [372, 134] width 695 height 19
click at [468, 96] on mat-form-field "Filter" at bounding box center [372, 94] width 223 height 26
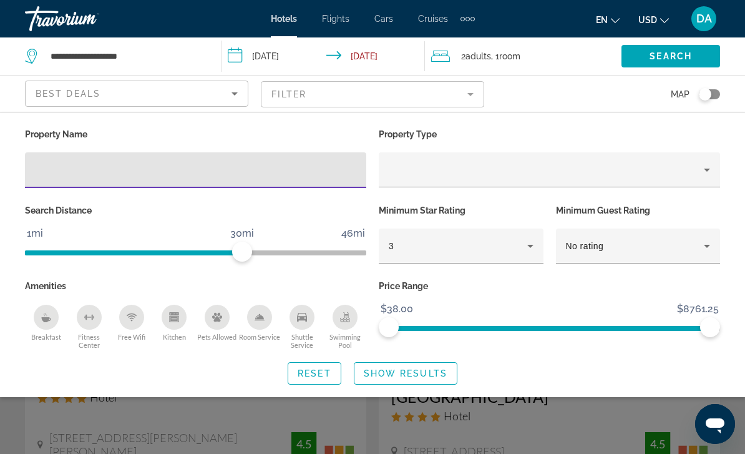
click at [281, 185] on div "Hotel Filters" at bounding box center [195, 170] width 321 height 36
click at [300, 167] on input "Hotel Filters" at bounding box center [195, 170] width 321 height 15
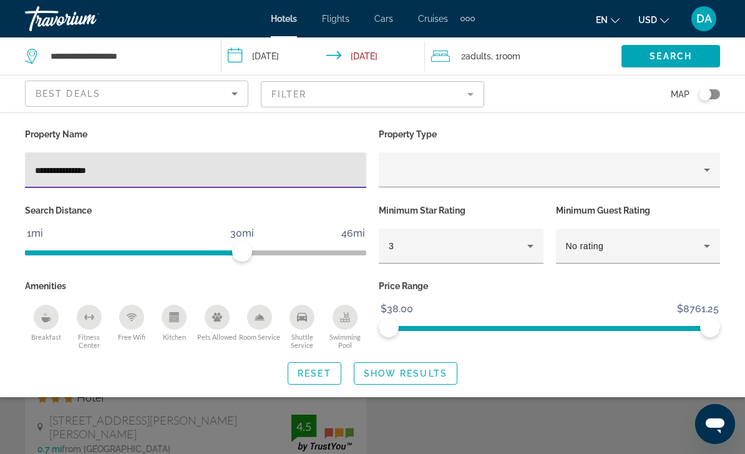
type input "**********"
click at [407, 374] on span "Show Results" at bounding box center [406, 373] width 84 height 10
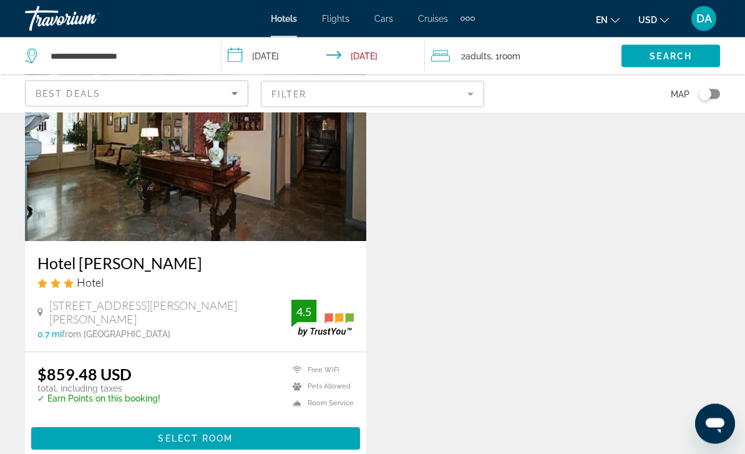
scroll to position [125, 0]
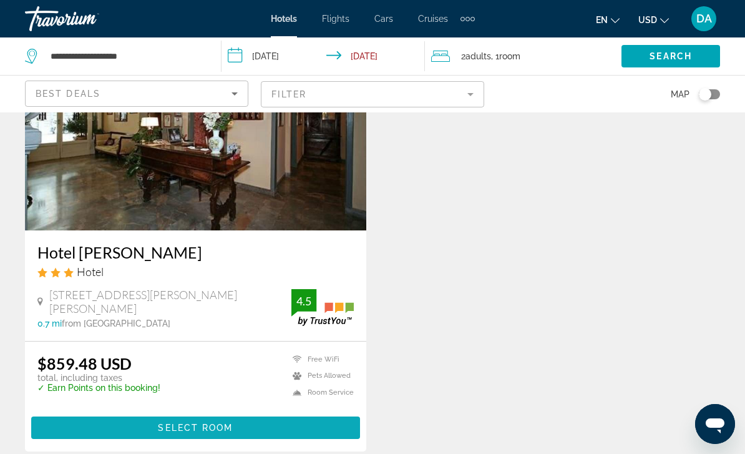
click at [322, 424] on span "Main content" at bounding box center [195, 428] width 329 height 30
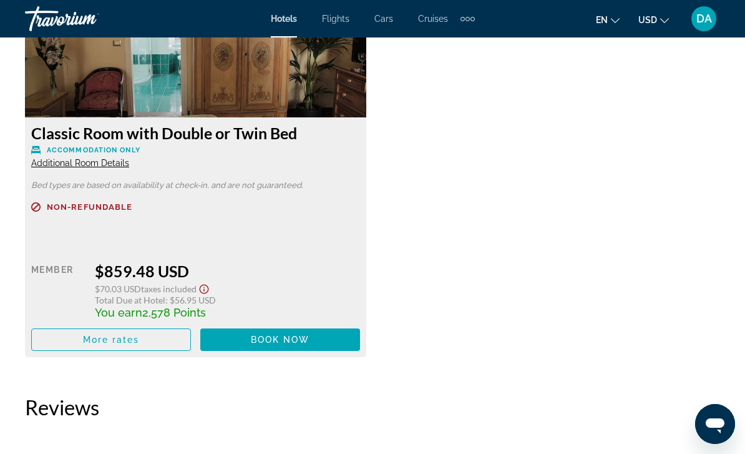
scroll to position [2010, 0]
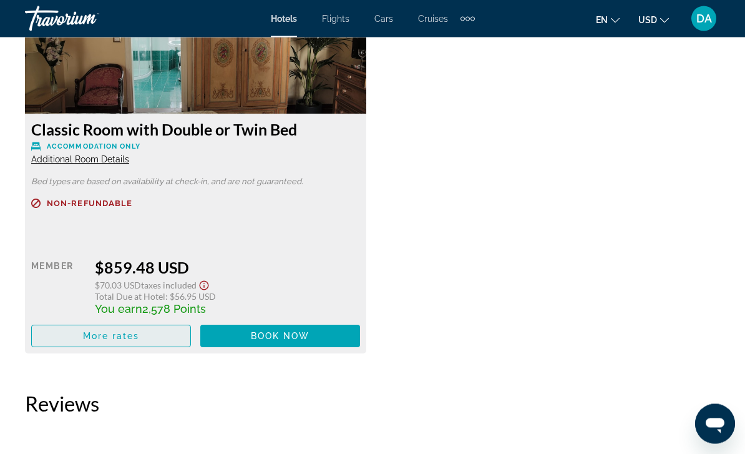
click at [79, 332] on span "Main content" at bounding box center [111, 336] width 159 height 30
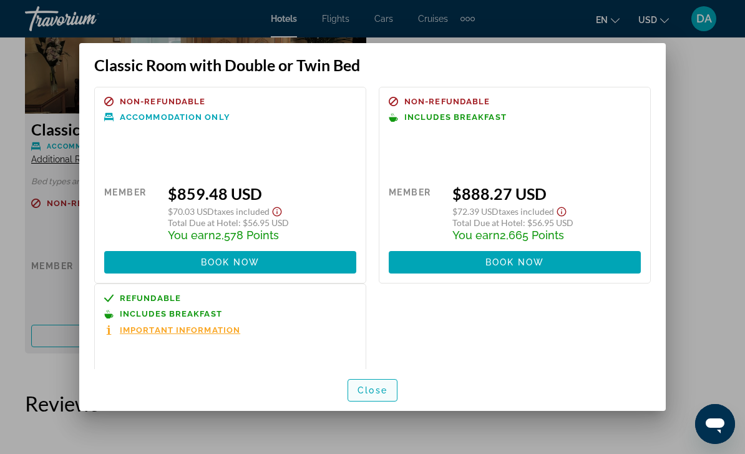
click at [384, 395] on span "Close" at bounding box center [373, 390] width 30 height 10
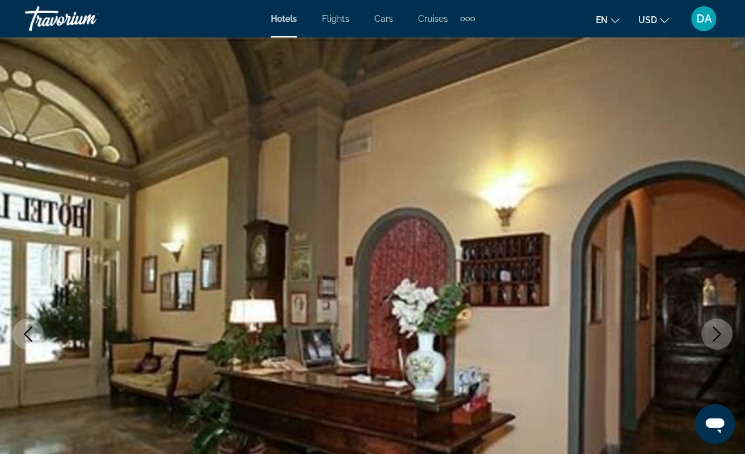
scroll to position [2010, 0]
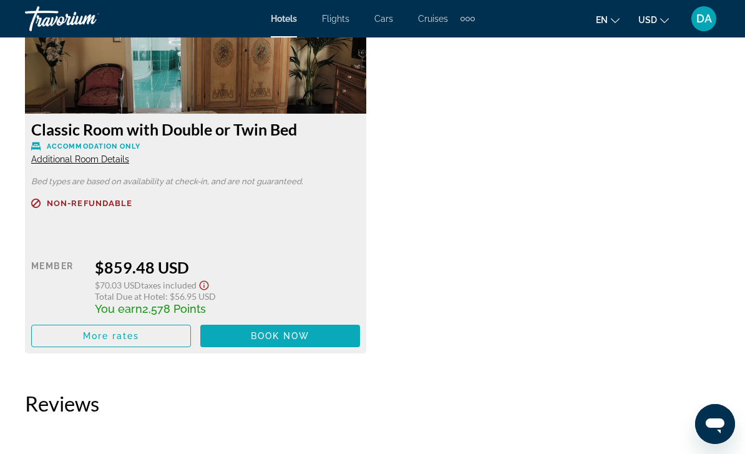
click at [305, 341] on span "Main content" at bounding box center [280, 336] width 160 height 30
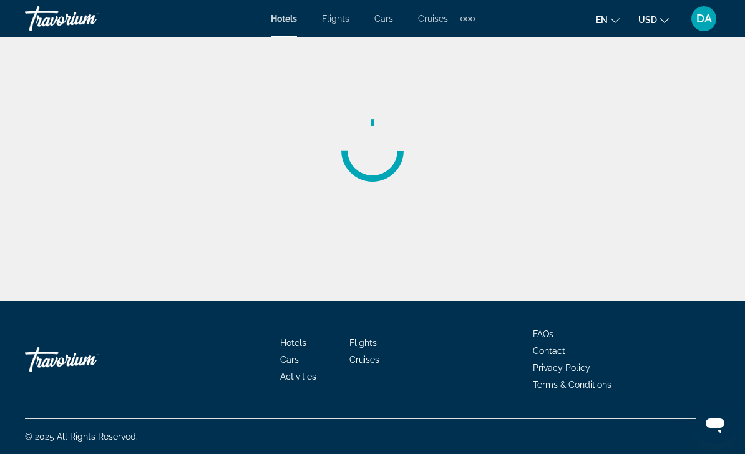
scroll to position [40, 0]
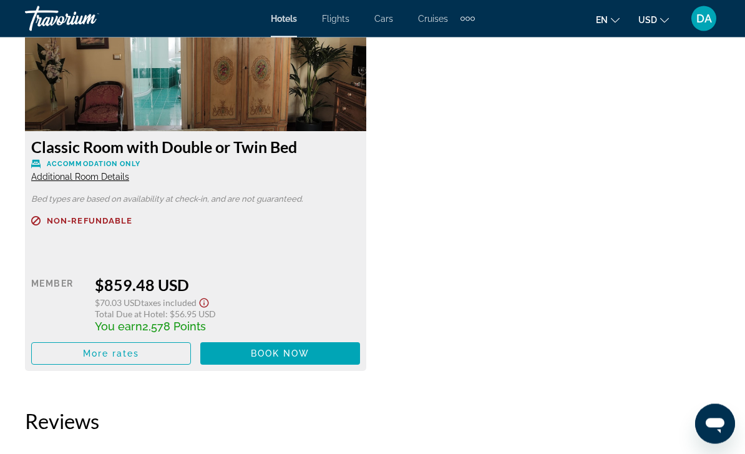
scroll to position [1989, 0]
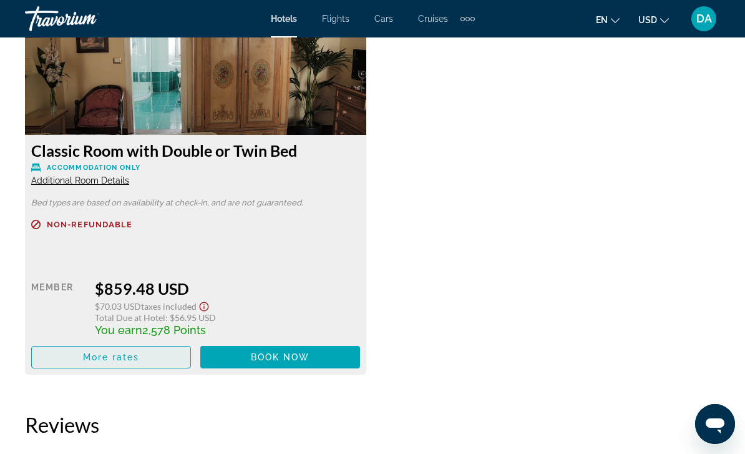
click at [165, 362] on span "Main content" at bounding box center [111, 357] width 159 height 30
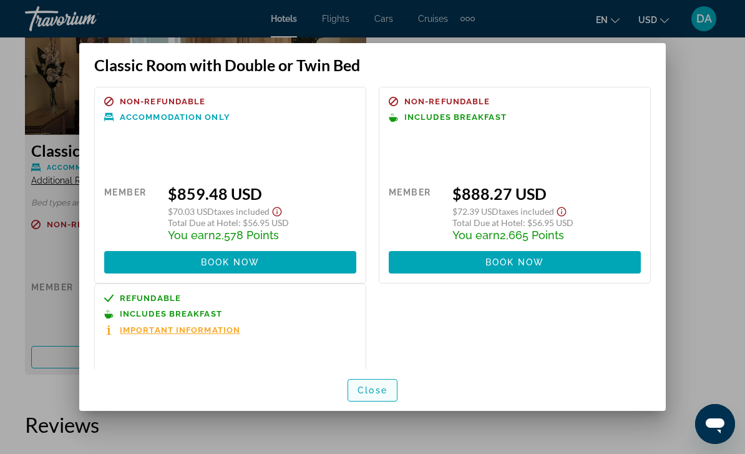
click at [378, 395] on span "Close" at bounding box center [373, 390] width 30 height 10
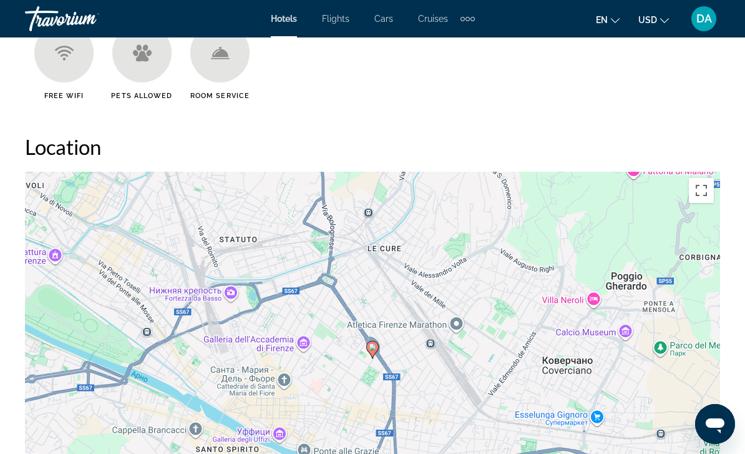
scroll to position [1284, 0]
